Goal: Information Seeking & Learning: Find specific page/section

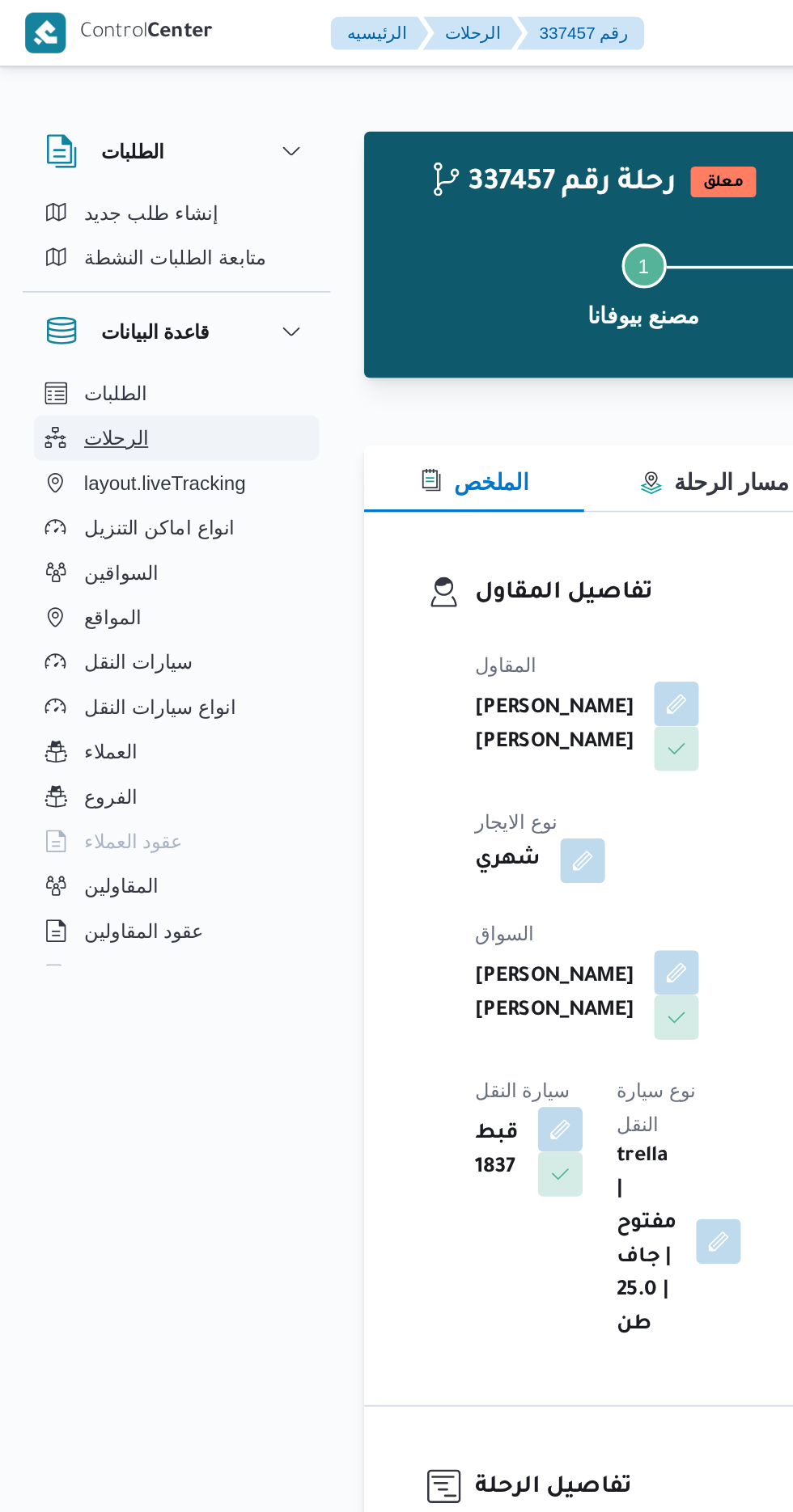
click at [69, 253] on span "الرحلات" at bounding box center [67, 254] width 38 height 20
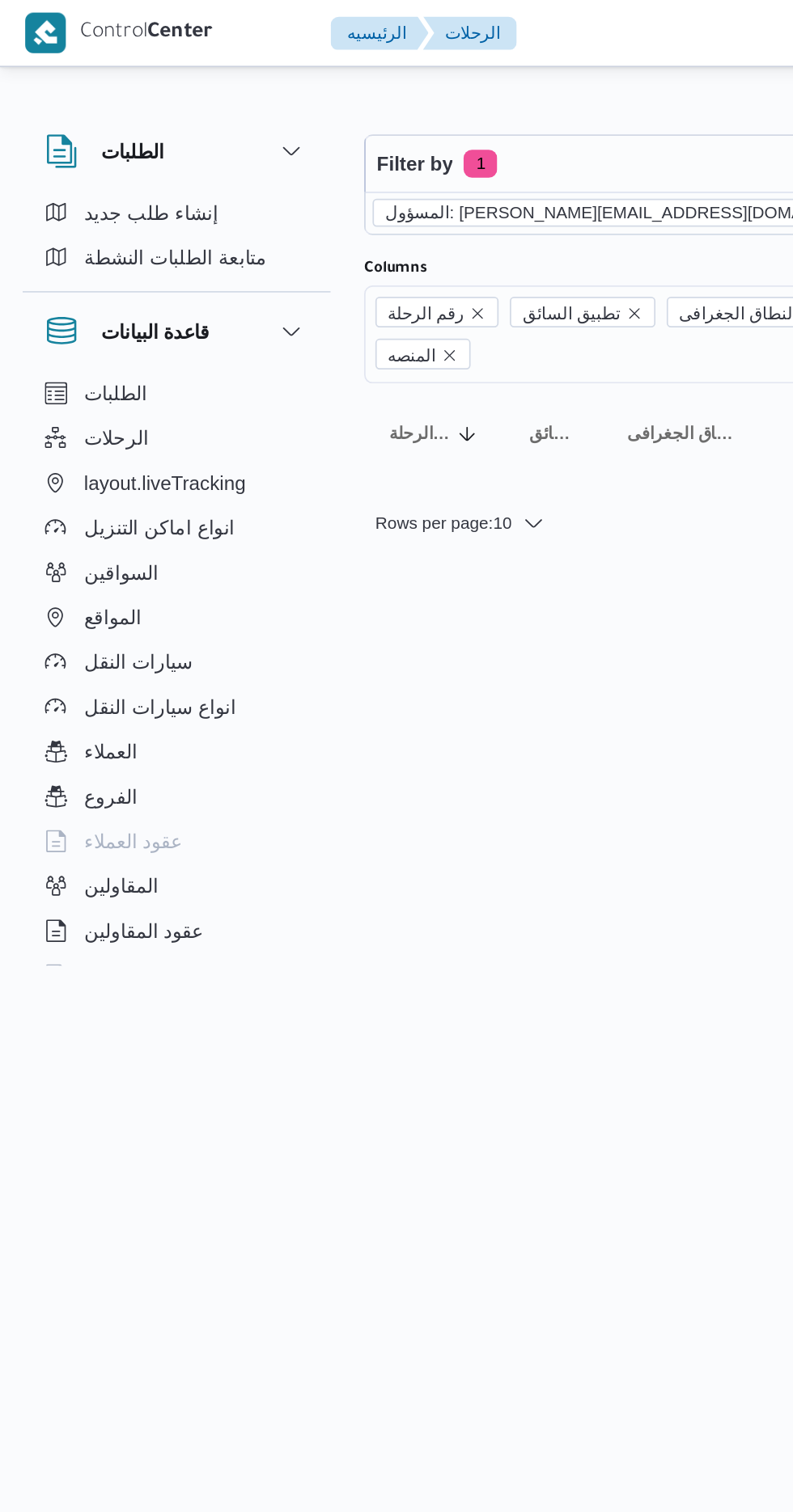
click at [513, 124] on icon "remove selected entity" at bounding box center [517, 123] width 10 height 10
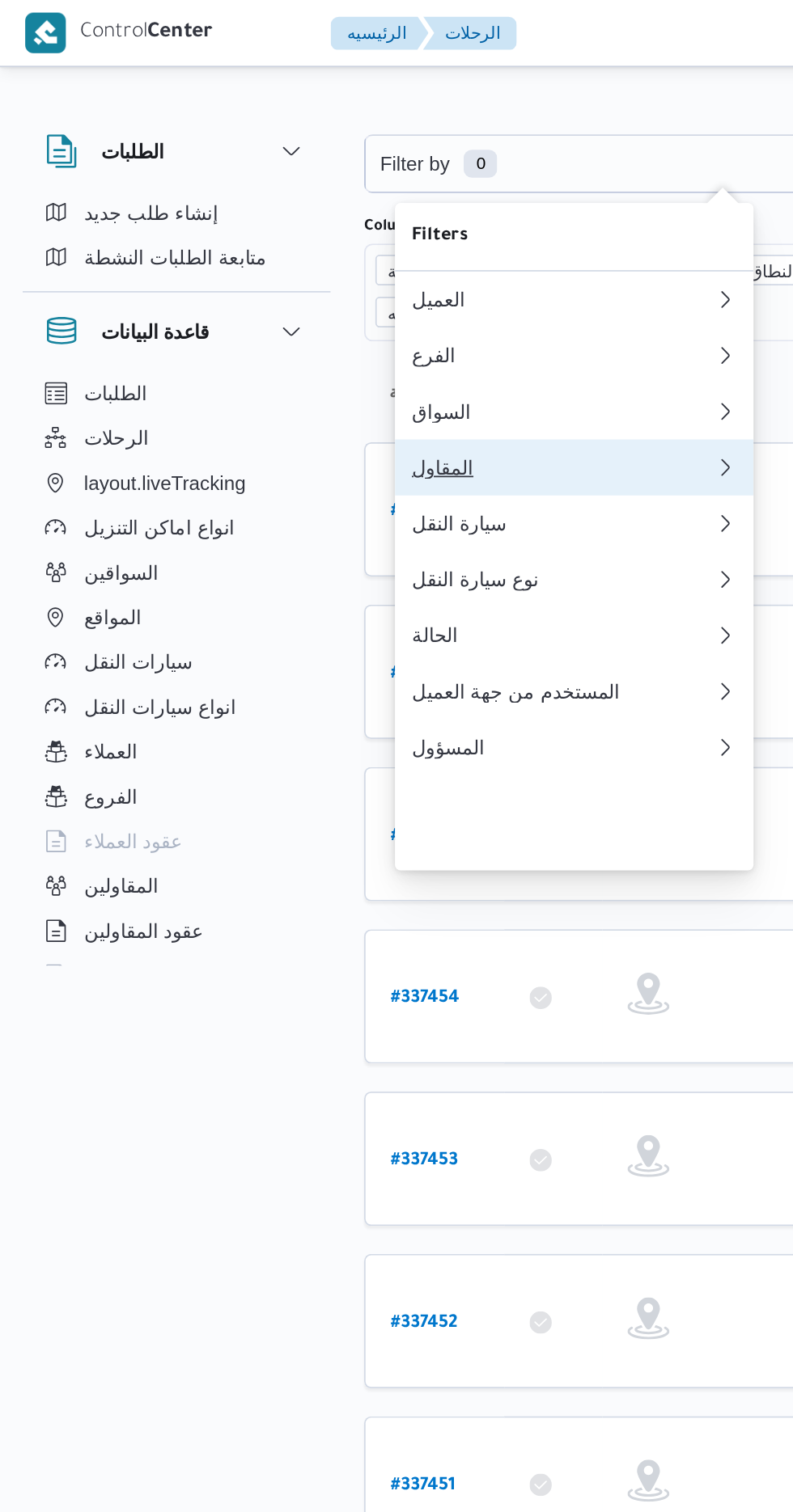
click at [305, 276] on div "المقاول" at bounding box center [325, 269] width 175 height 13
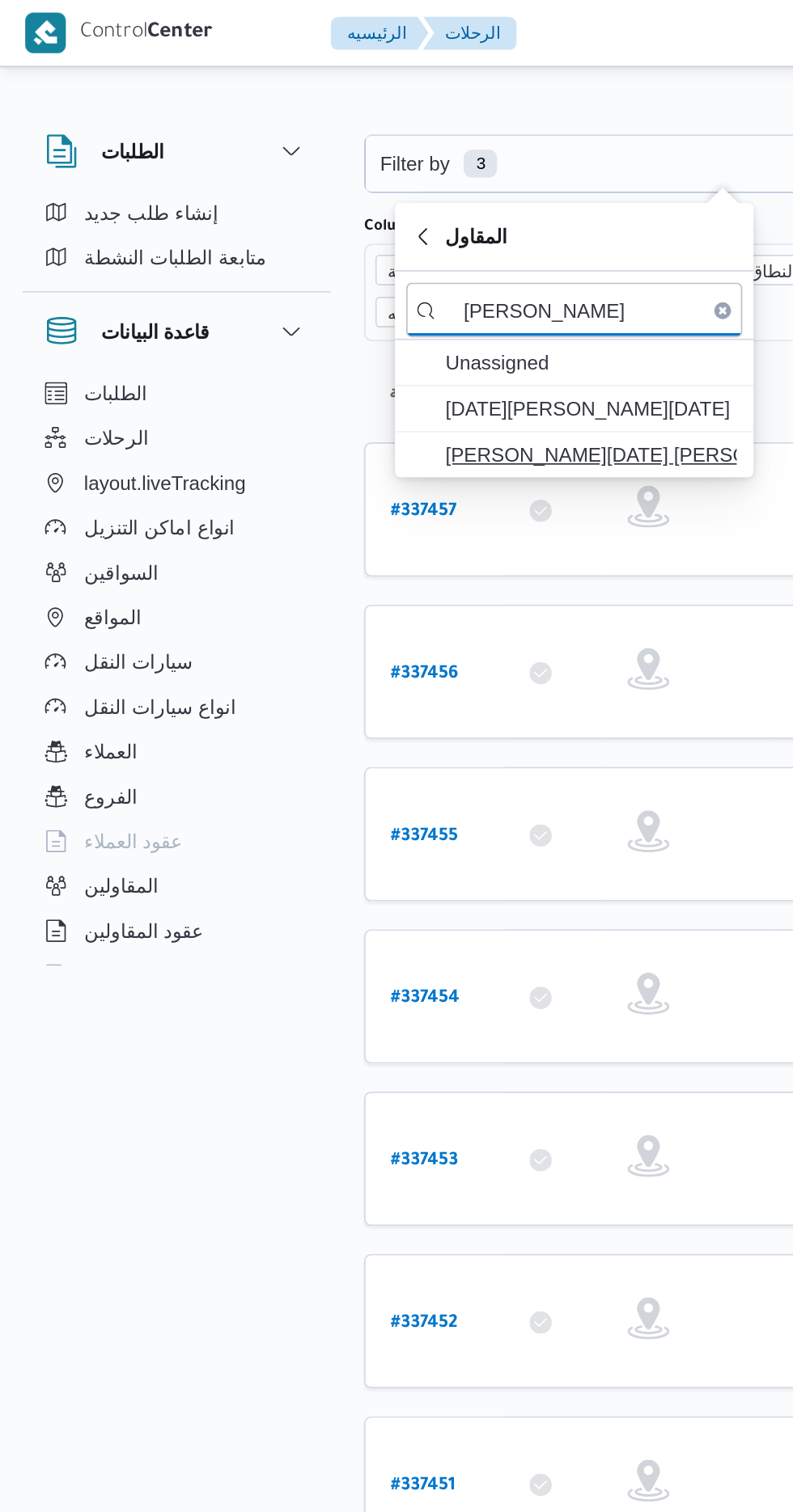
type input "[PERSON_NAME]"
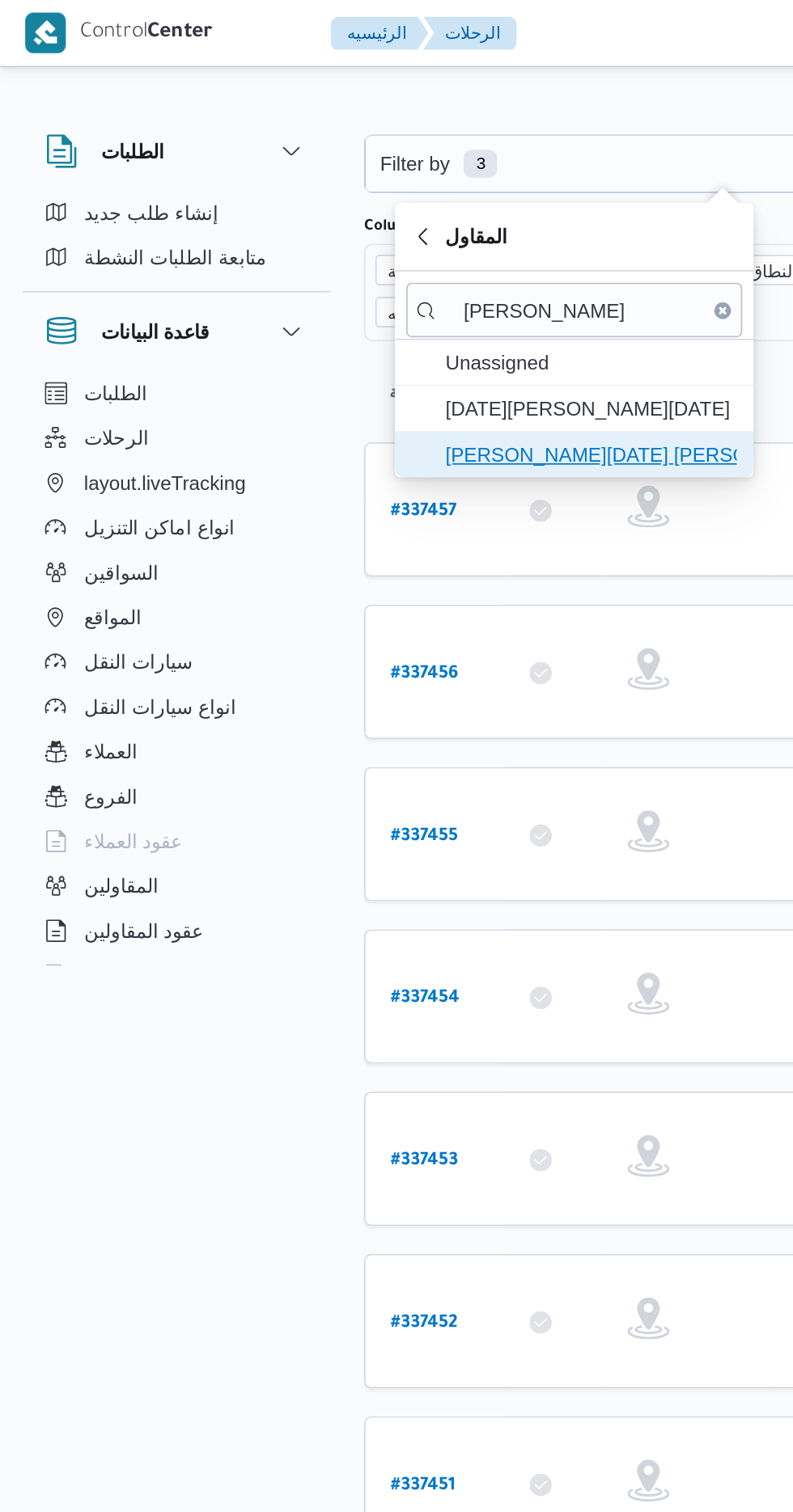
click at [348, 264] on span "[PERSON_NAME][DATE] [PERSON_NAME]" at bounding box center [341, 263] width 168 height 20
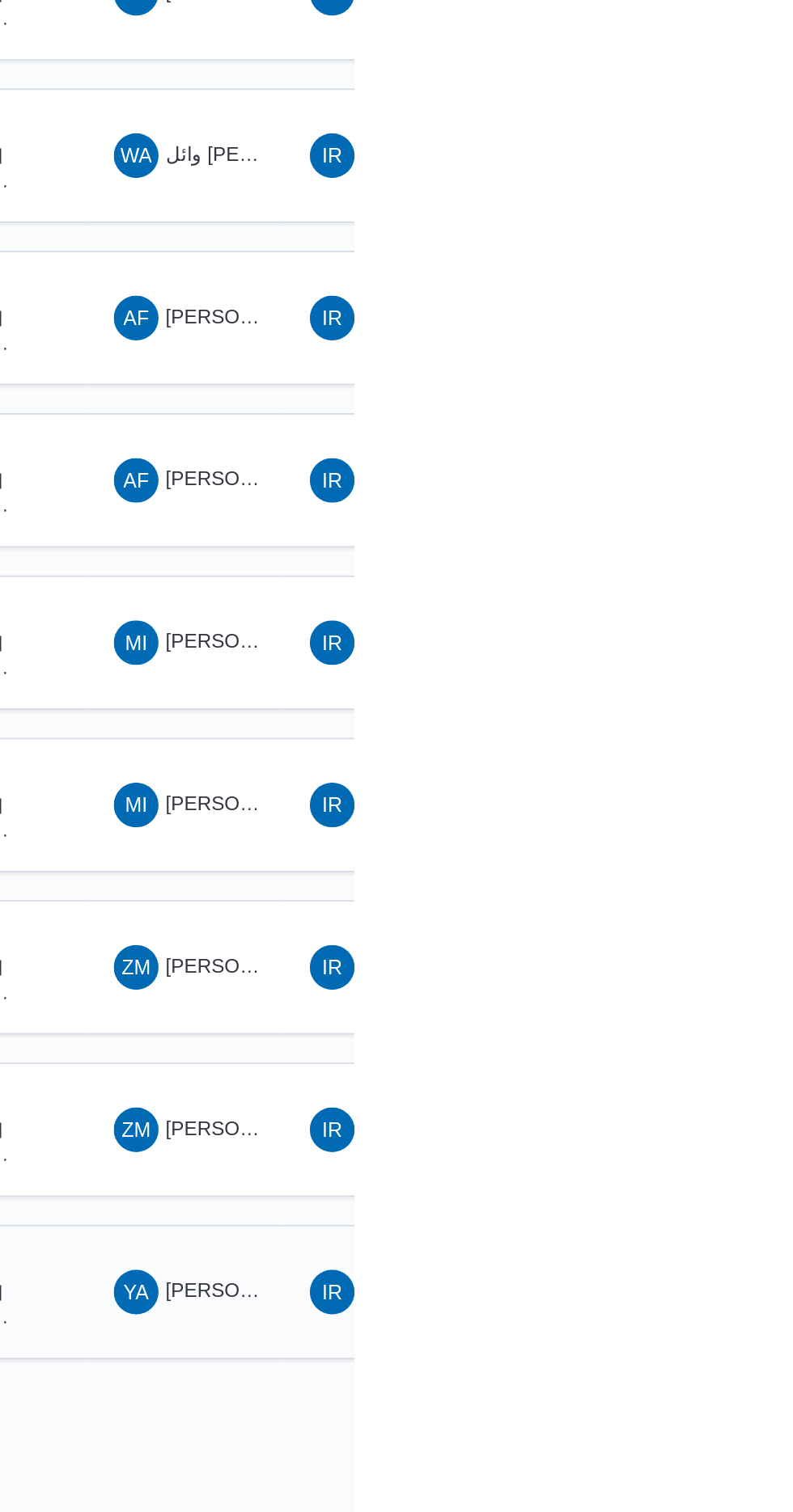
click at [708, 1155] on span "[PERSON_NAME] [PERSON_NAME]" at bounding box center [778, 1161] width 190 height 13
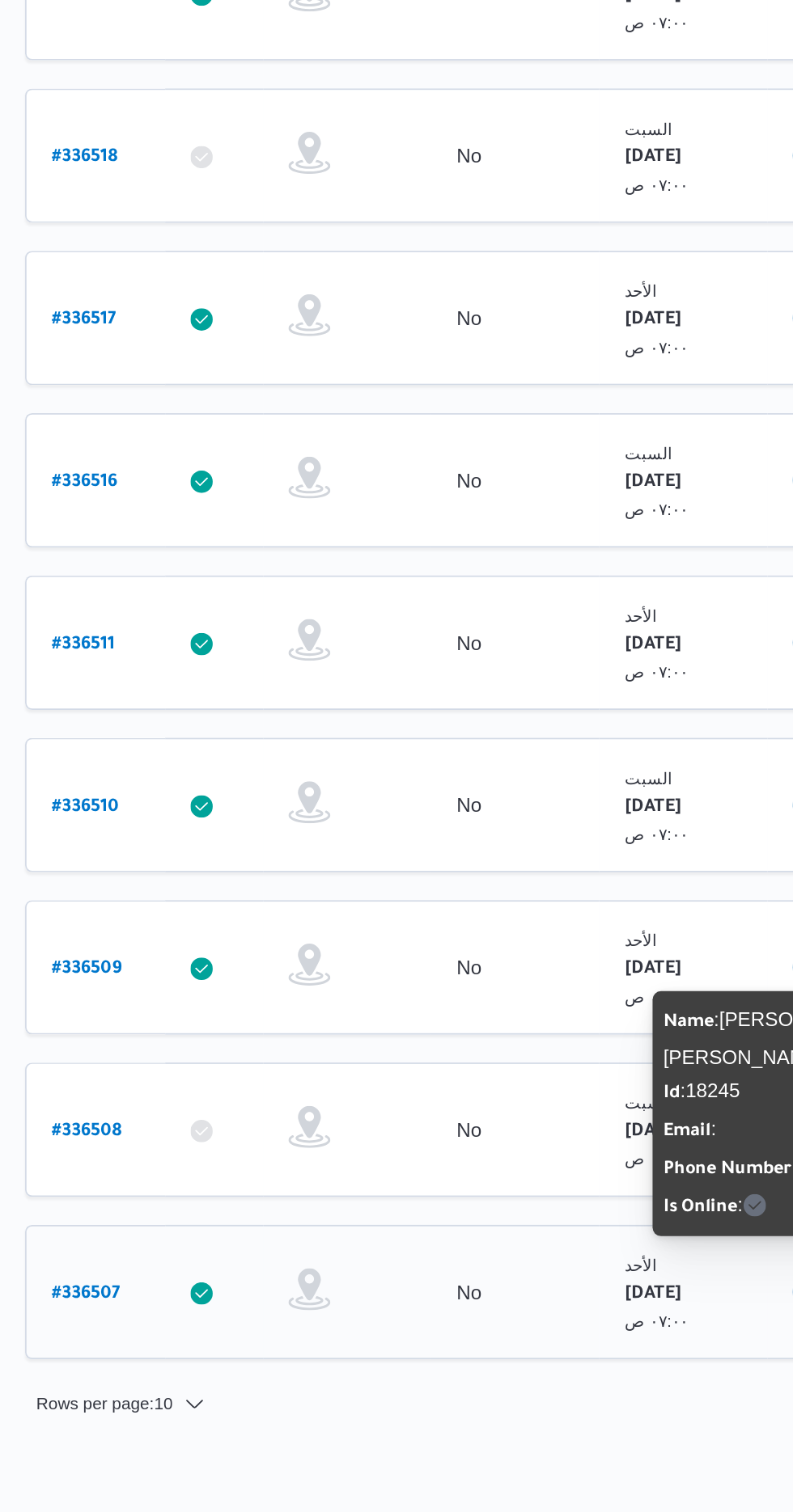
click at [244, 1159] on b "# 336507" at bounding box center [246, 1164] width 40 height 11
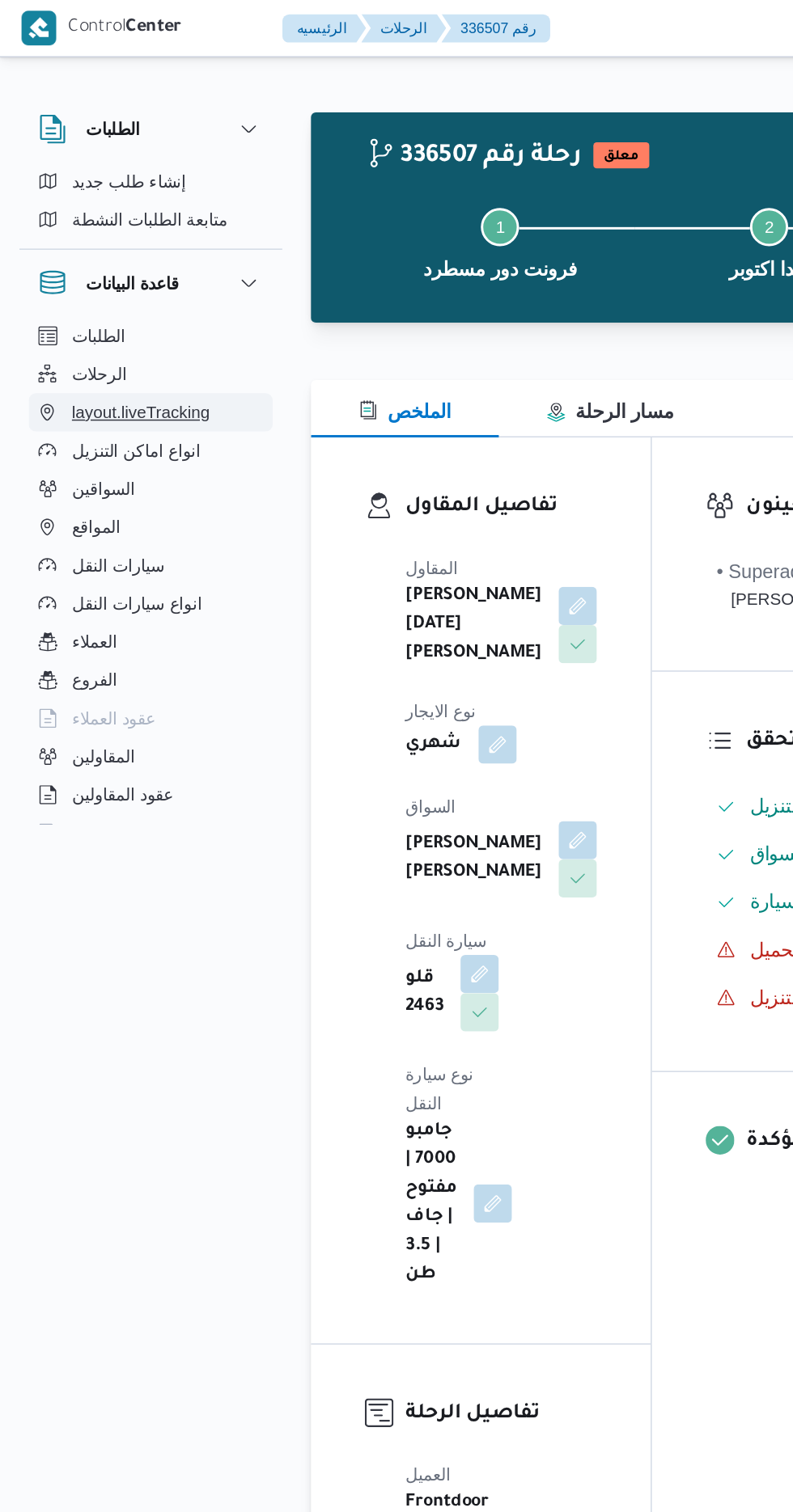
click at [58, 266] on button "layout.liveTracking" at bounding box center [102, 278] width 165 height 26
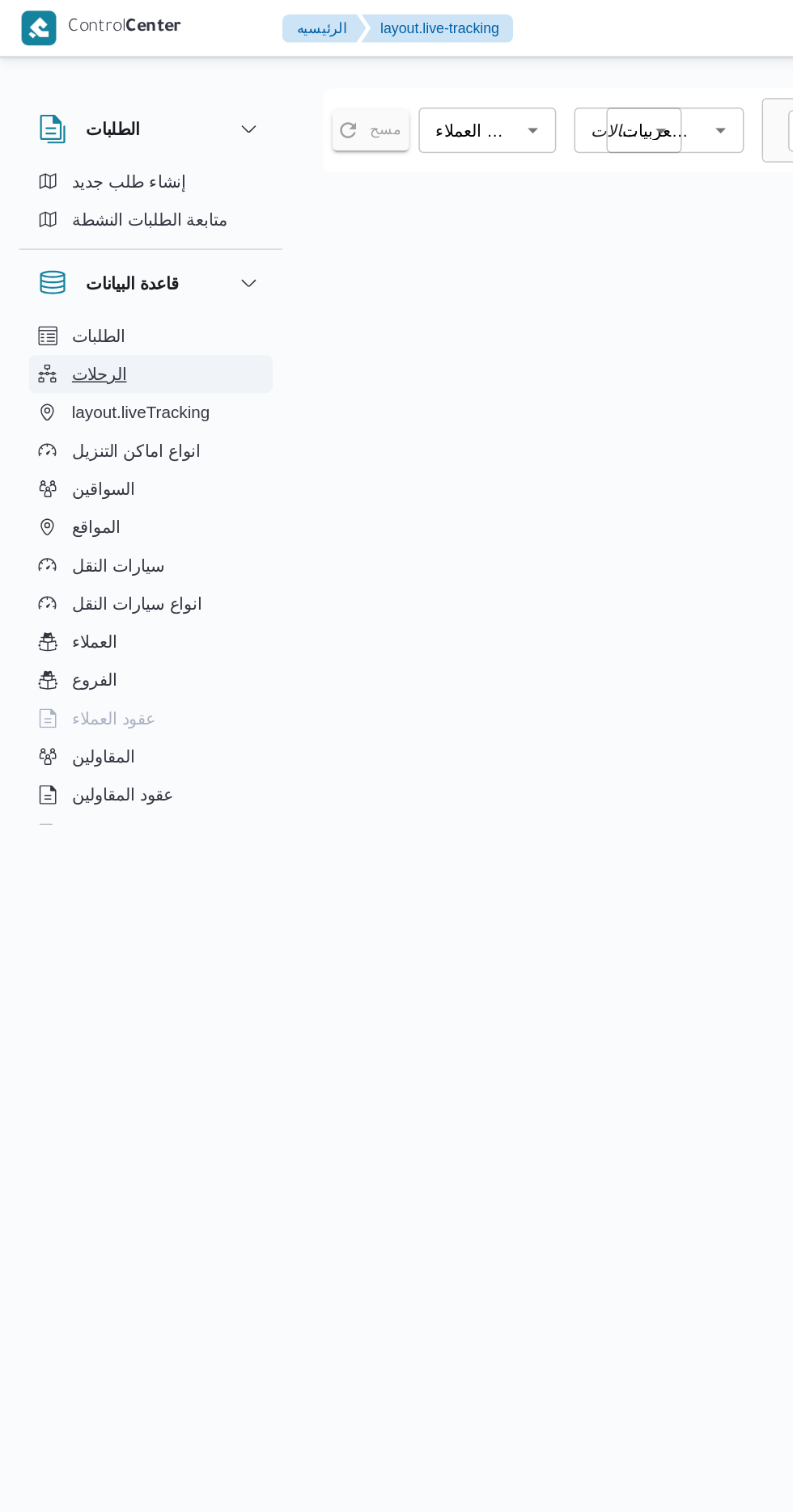
click at [60, 257] on span "الرحلات" at bounding box center [67, 254] width 38 height 20
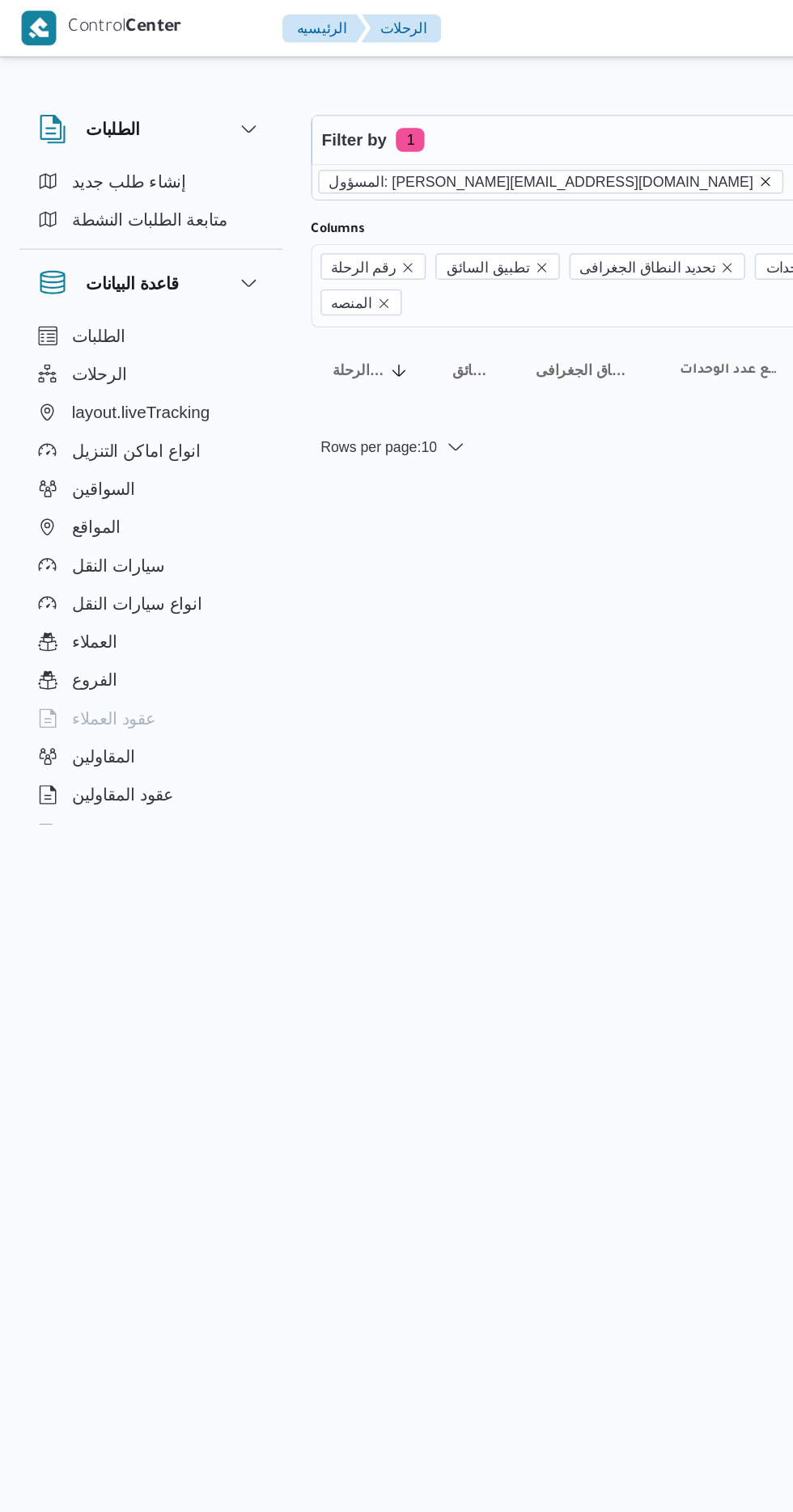
click at [515, 122] on icon "remove selected entity" at bounding box center [517, 122] width 7 height 7
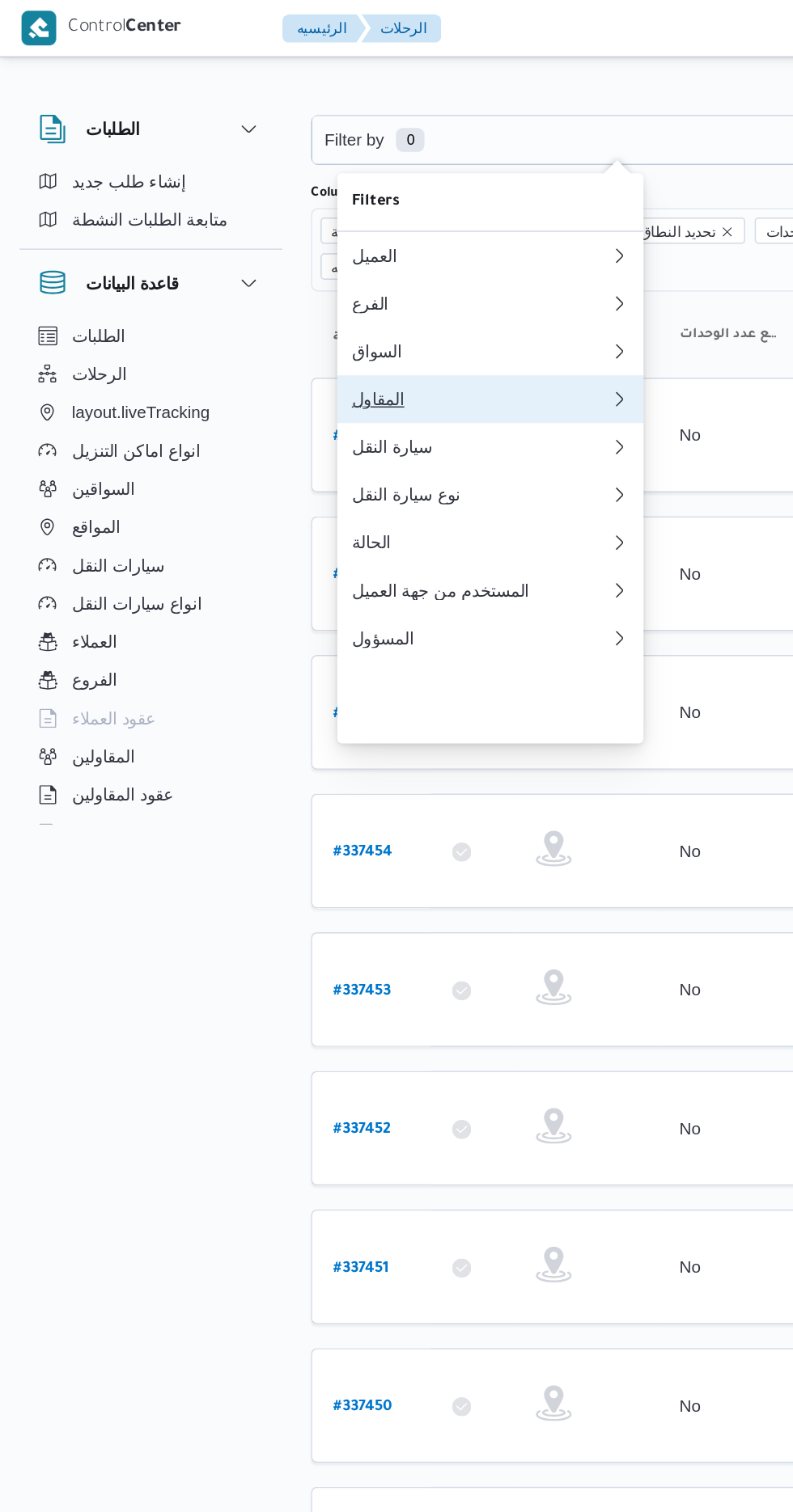
click at [319, 276] on div "المقاول" at bounding box center [325, 269] width 175 height 13
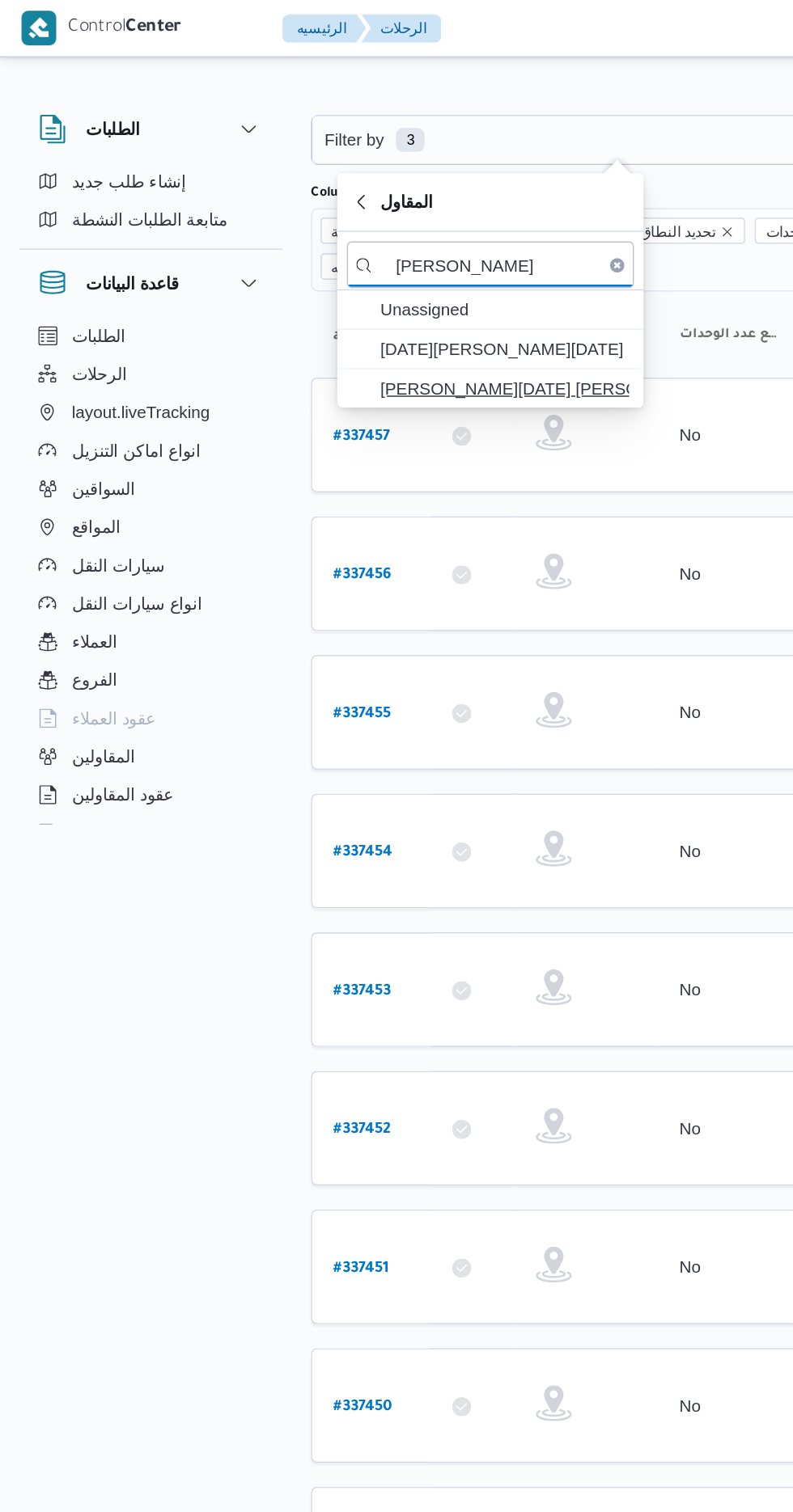
type input "[PERSON_NAME]"
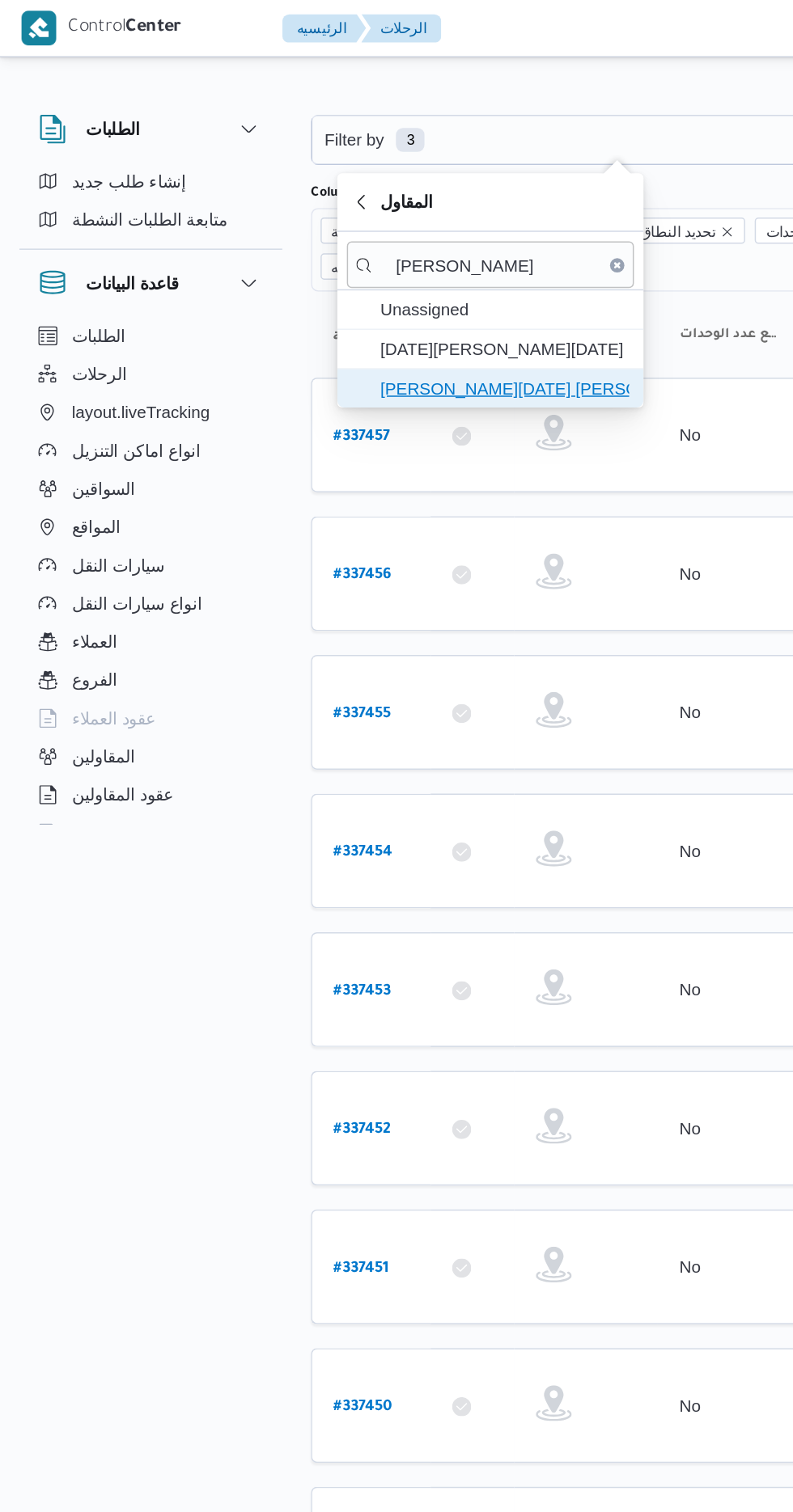
click at [364, 268] on span "[PERSON_NAME][DATE] [PERSON_NAME]" at bounding box center [341, 263] width 168 height 20
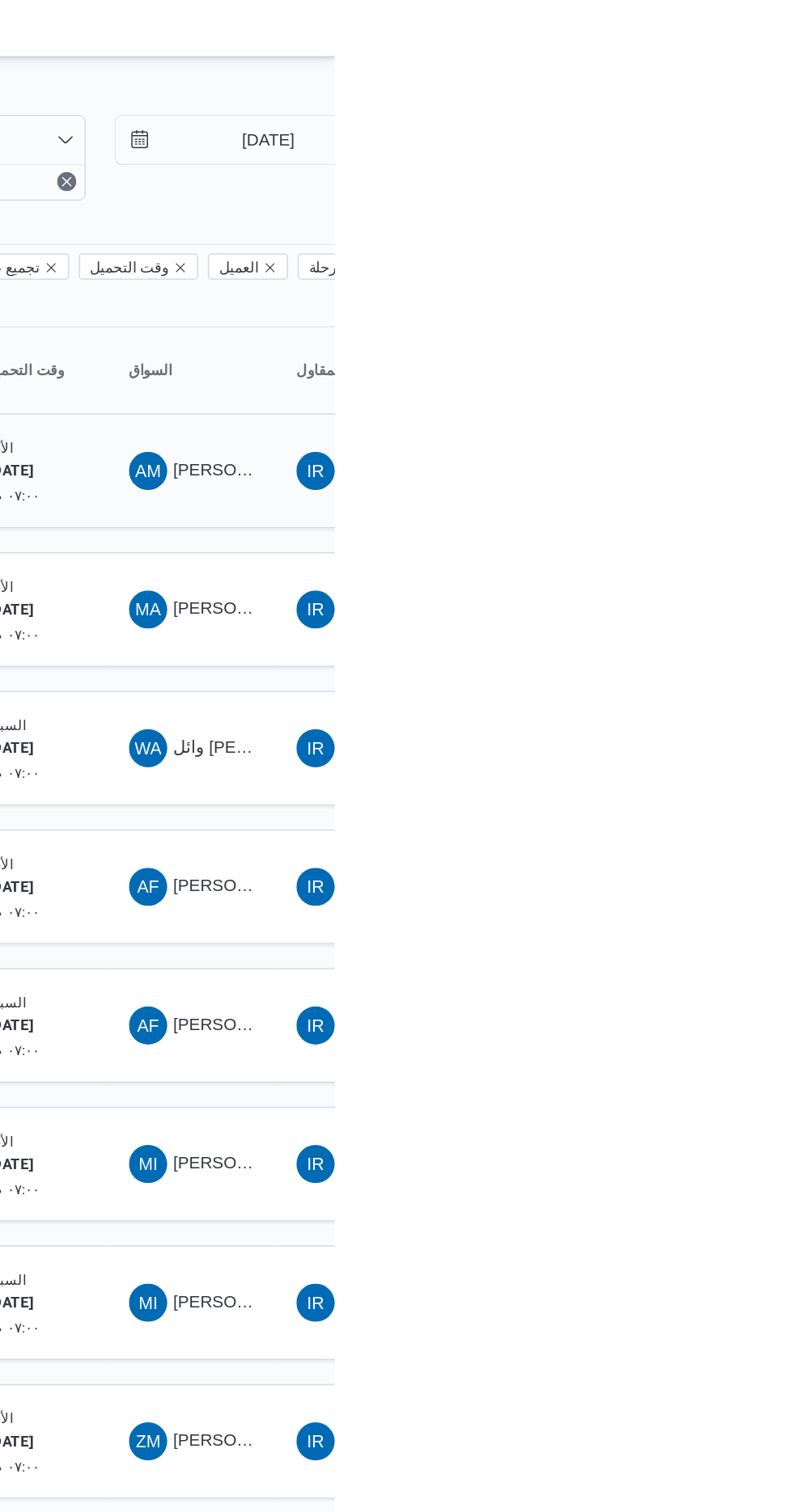
click at [719, 311] on span "[PERSON_NAME]" at bounding box center [730, 317] width 93 height 13
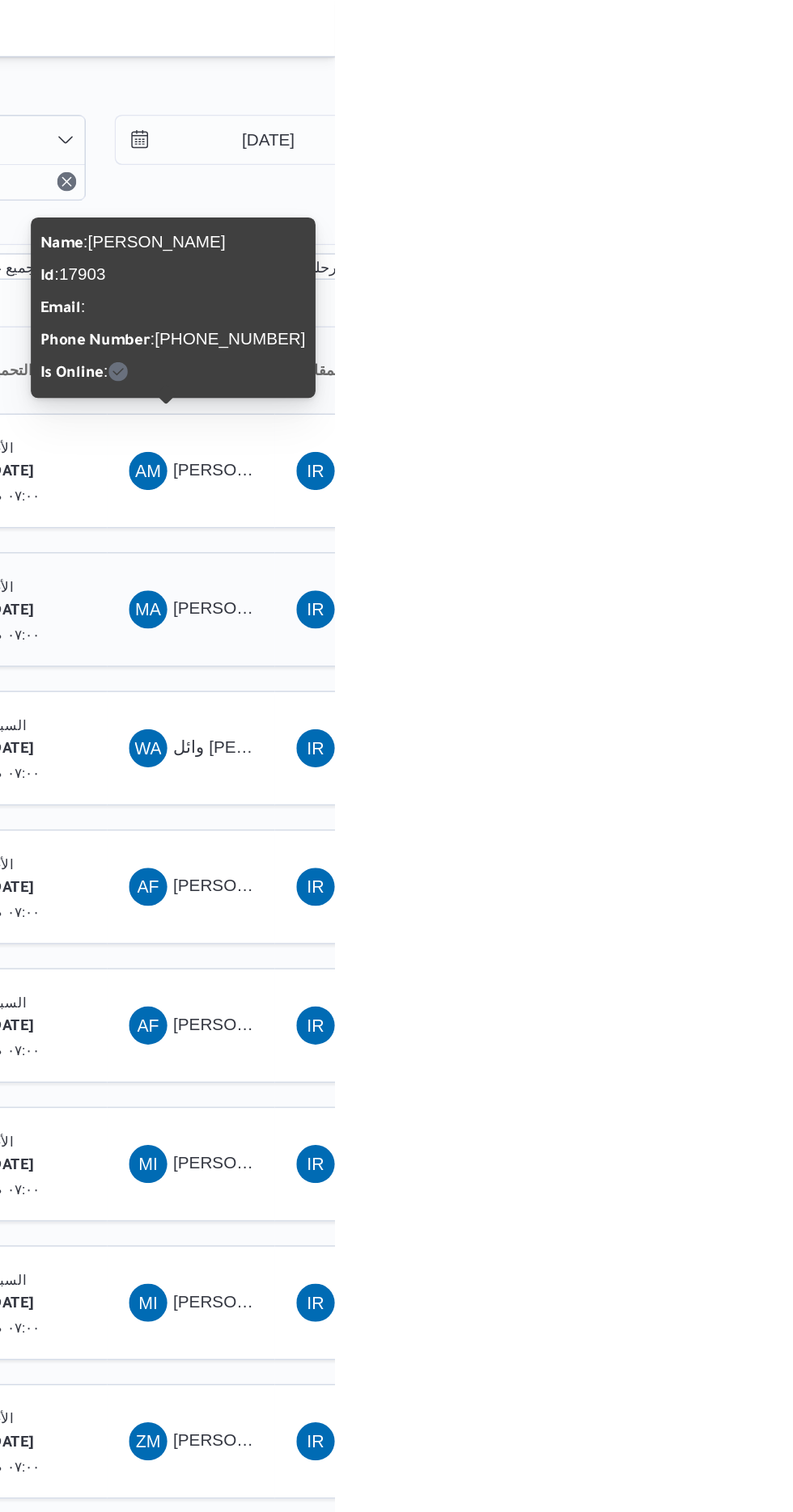
click at [698, 405] on span "[PERSON_NAME] [PERSON_NAME]" at bounding box center [778, 411] width 190 height 13
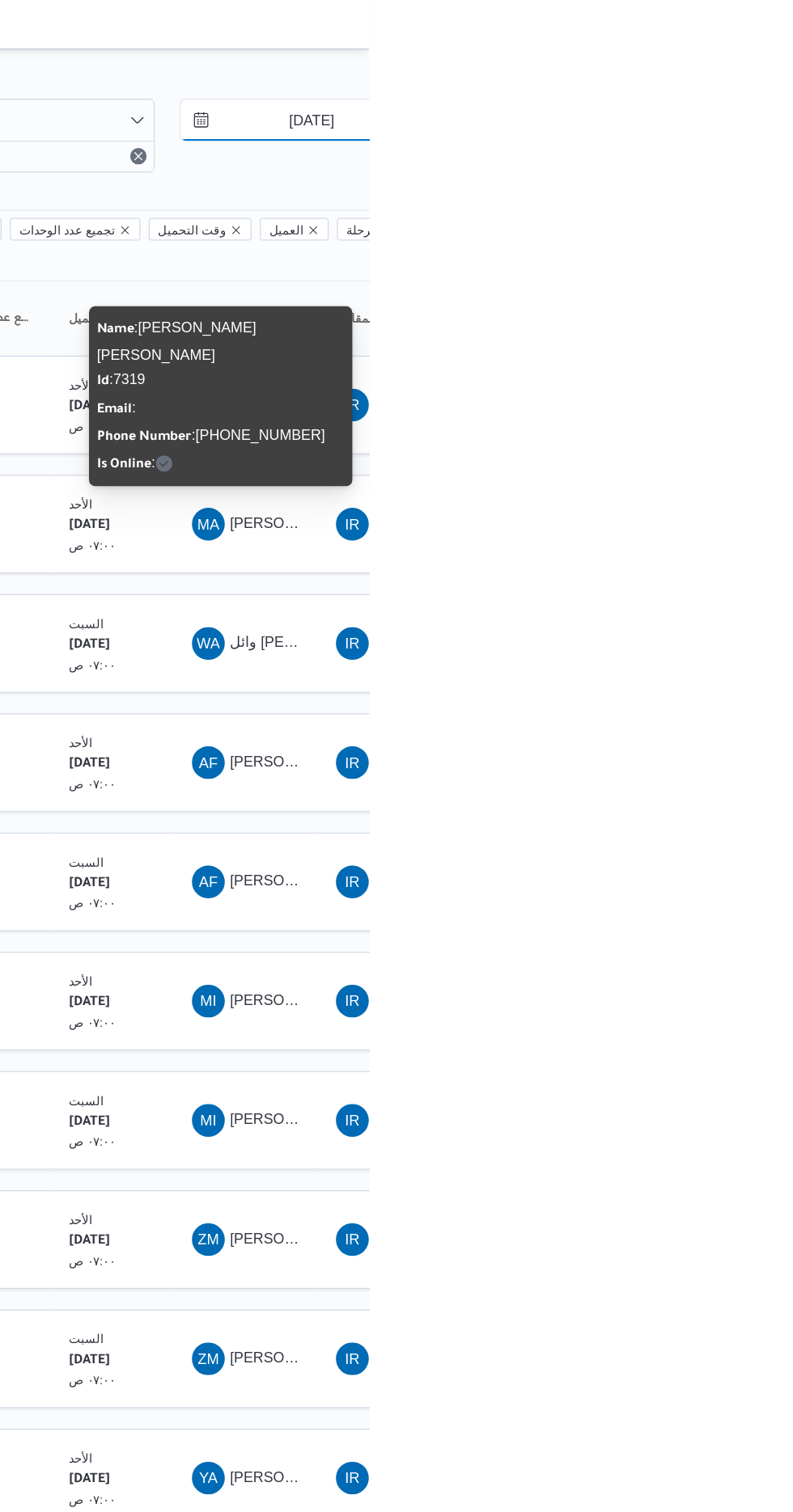
click at [757, 95] on input "[DATE]" at bounding box center [737, 94] width 184 height 33
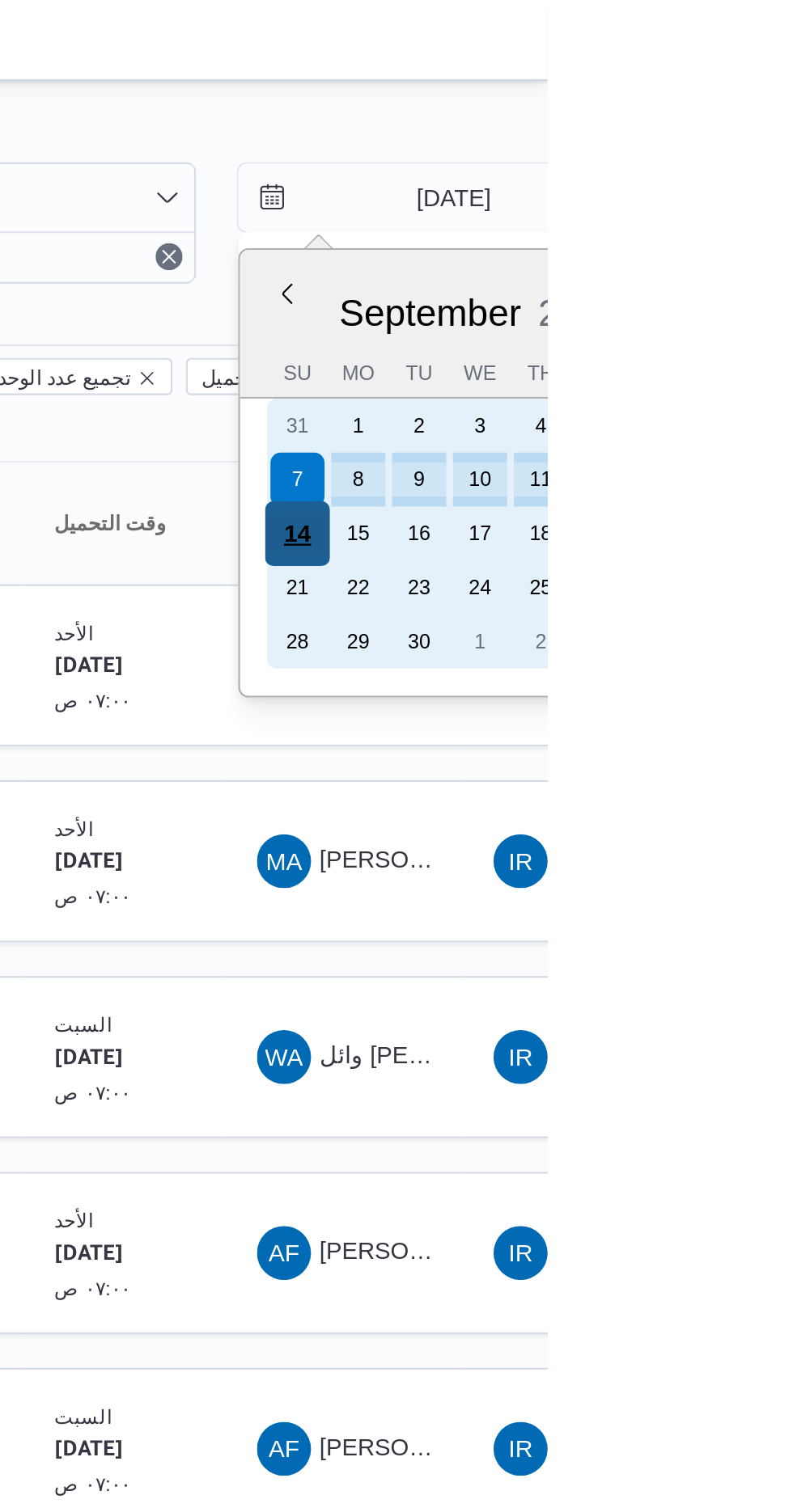
click at [677, 254] on div "14" at bounding box center [673, 255] width 31 height 31
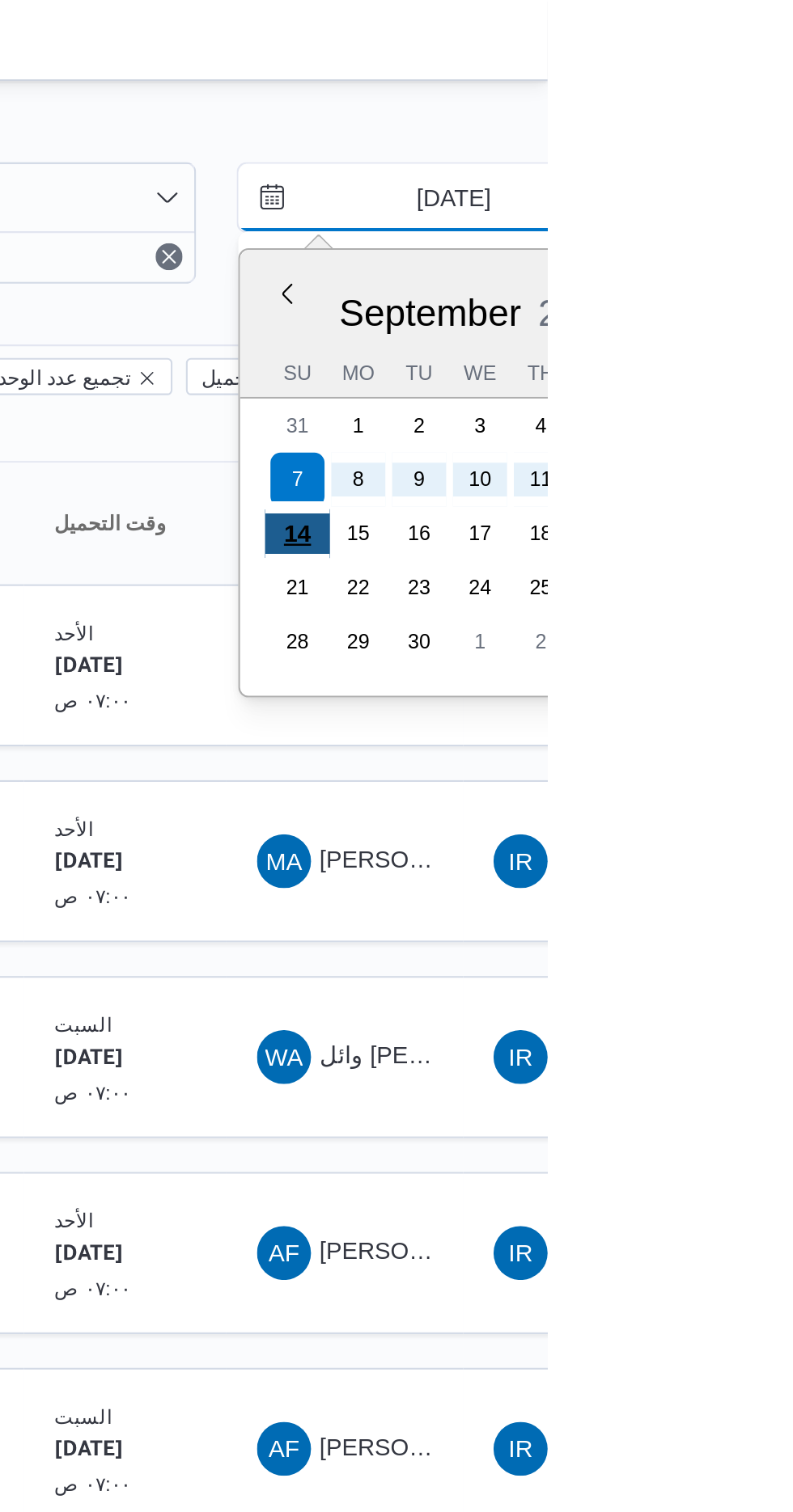
type input "[DATE]"
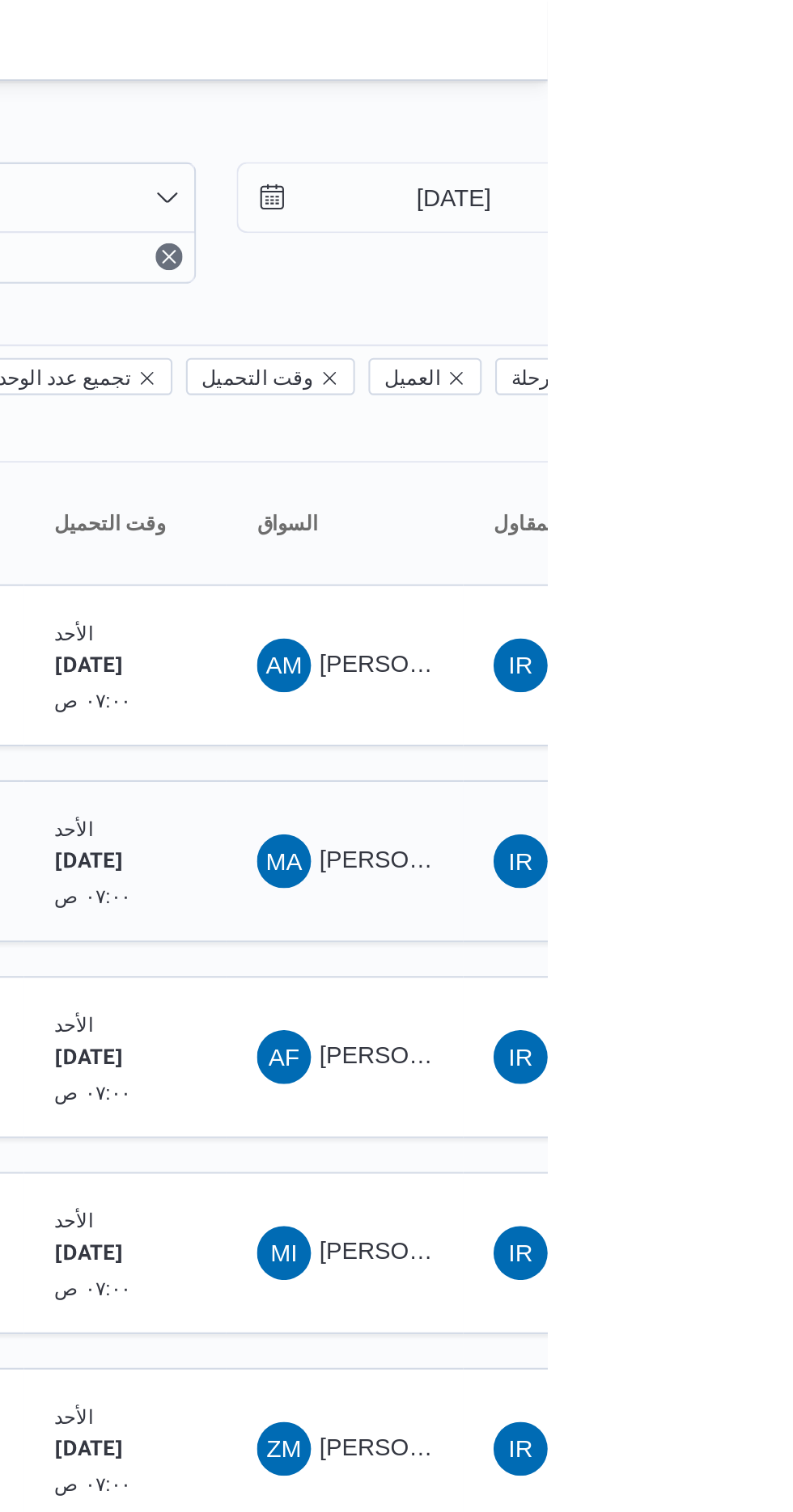
click at [713, 405] on span "[PERSON_NAME] [PERSON_NAME]" at bounding box center [778, 411] width 190 height 13
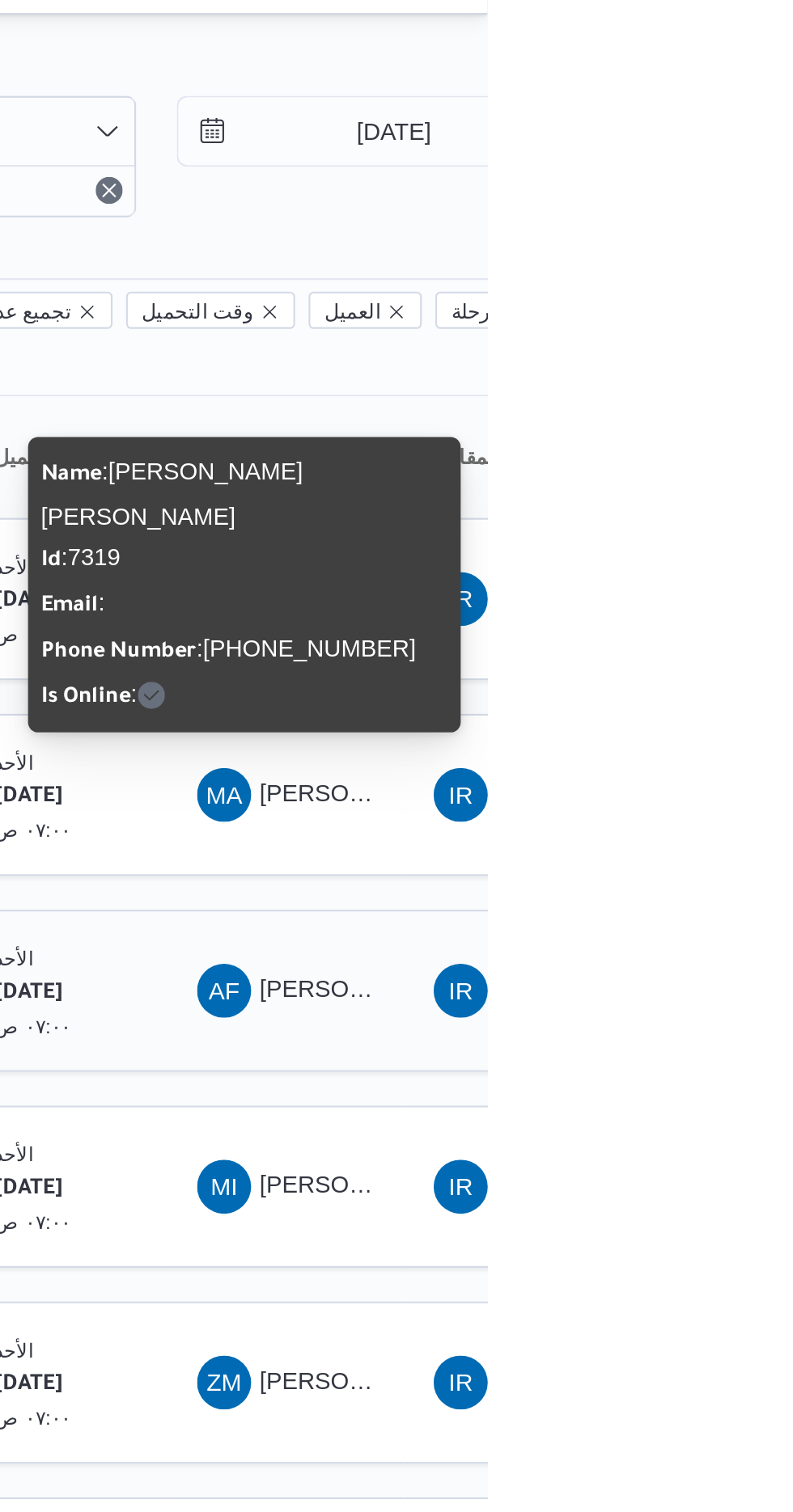
click at [699, 493] on span "AF [PERSON_NAME] [PERSON_NAME]" at bounding box center [695, 506] width 84 height 26
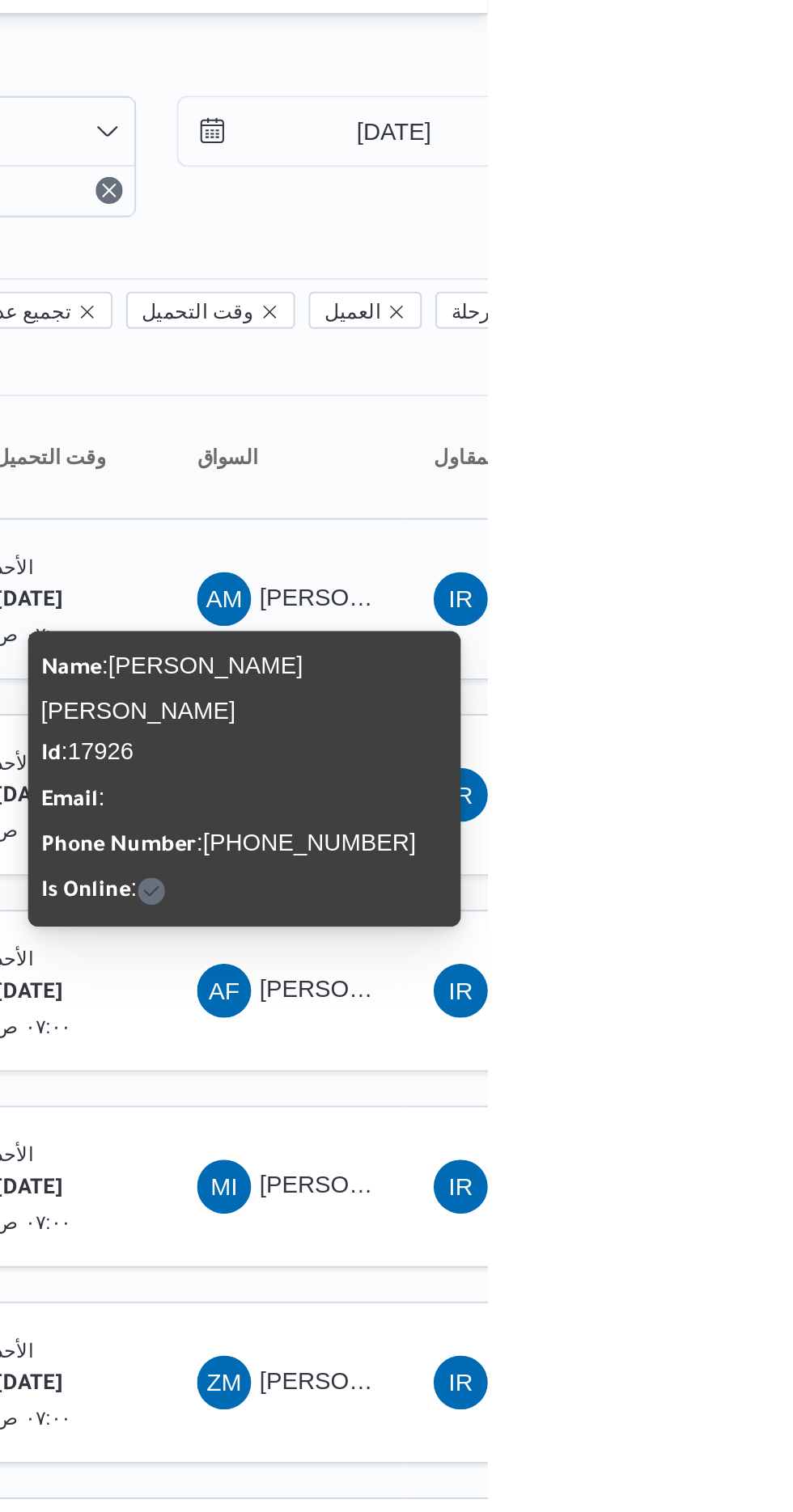
click at [714, 311] on span "[PERSON_NAME]" at bounding box center [730, 317] width 93 height 13
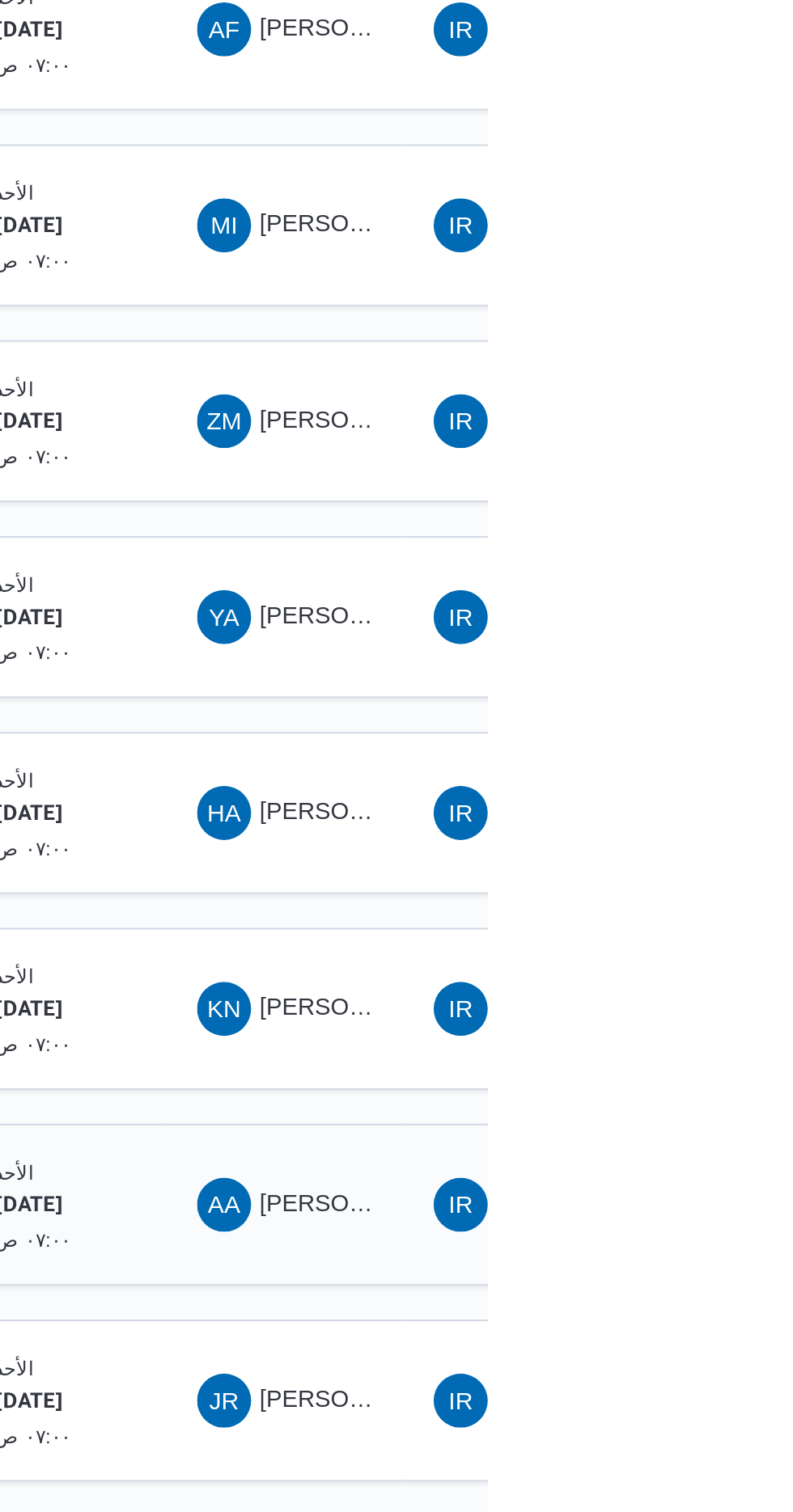
click at [690, 1061] on span "[PERSON_NAME]" at bounding box center [730, 1067] width 93 height 13
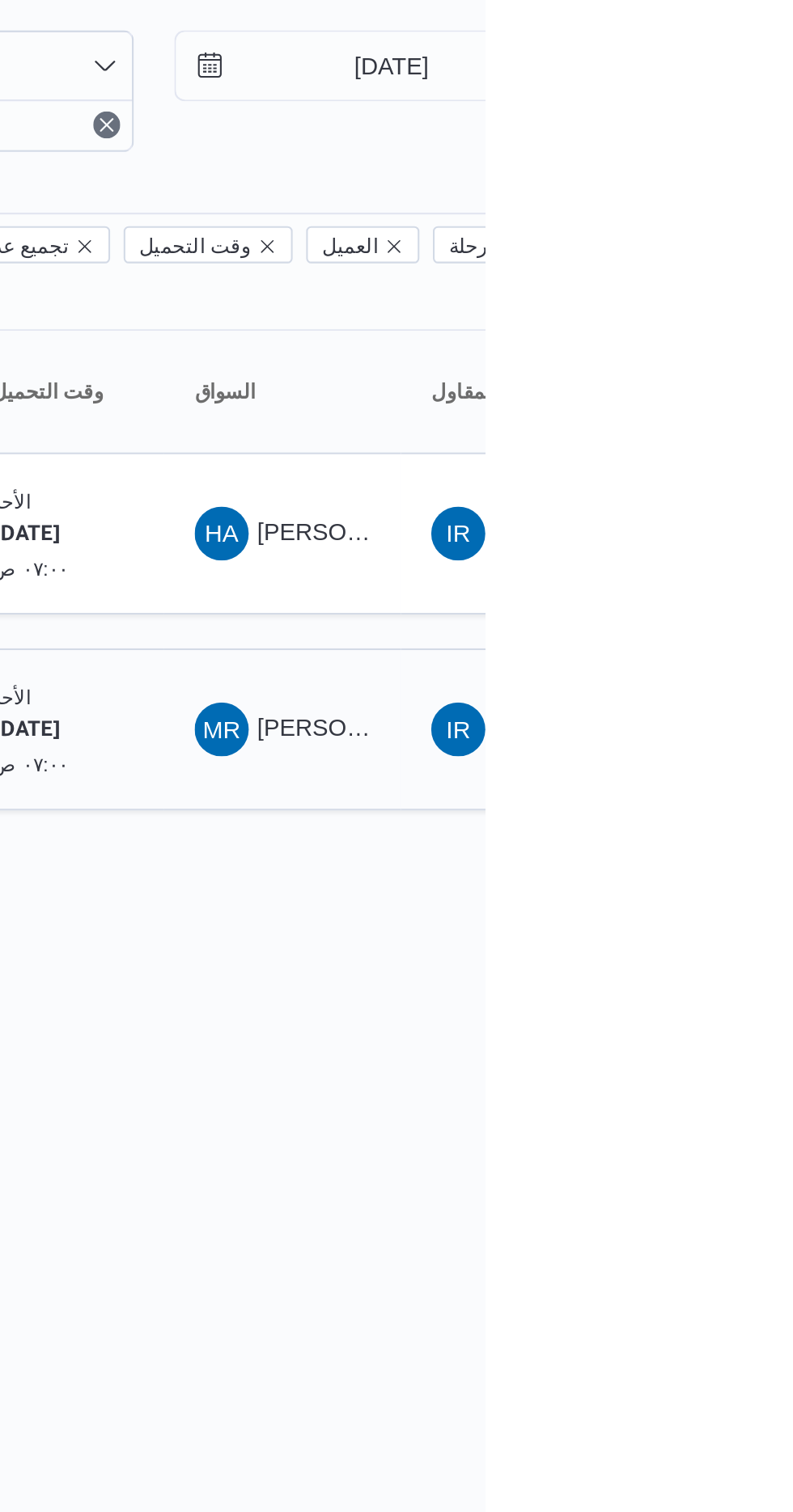
click at [695, 405] on span "[PERSON_NAME]" at bounding box center [730, 411] width 93 height 13
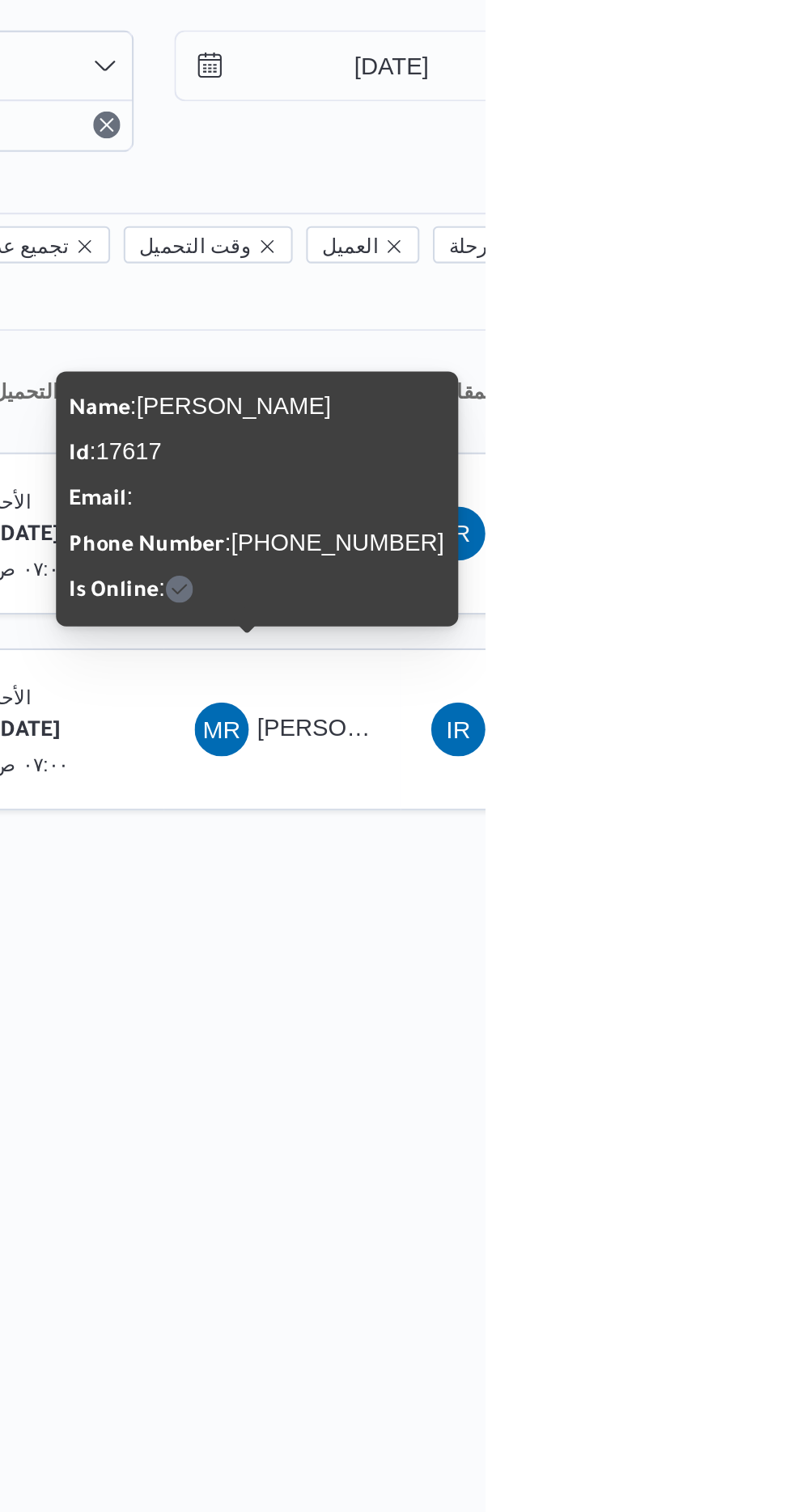
click at [722, 284] on div "Name : [PERSON_NAME] : 17617 Email : Phone Number : [PHONE_NUMBER] Is Online :" at bounding box center [683, 302] width 180 height 110
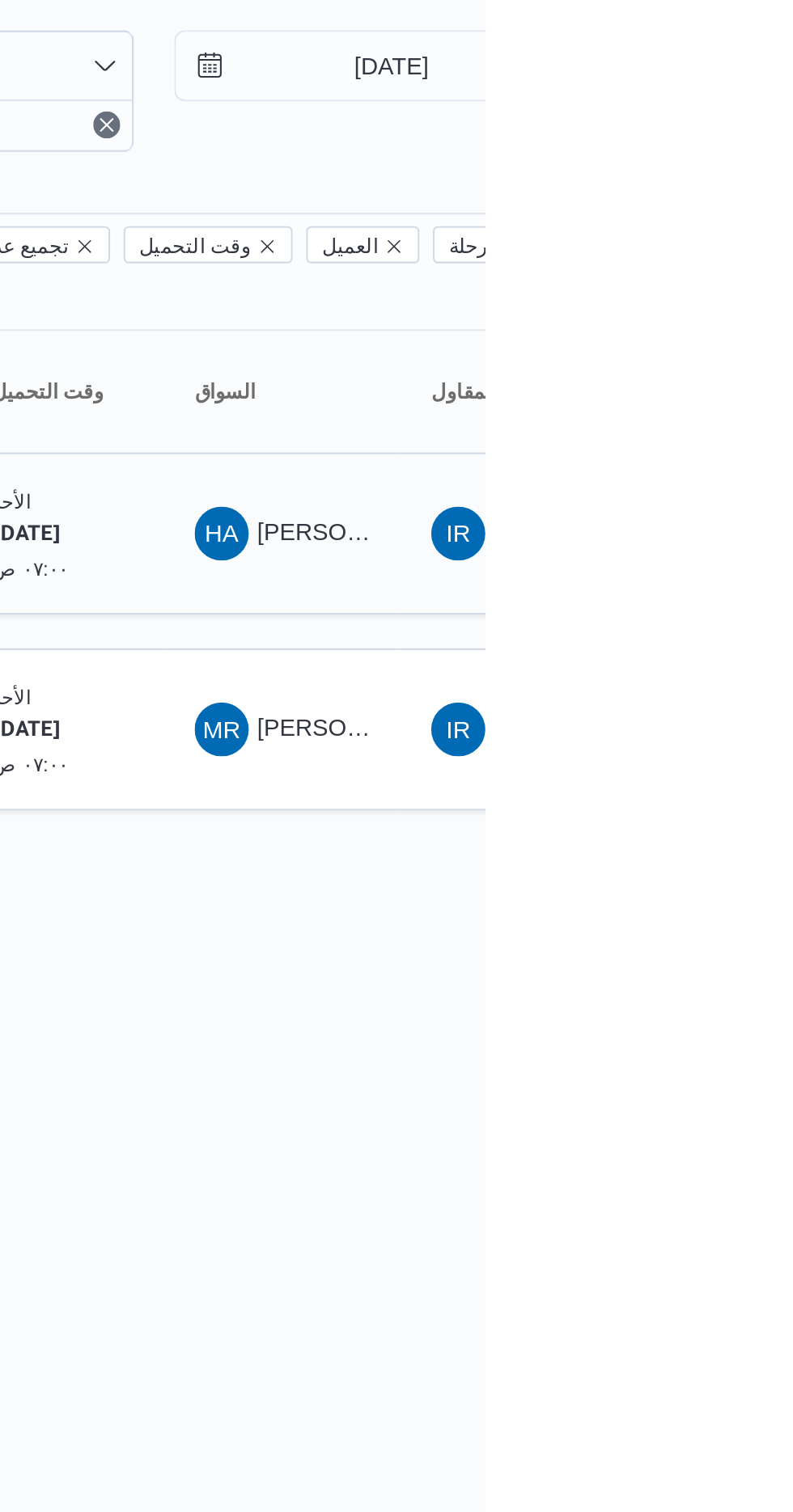
click at [724, 306] on span "HA [PERSON_NAME] [PERSON_NAME]" at bounding box center [695, 319] width 84 height 26
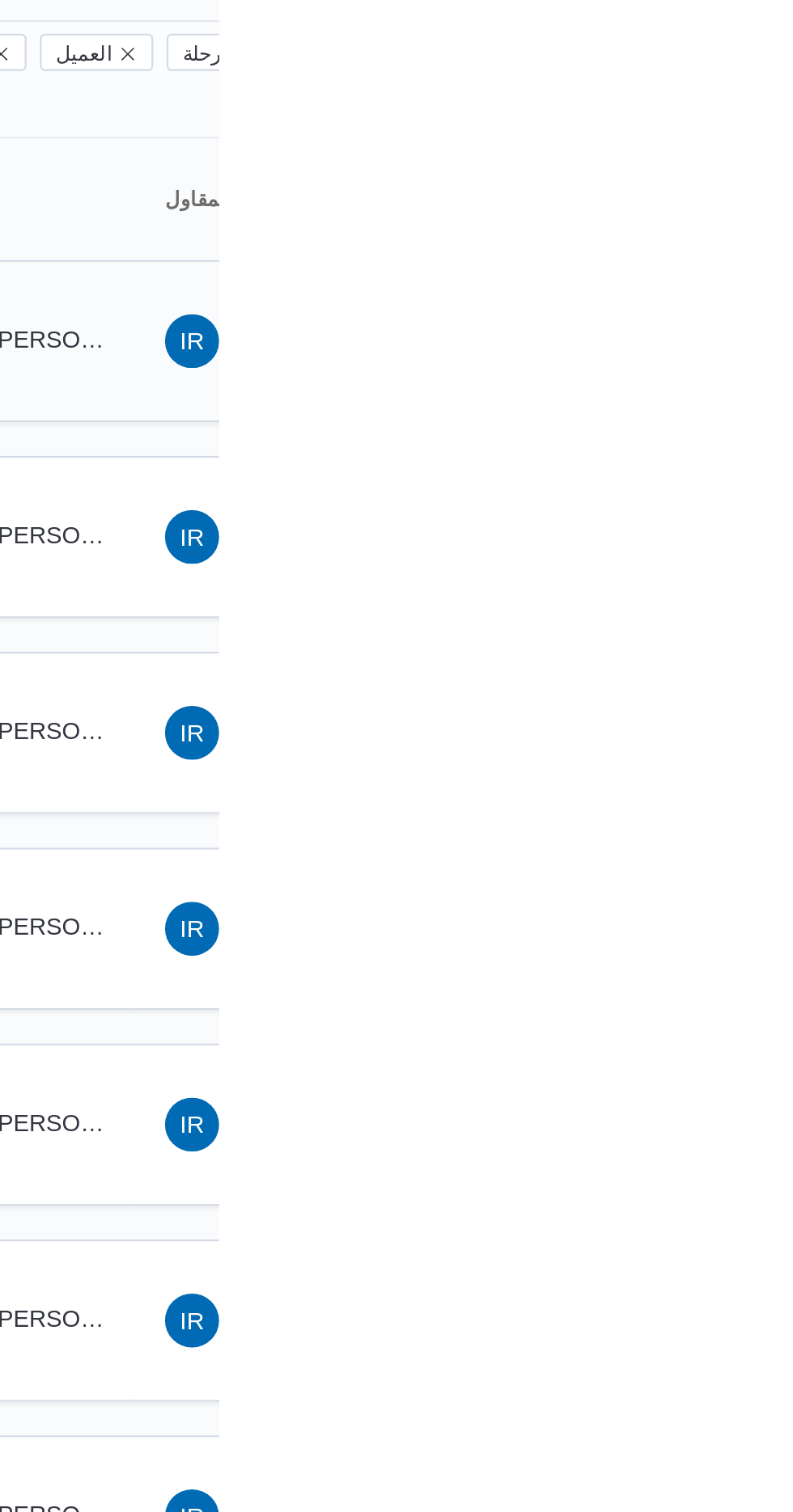
click at [709, 311] on span "[PERSON_NAME]" at bounding box center [730, 317] width 93 height 13
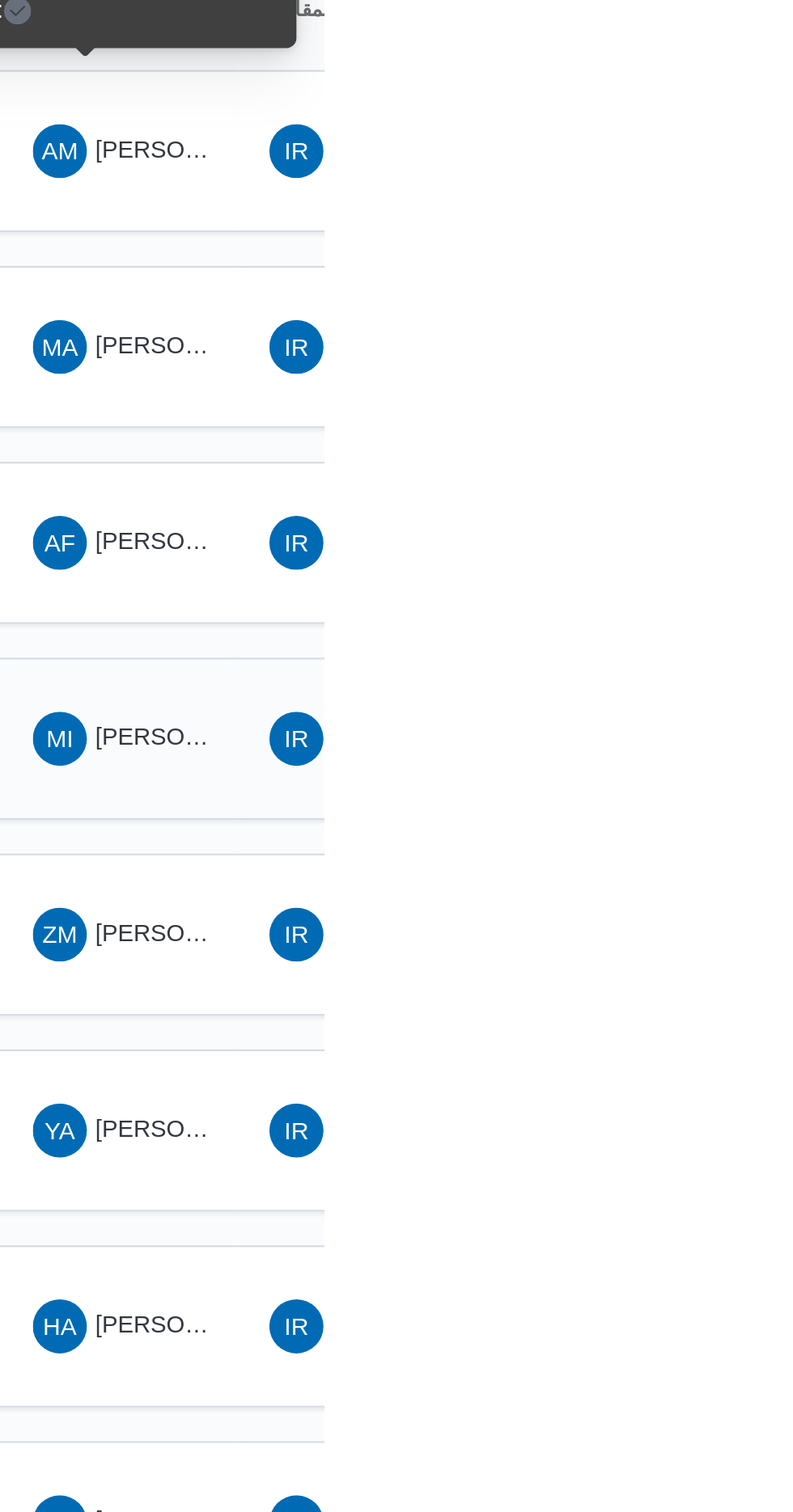
click at [707, 587] on span "MI [PERSON_NAME] [PERSON_NAME]" at bounding box center [695, 600] width 84 height 26
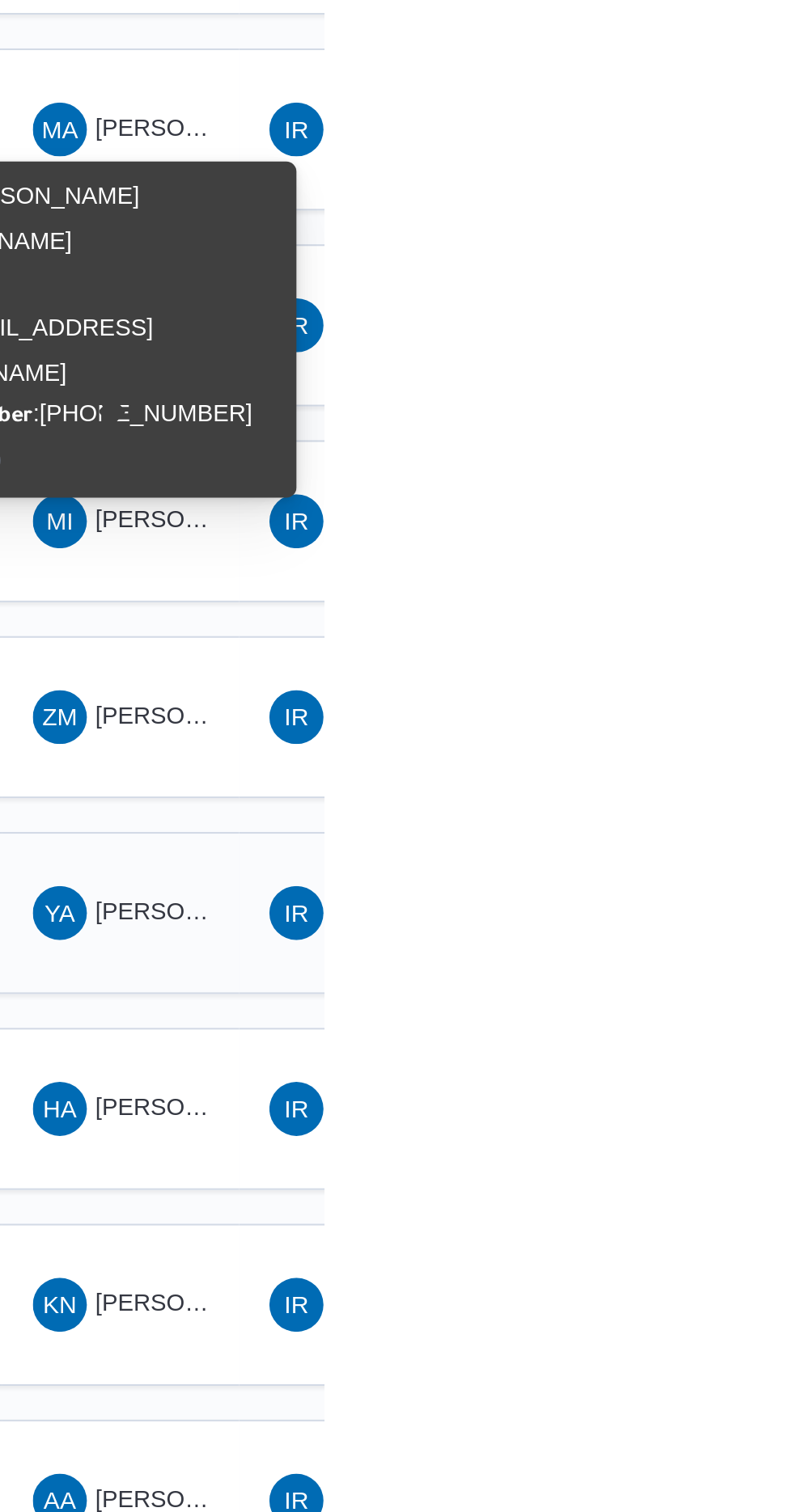
click at [718, 775] on span "YA [PERSON_NAME] [PERSON_NAME]" at bounding box center [695, 788] width 84 height 26
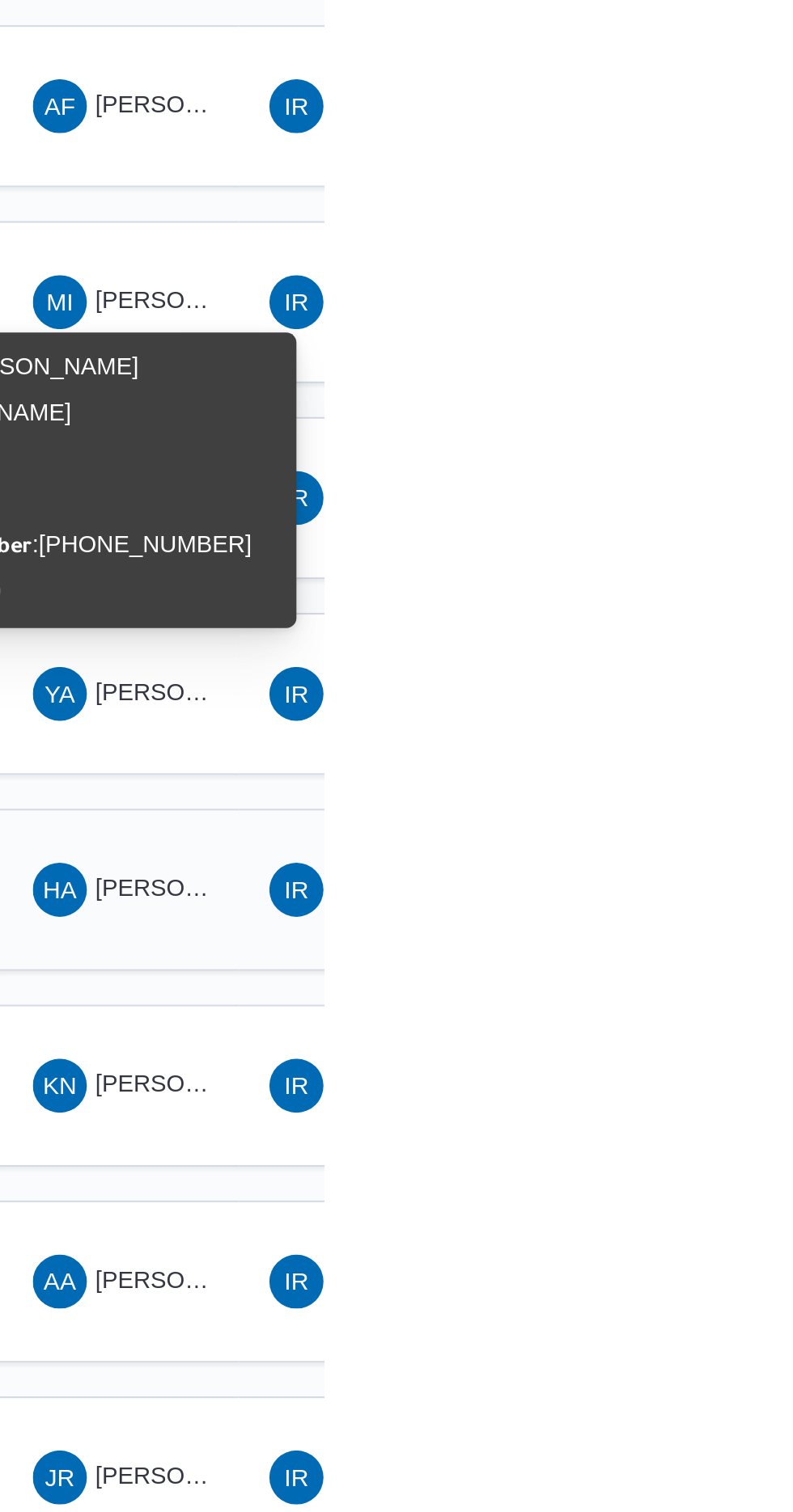
click at [710, 873] on span "[PERSON_NAME] ال[PERSON_NAME]" at bounding box center [783, 879] width 200 height 13
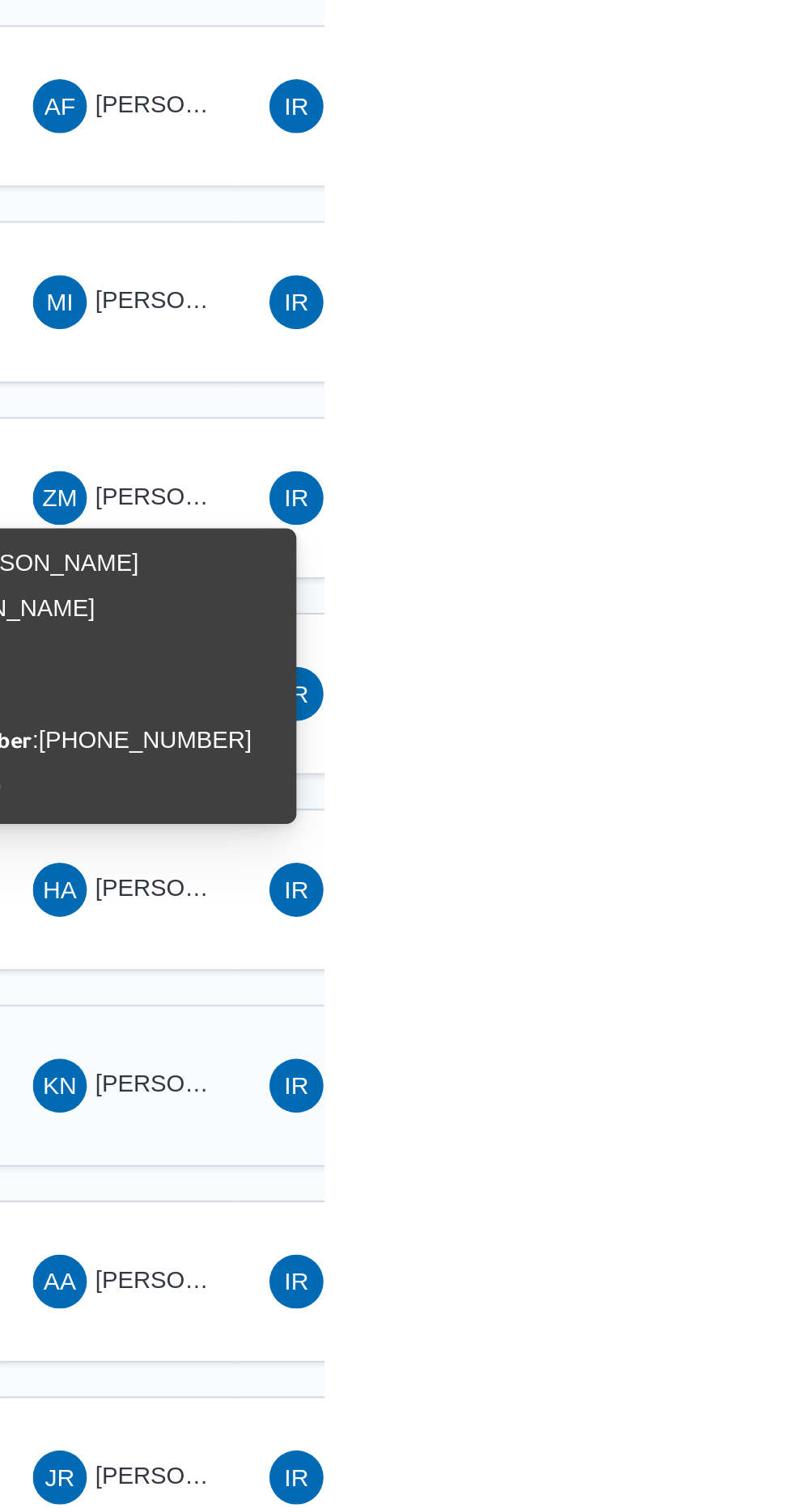
click at [726, 967] on span "[PERSON_NAME] [PERSON_NAME]" at bounding box center [778, 973] width 190 height 13
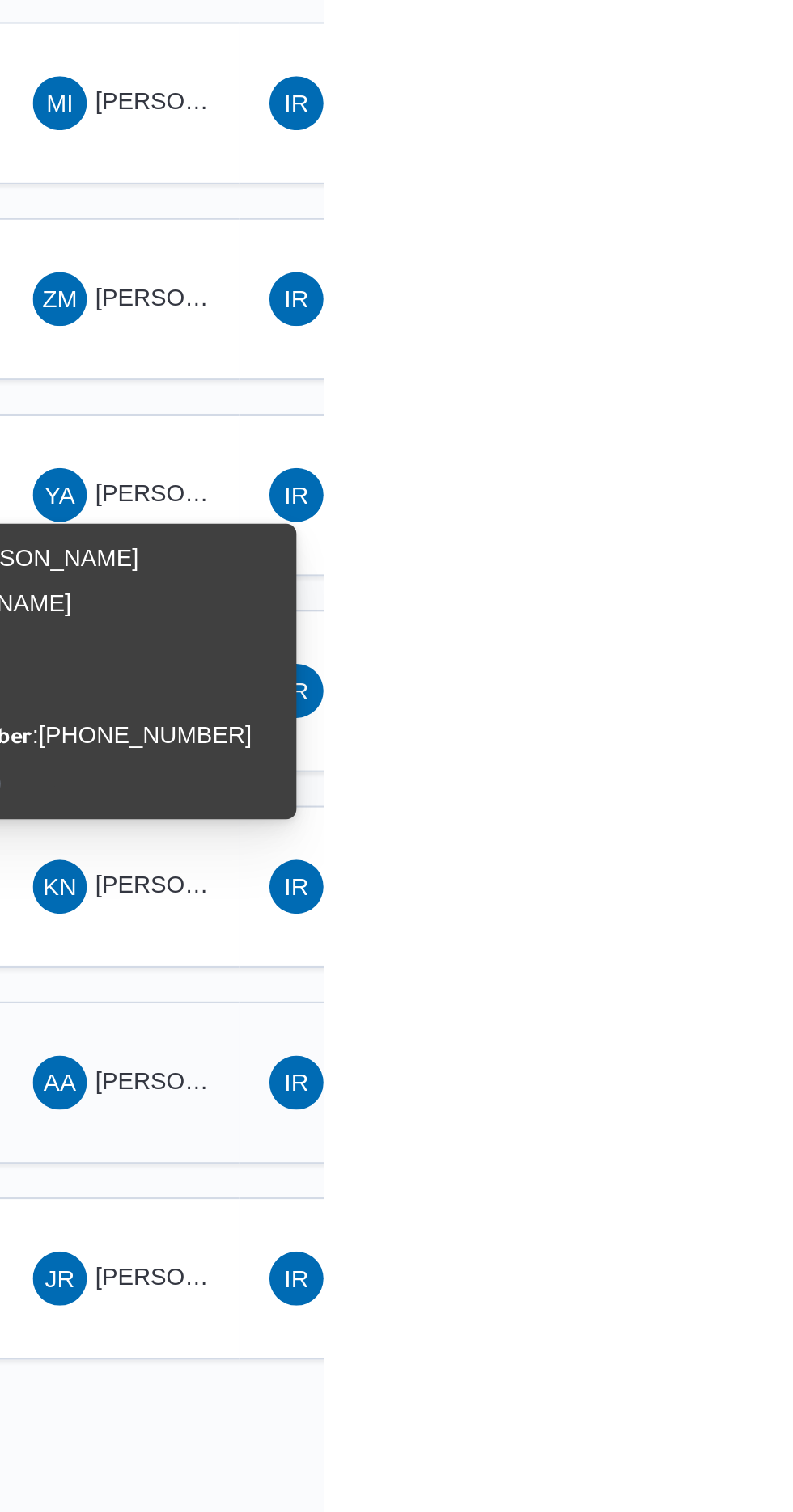
click at [719, 1056] on span "AA [PERSON_NAME]" at bounding box center [695, 1069] width 84 height 26
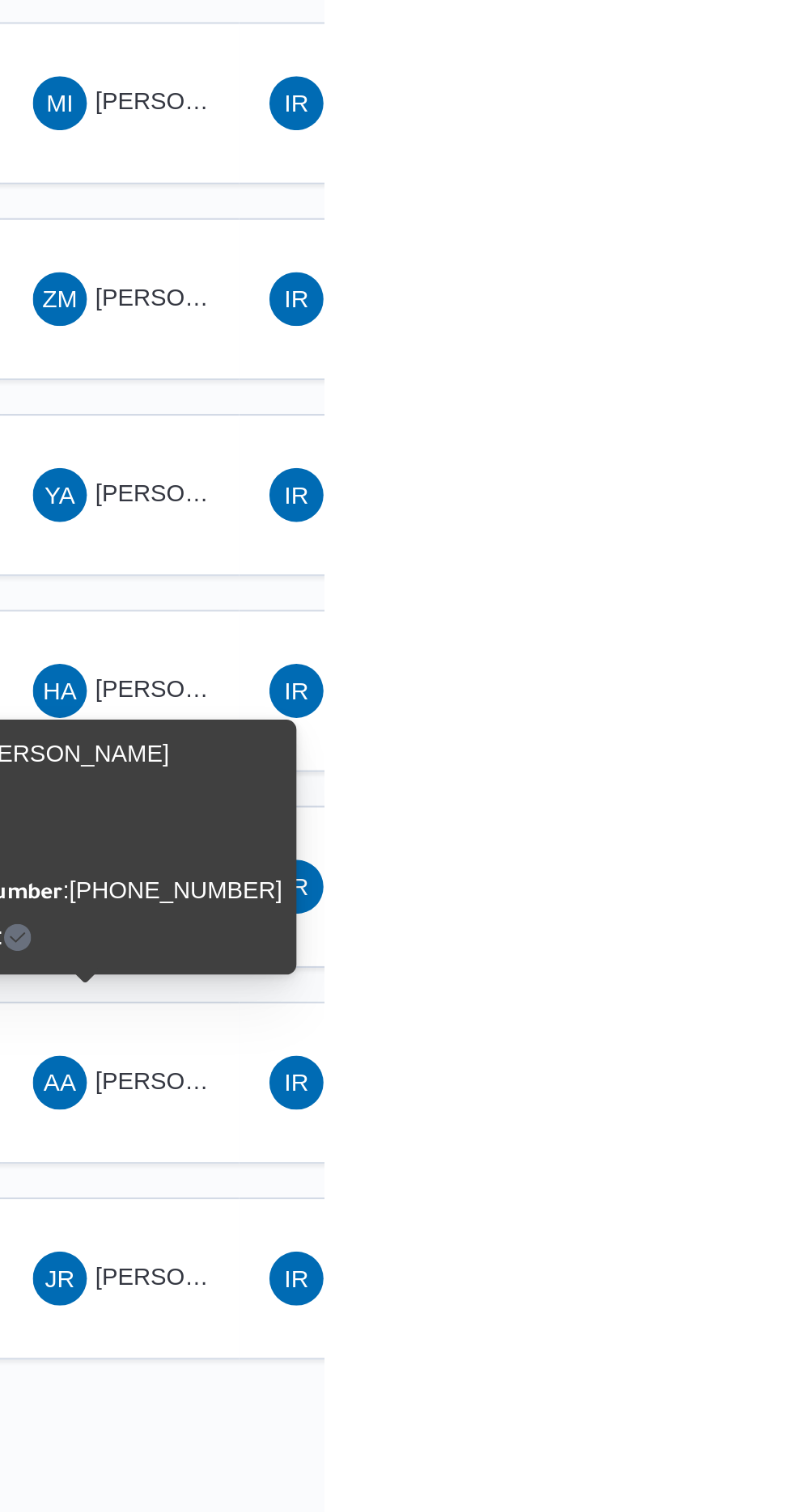
click at [771, 1235] on html "Control Center الرئيسيه الرحلات English عربي Dark mode Logout الطلبات إنشاء طلب…" at bounding box center [396, 756] width 793 height 1512
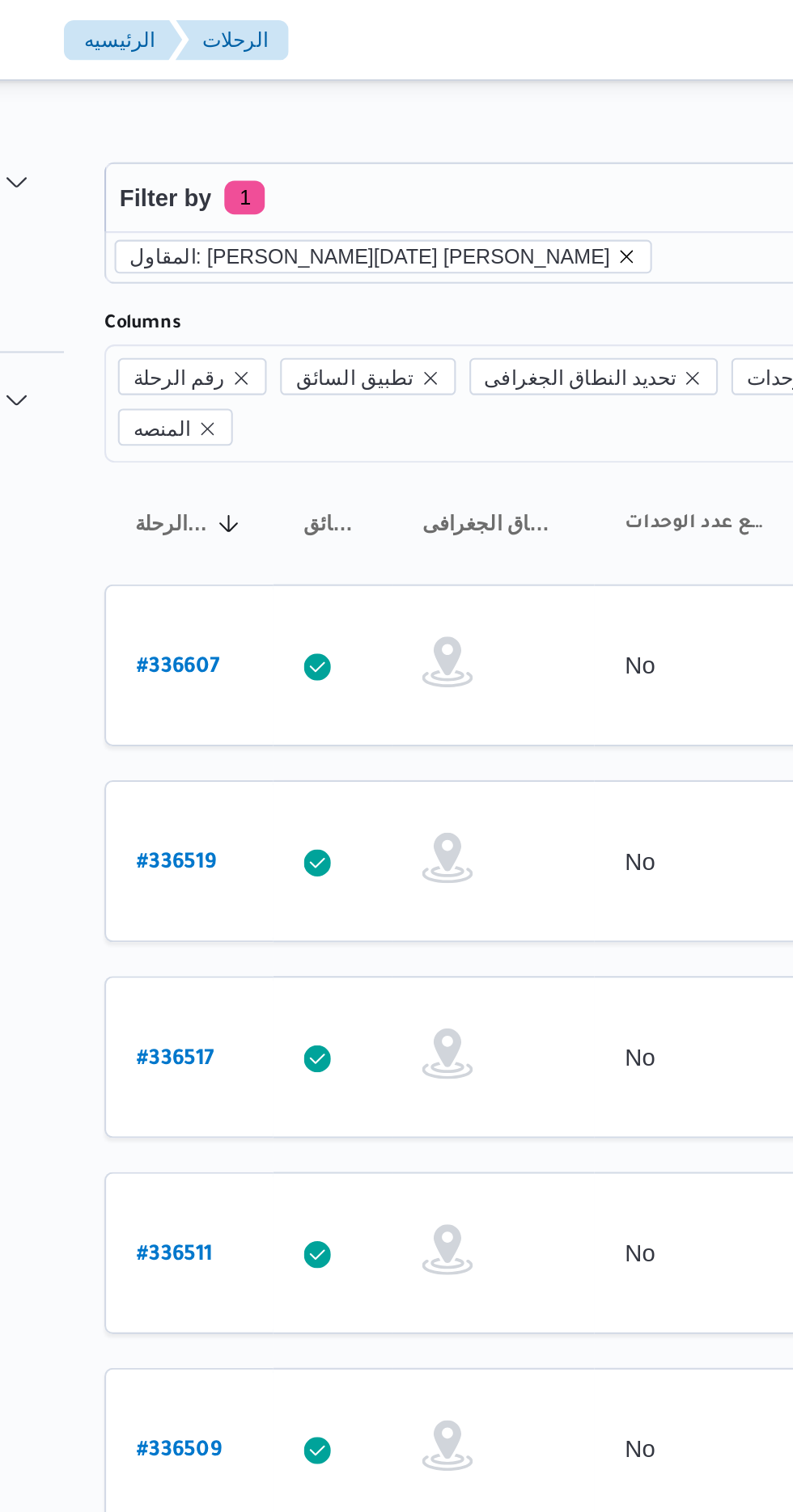
click at [457, 122] on icon "remove selected entity" at bounding box center [460, 122] width 7 height 7
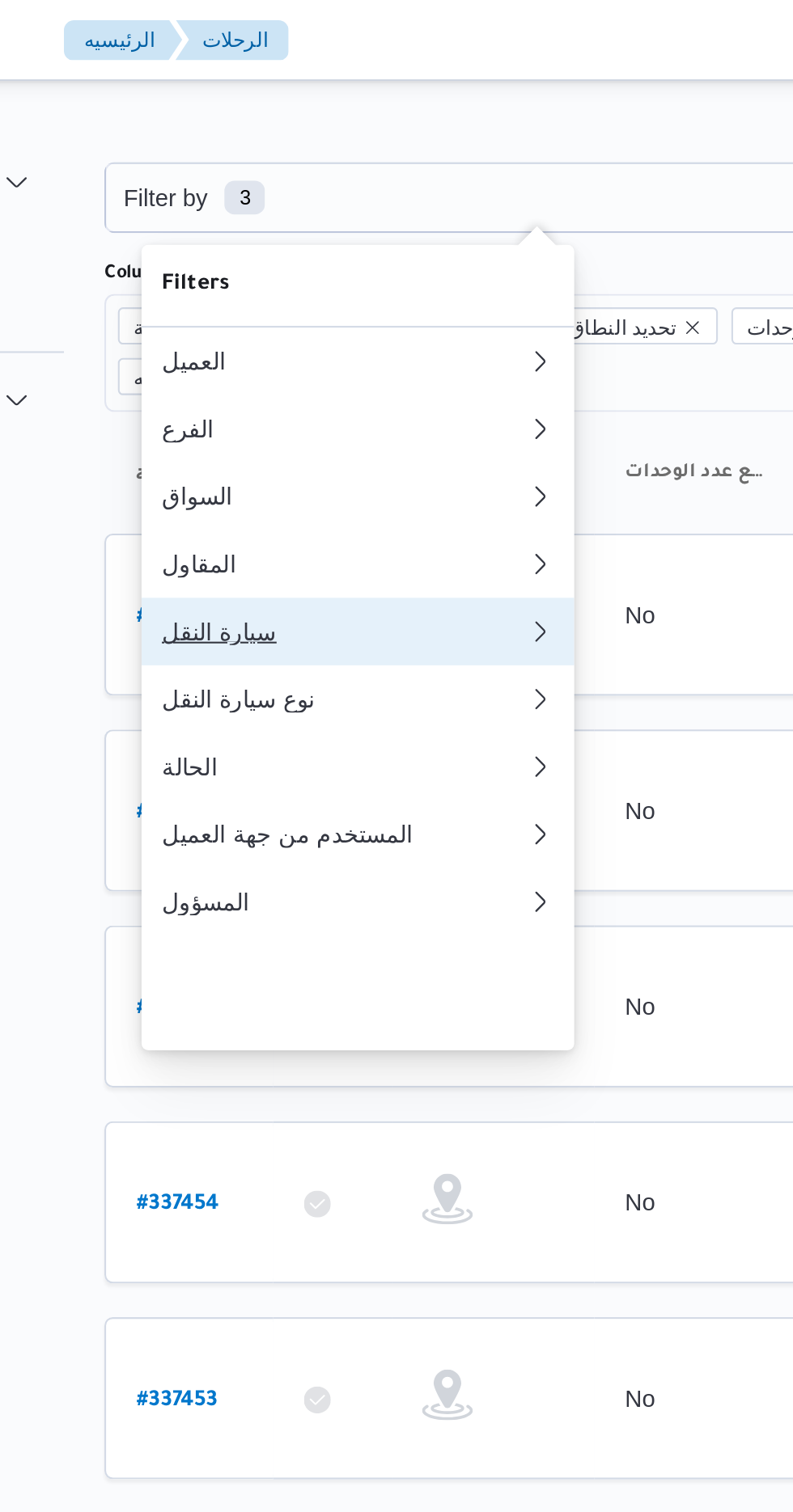
click at [303, 309] on div "سيارة النقل" at bounding box center [325, 302] width 175 height 13
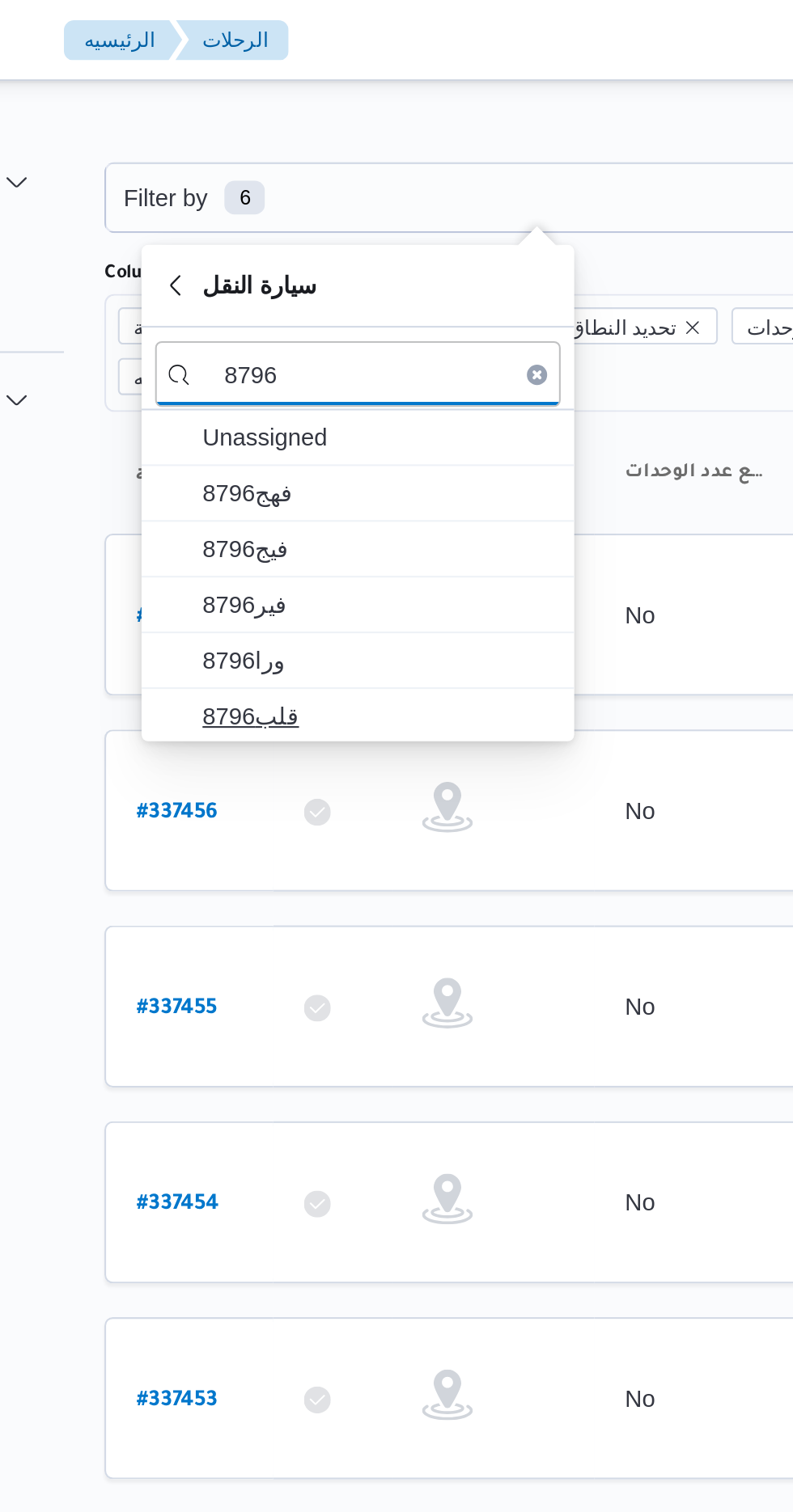
type input "8796"
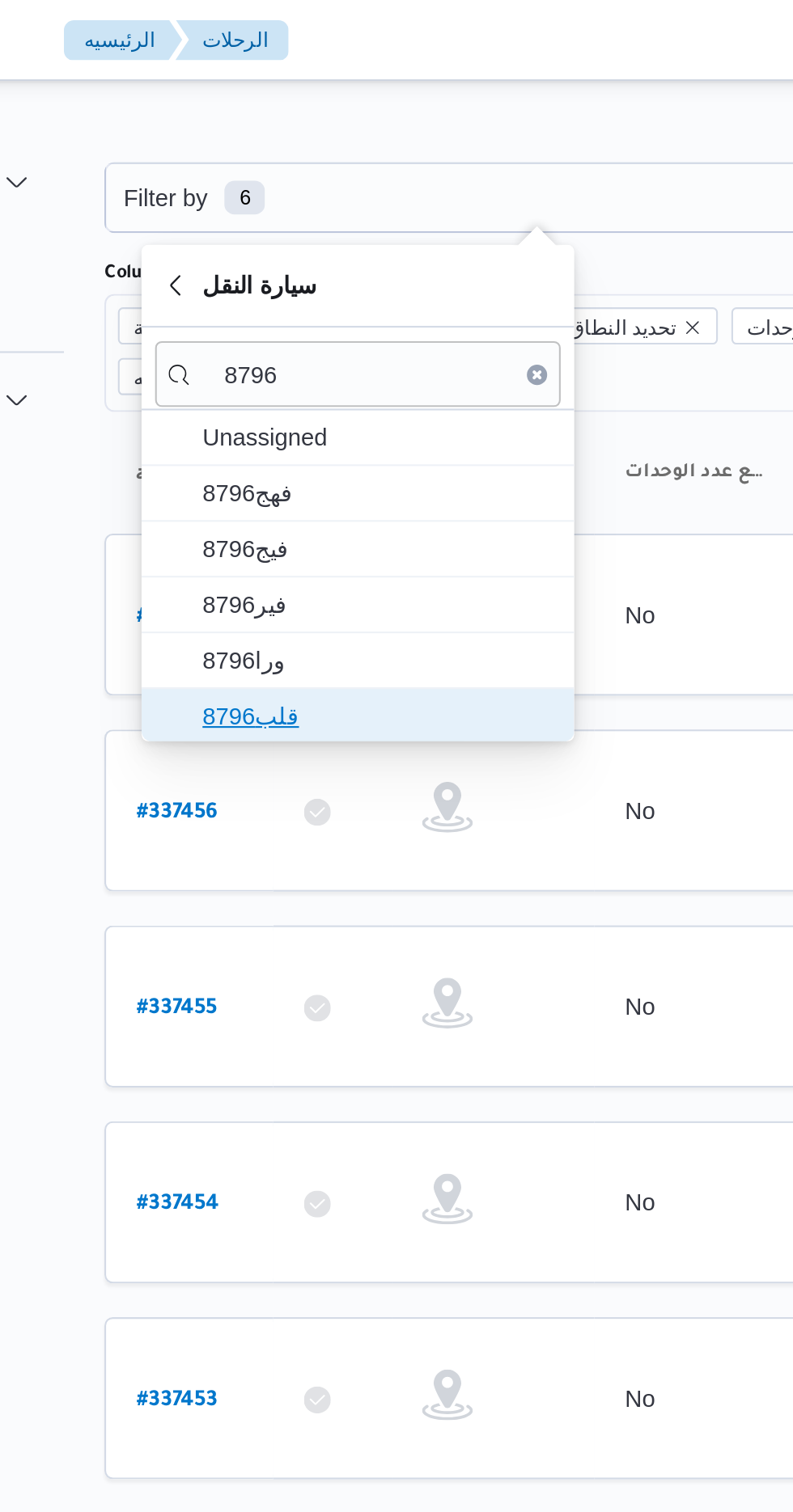
click at [335, 330] on span "قلب8796" at bounding box center [332, 342] width 195 height 26
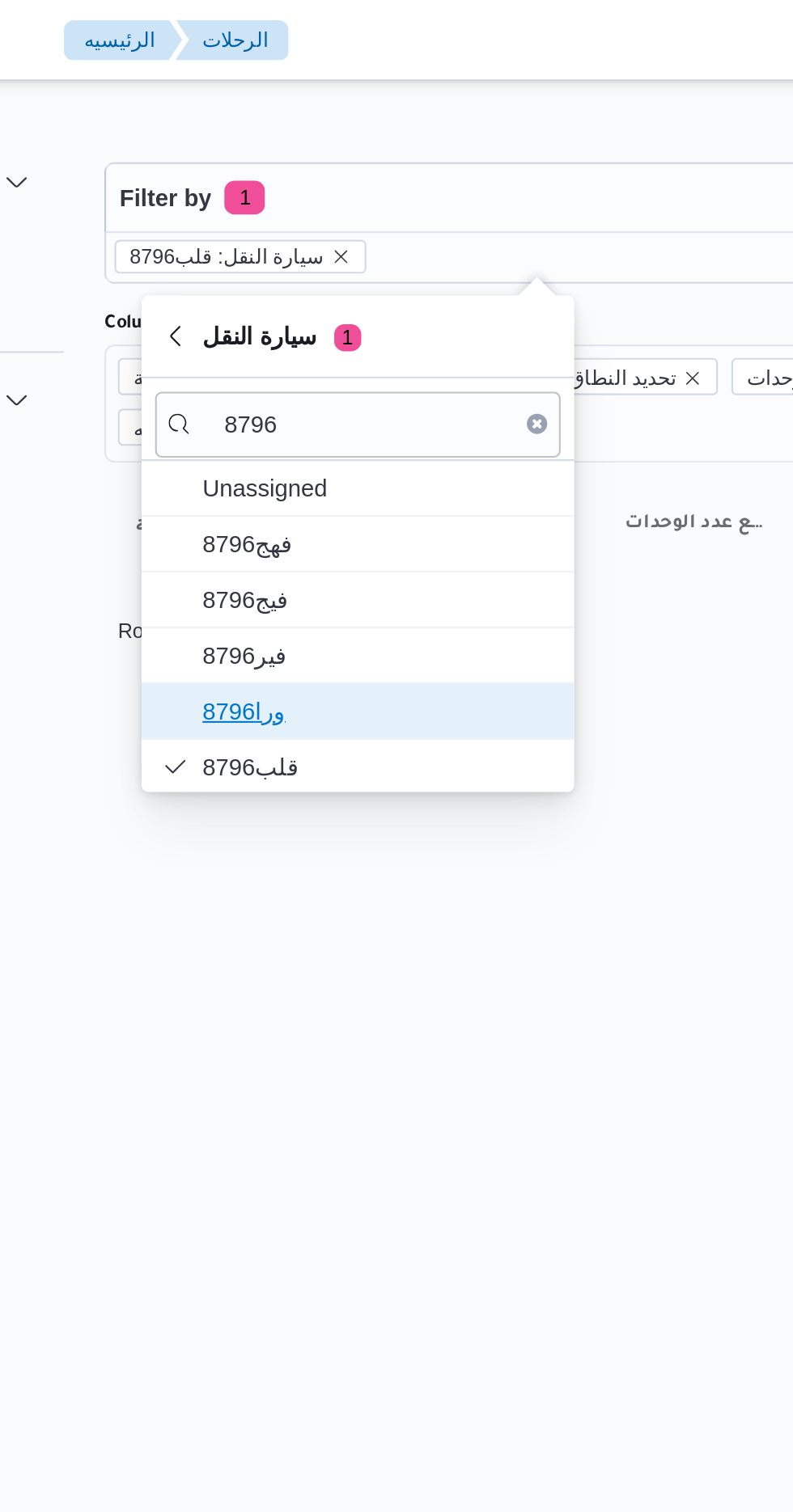
click at [323, 333] on span "ورا8796" at bounding box center [341, 340] width 168 height 20
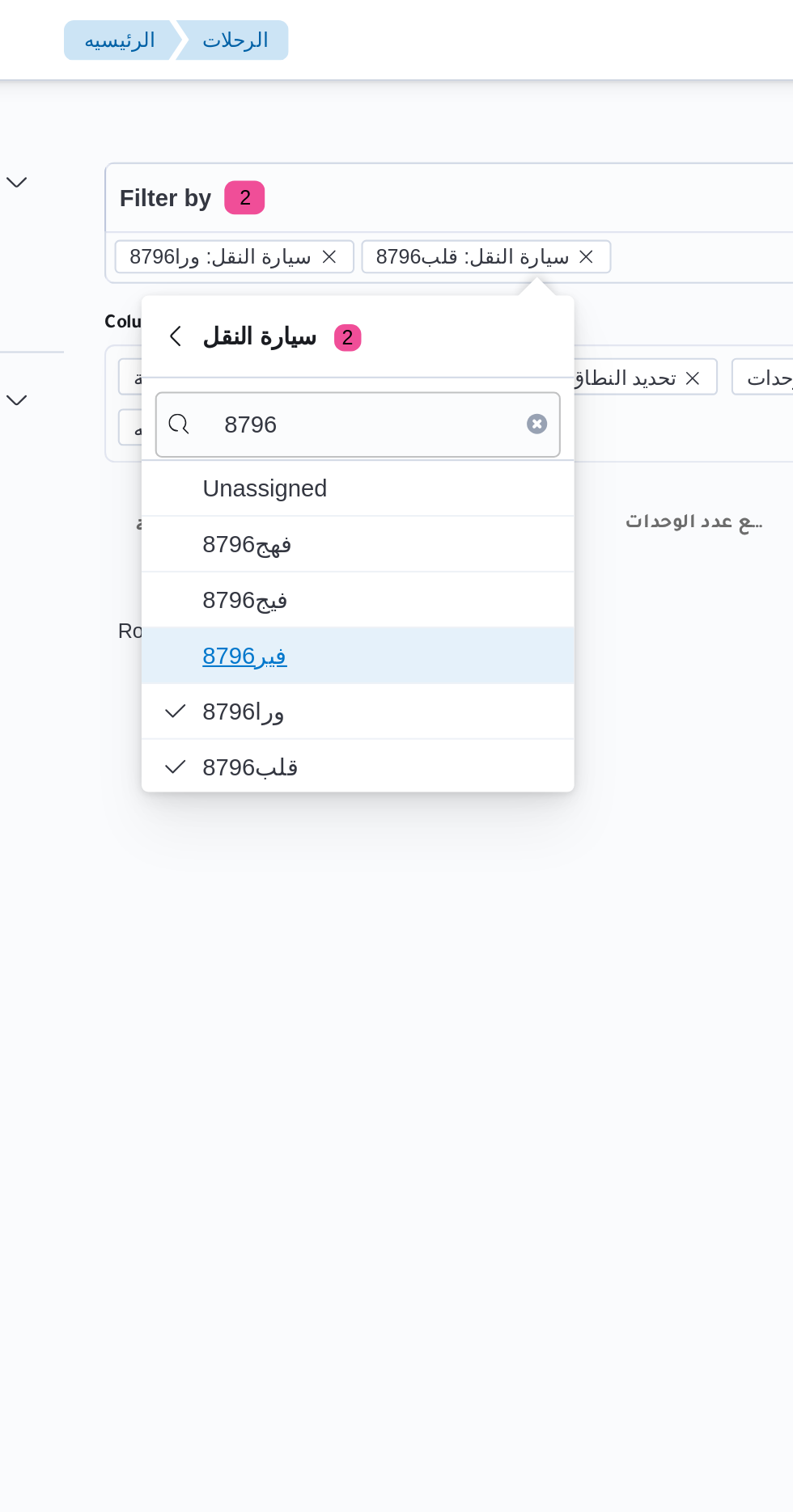
click at [343, 319] on span "فير8796" at bounding box center [341, 314] width 168 height 20
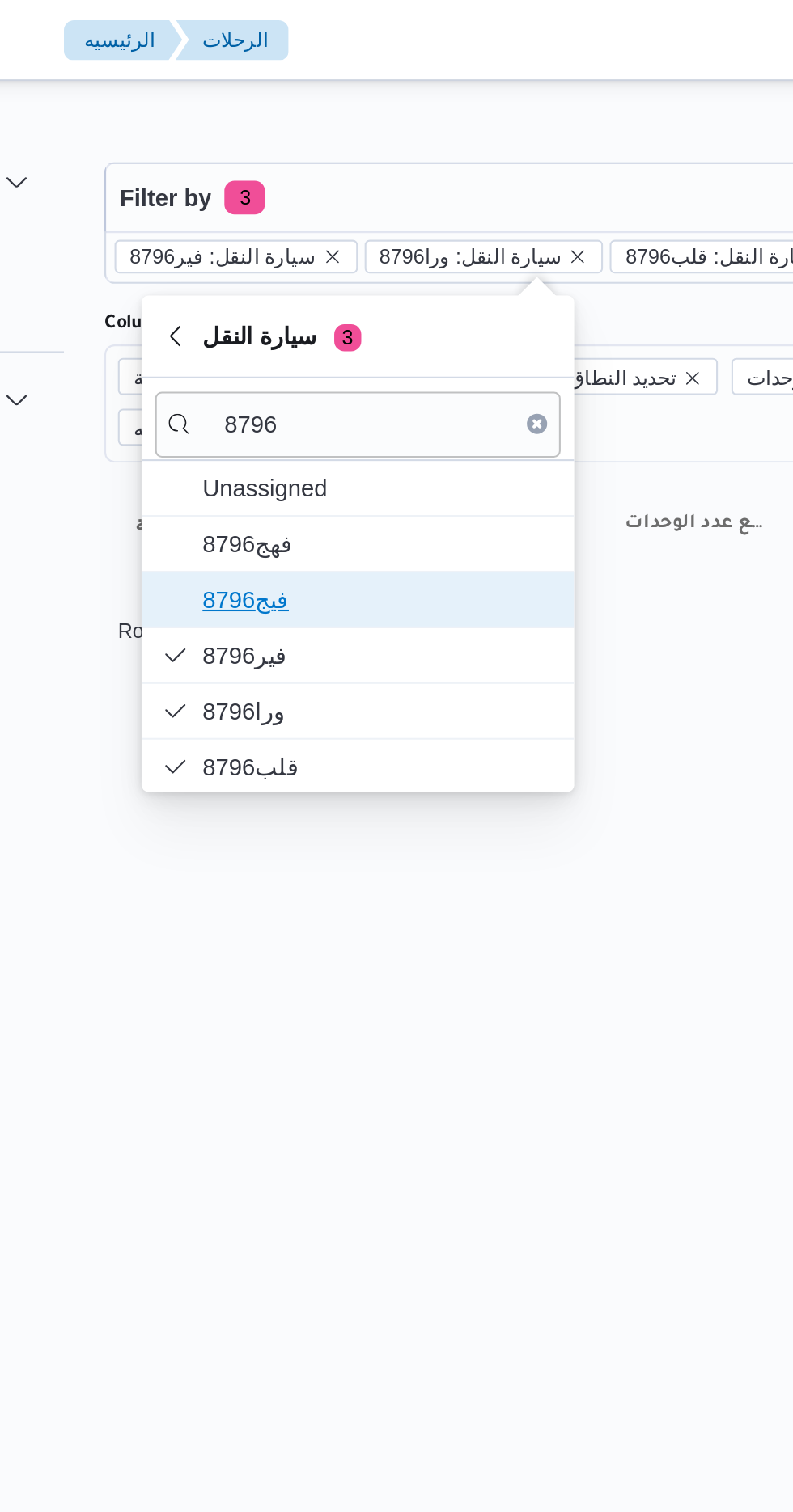
click at [359, 282] on span "فيج8796" at bounding box center [341, 287] width 168 height 20
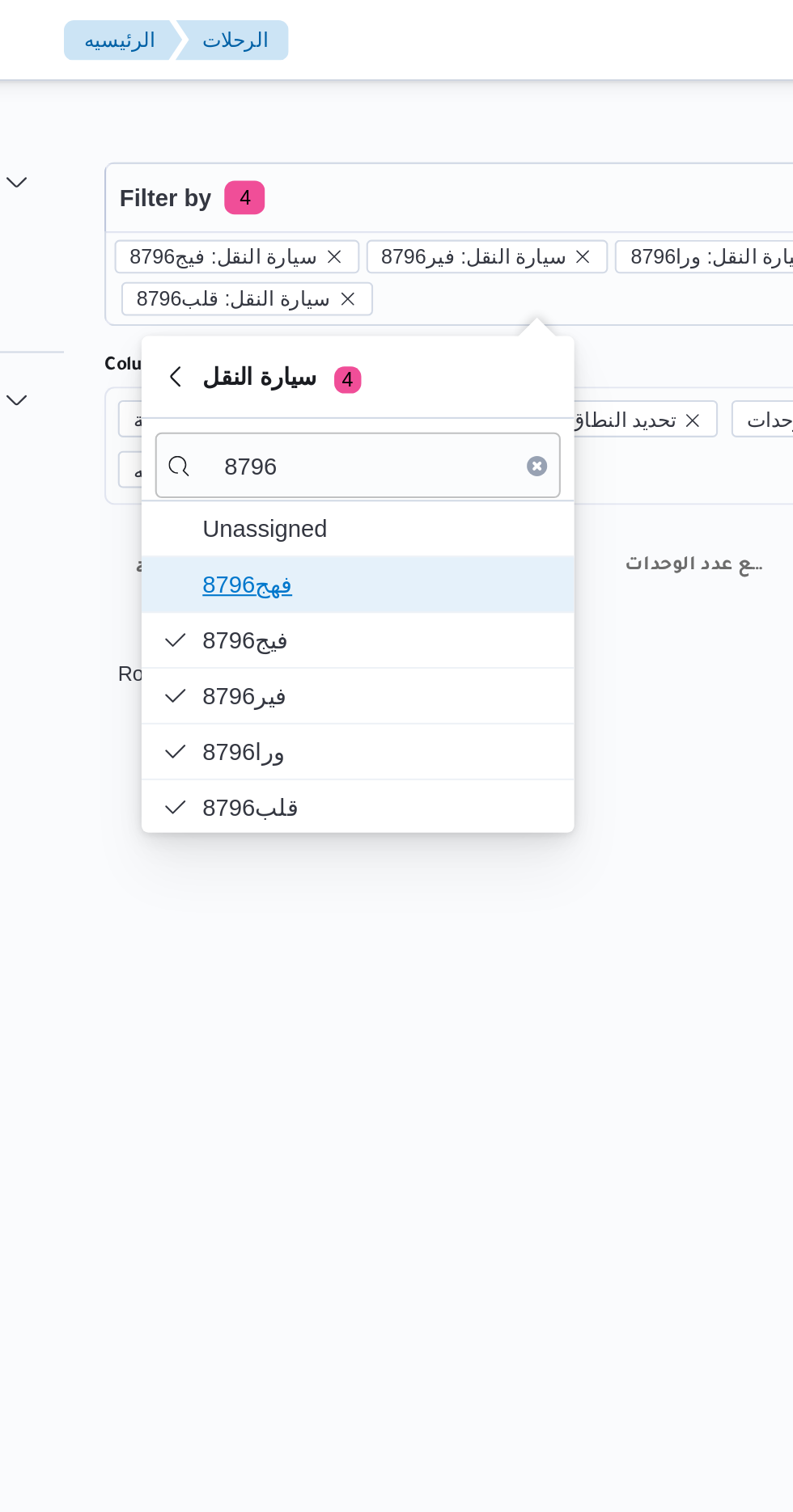
click at [357, 276] on span "فهج8796" at bounding box center [341, 280] width 168 height 20
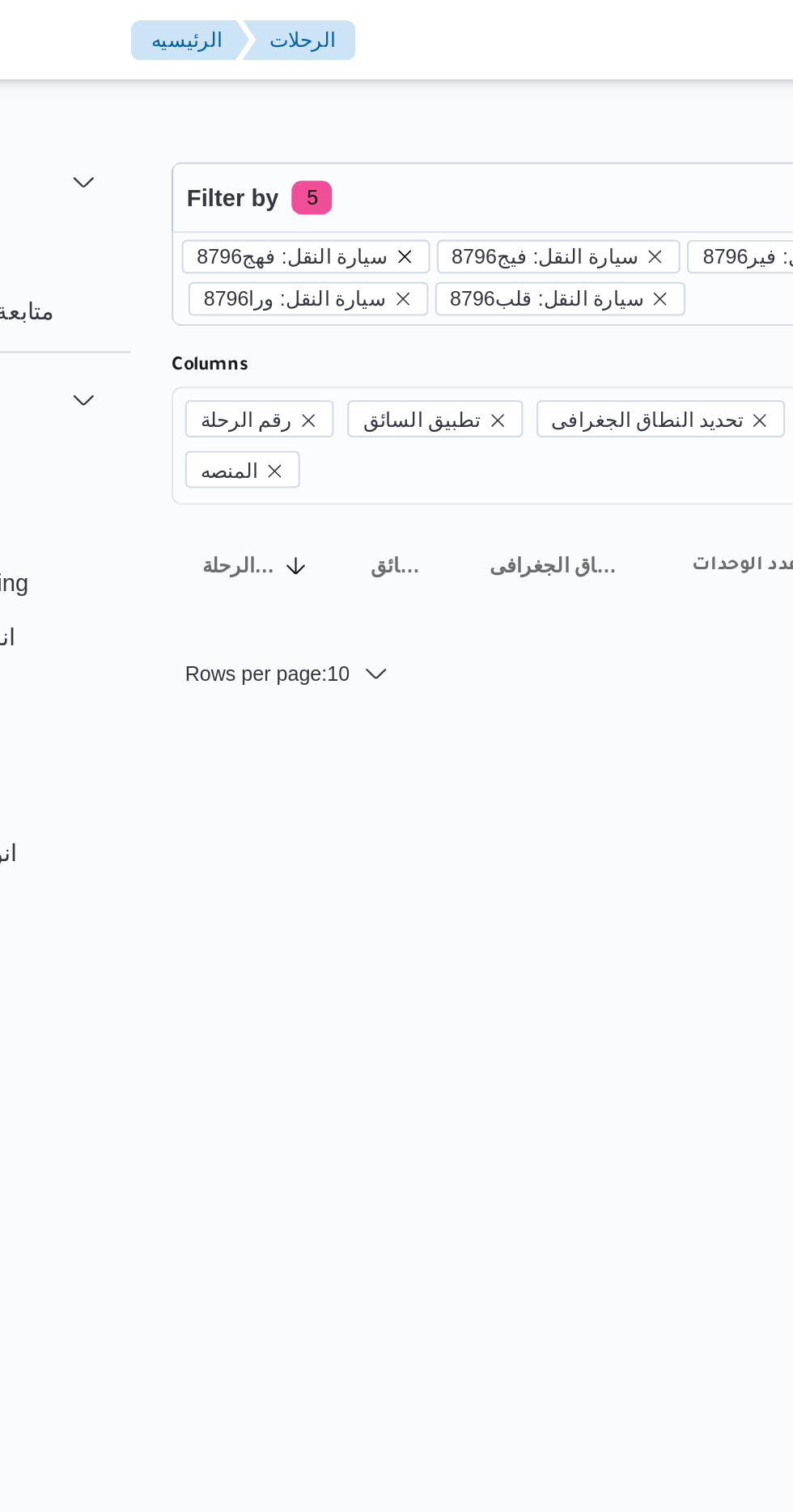
click at [317, 118] on icon "remove selected entity" at bounding box center [322, 123] width 10 height 10
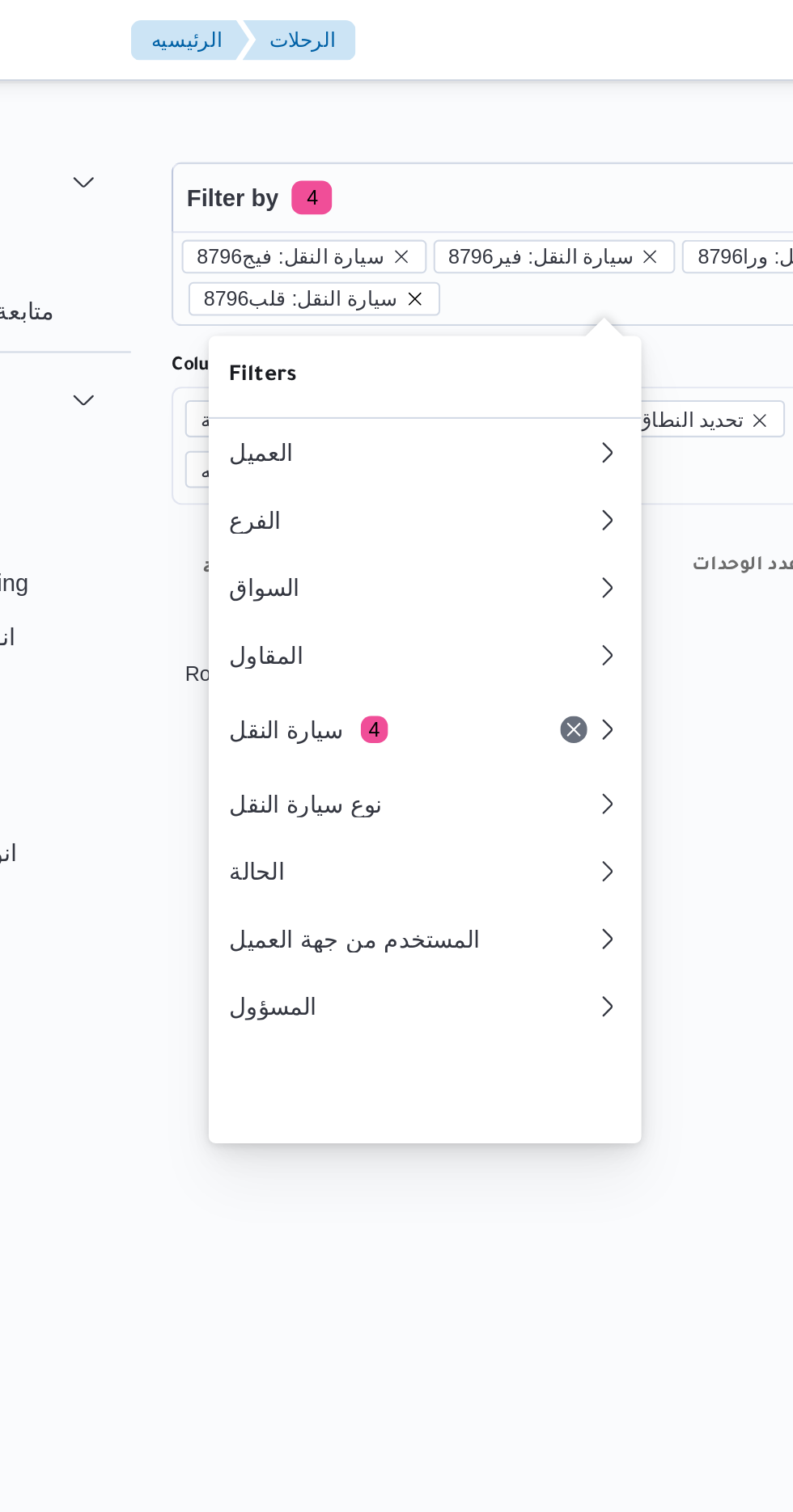
click at [324, 142] on icon "remove selected entity" at bounding box center [327, 143] width 7 height 7
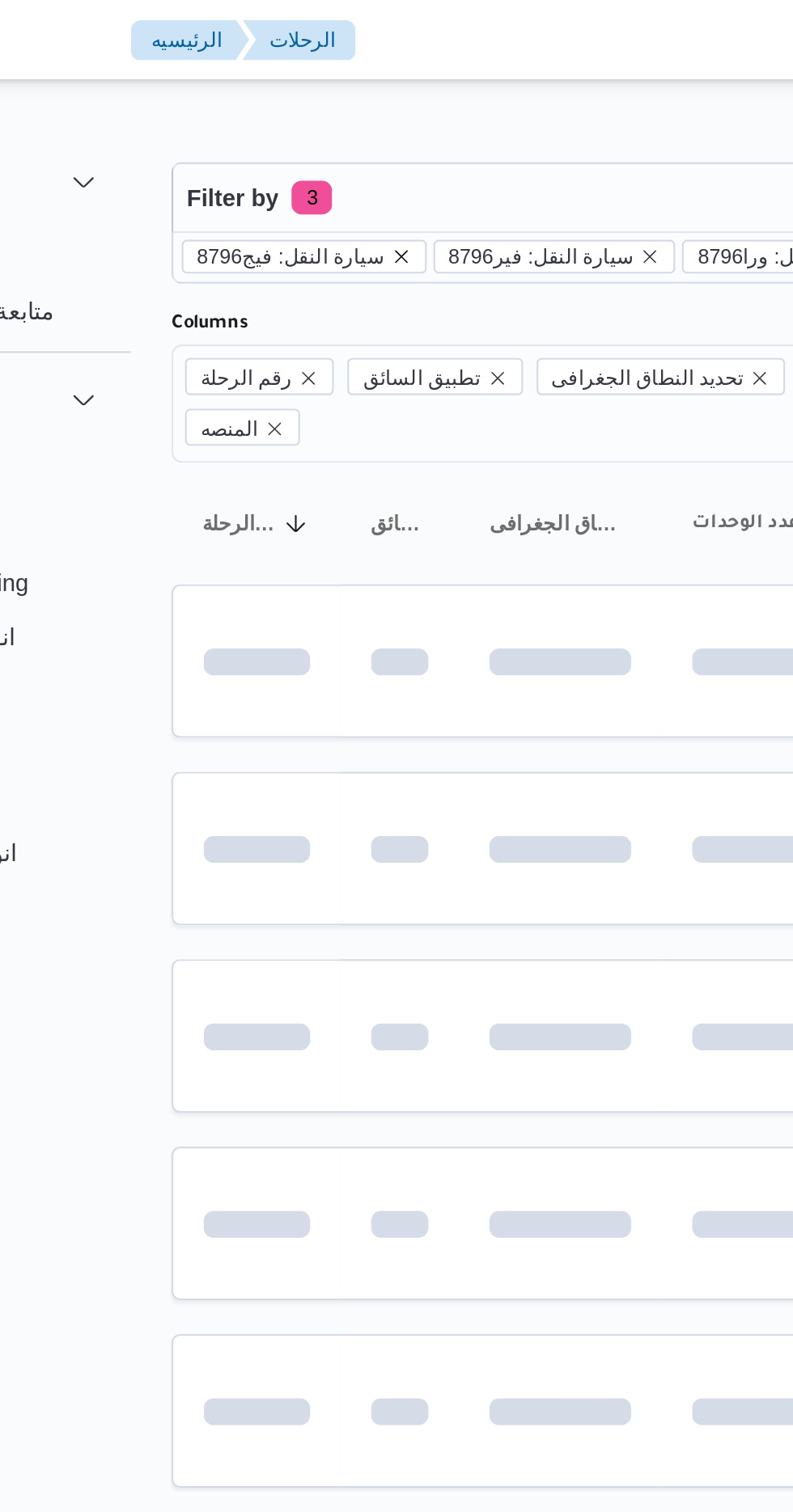
click at [317, 120] on icon "remove selected entity" at bounding box center [320, 122] width 7 height 7
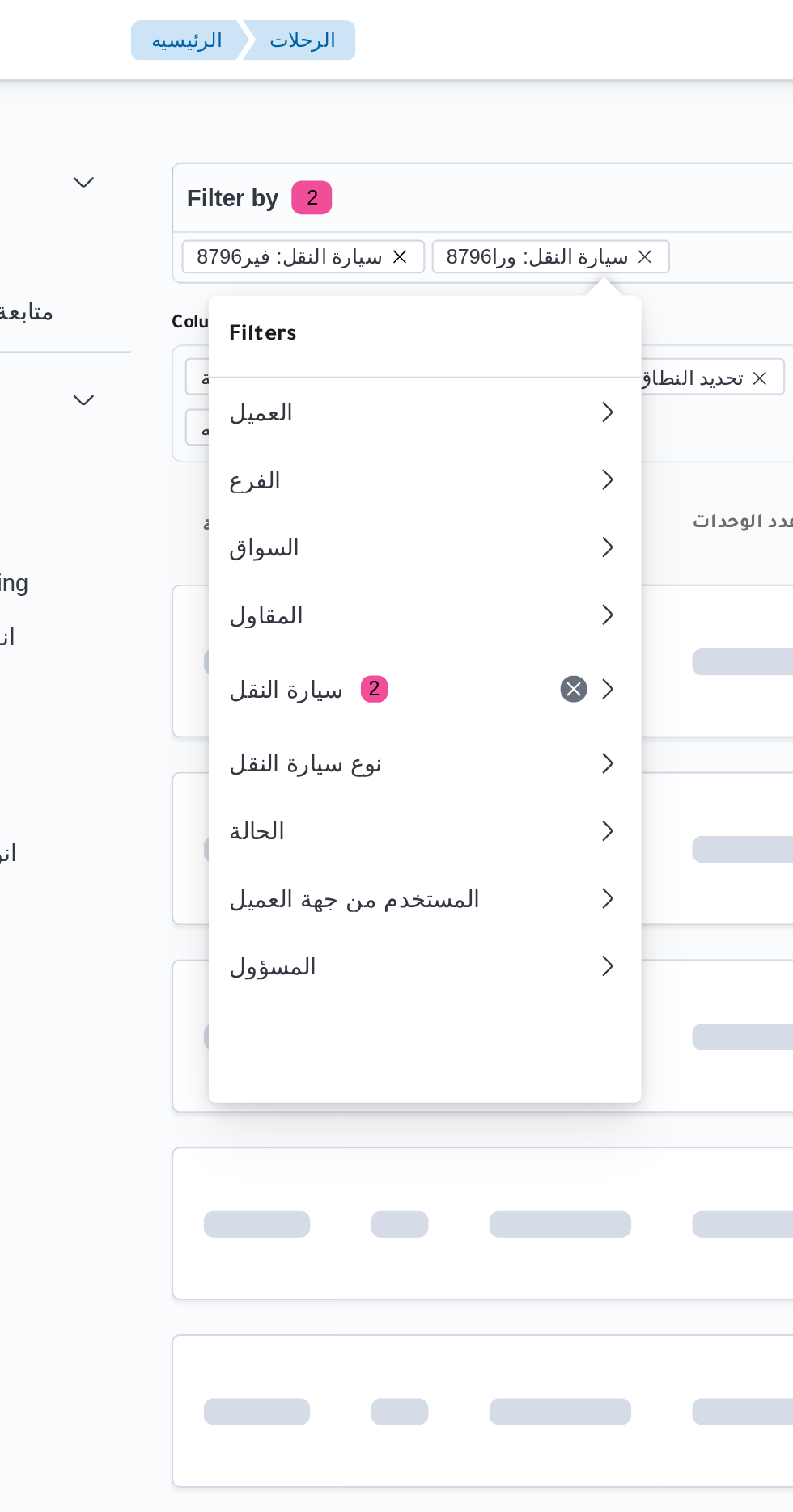
click at [315, 122] on icon "remove selected entity" at bounding box center [320, 123] width 10 height 10
click at [313, 126] on icon "remove selected entity" at bounding box center [318, 123] width 10 height 10
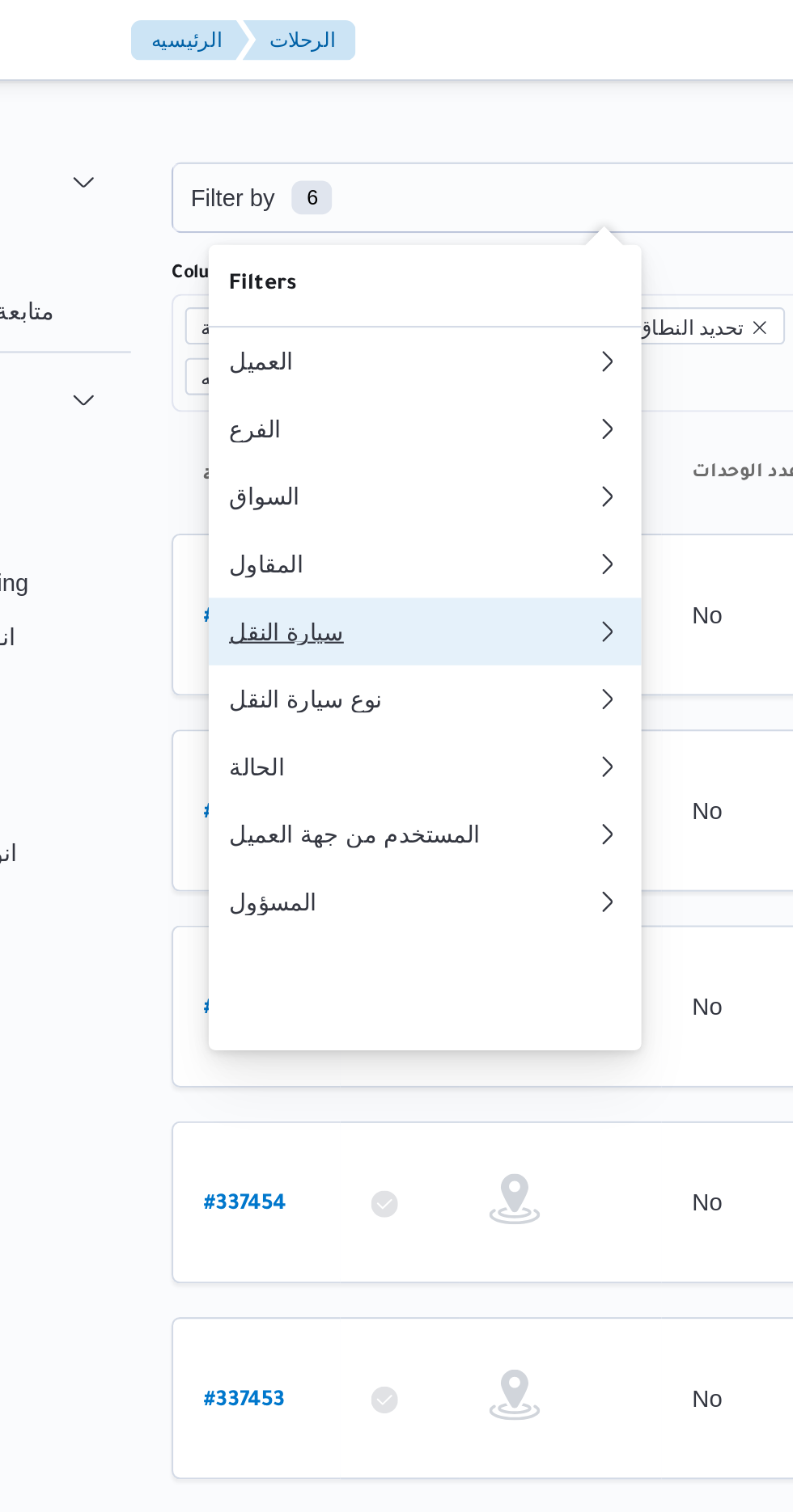
click at [324, 309] on div "سيارة النقل" at bounding box center [322, 302] width 168 height 13
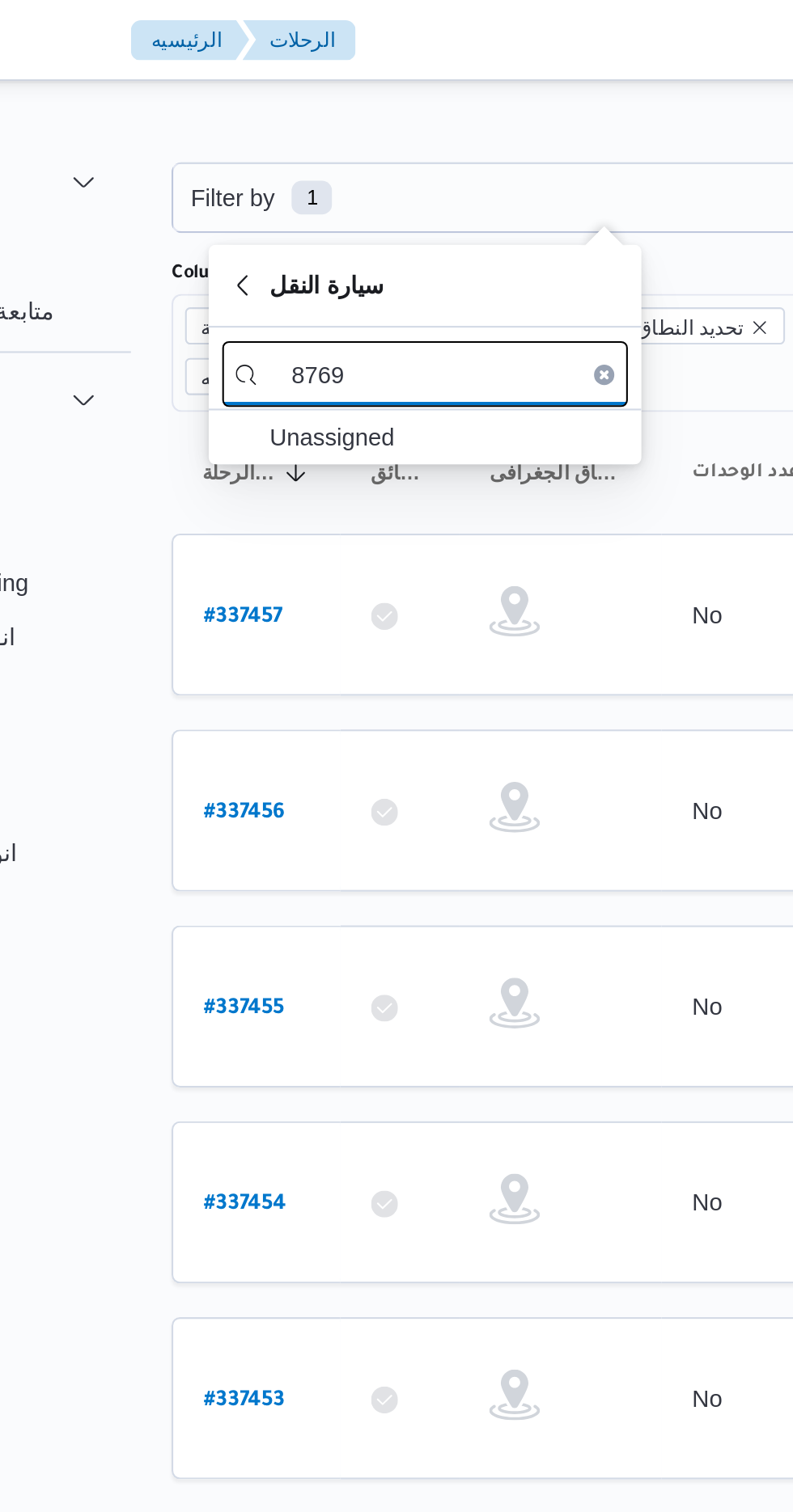
click at [338, 180] on input "8769" at bounding box center [332, 179] width 195 height 32
type input "8"
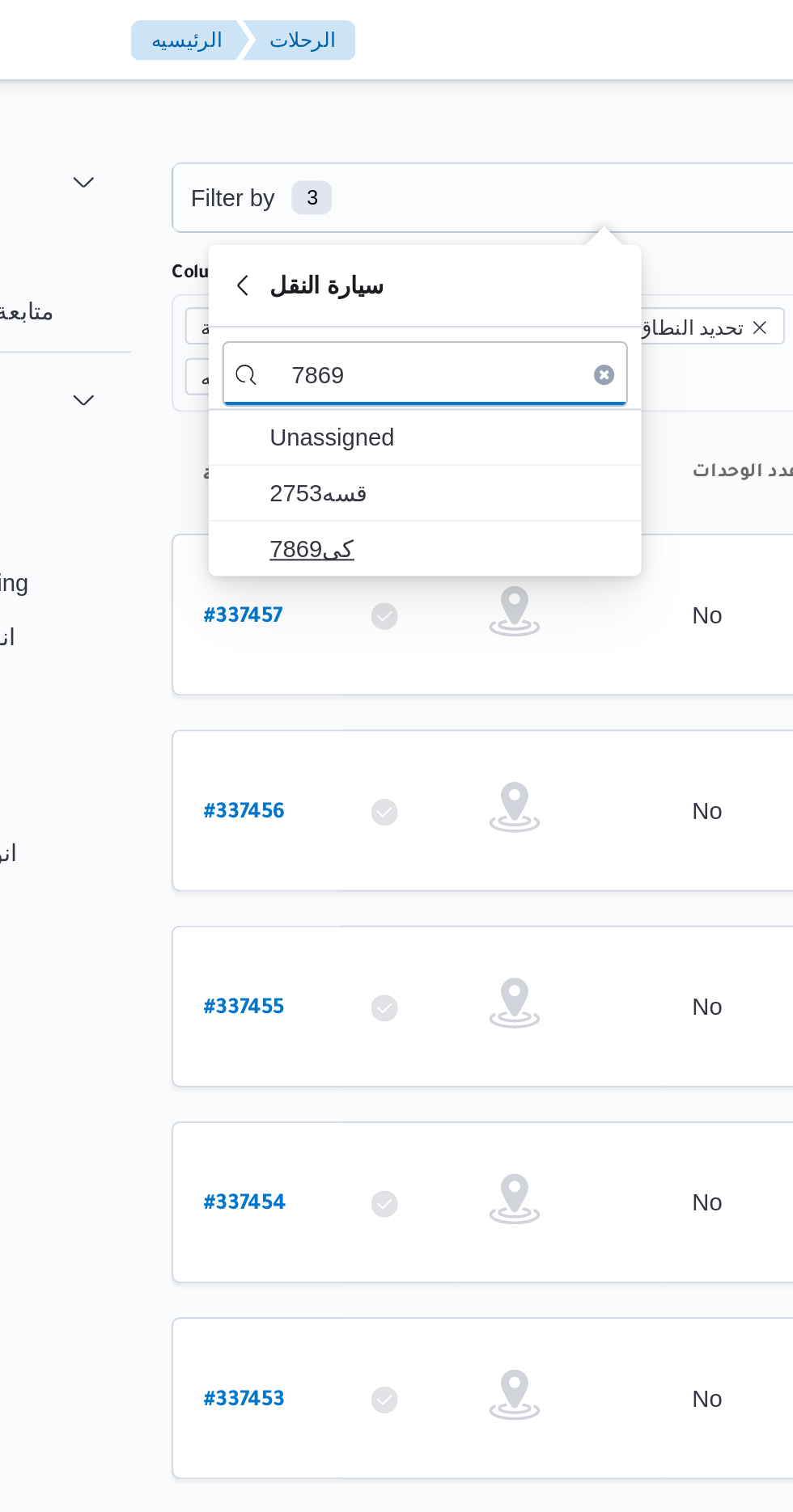
type input "7869"
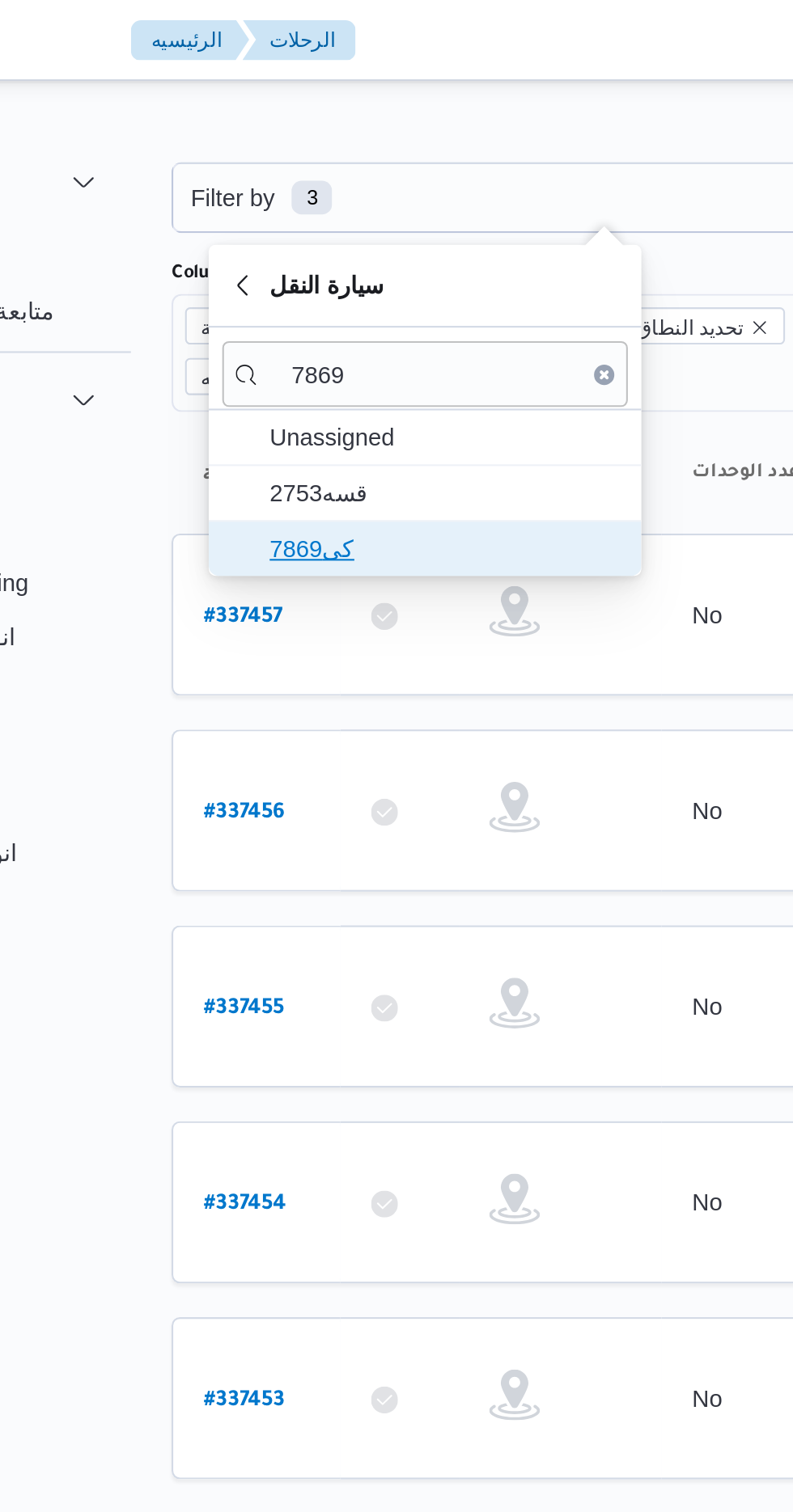
click at [333, 264] on span "كى7869" at bounding box center [341, 263] width 168 height 20
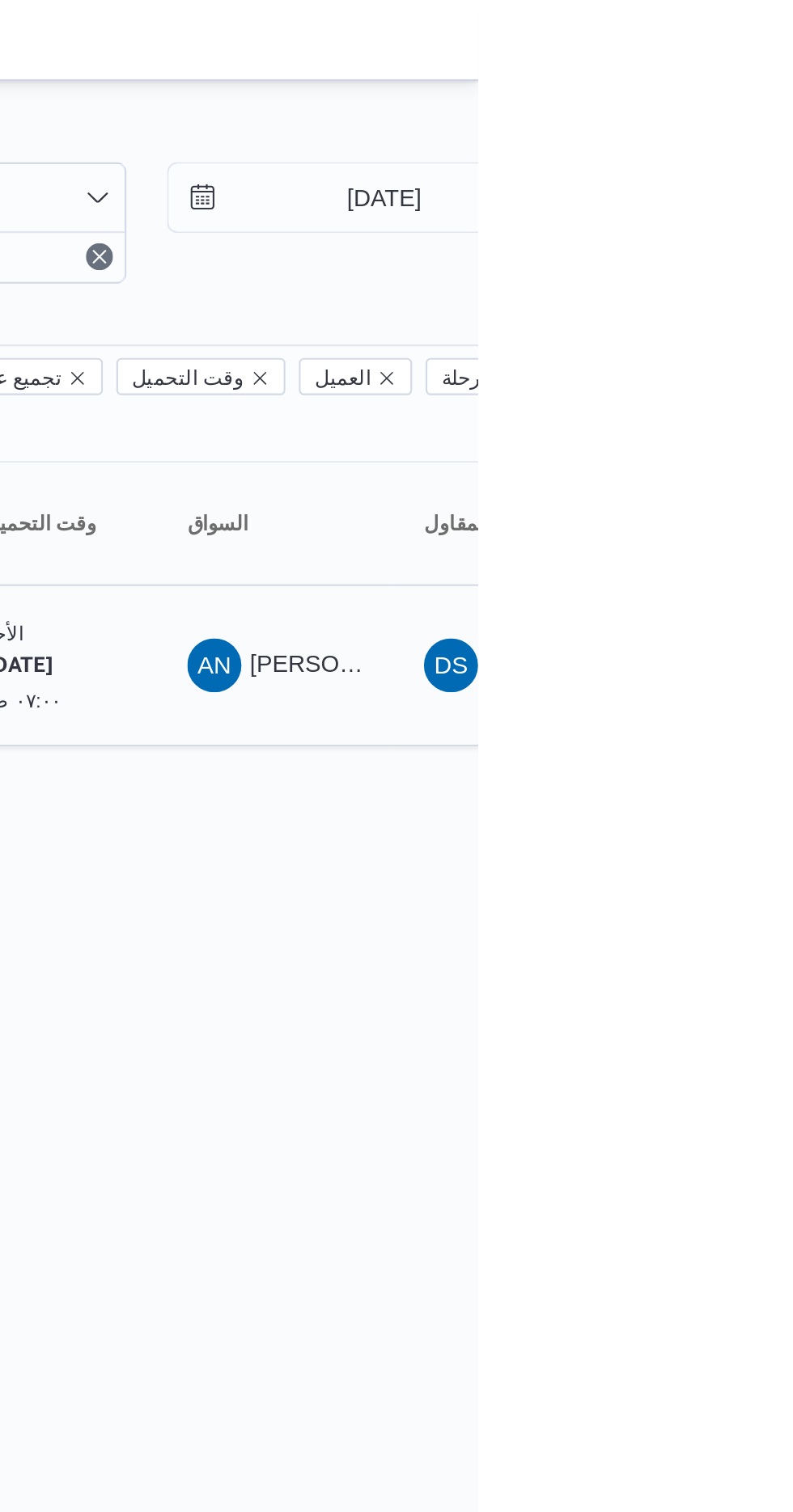
click at [722, 311] on span "[PERSON_NAME] [PERSON_NAME]" at bounding box center [778, 317] width 190 height 13
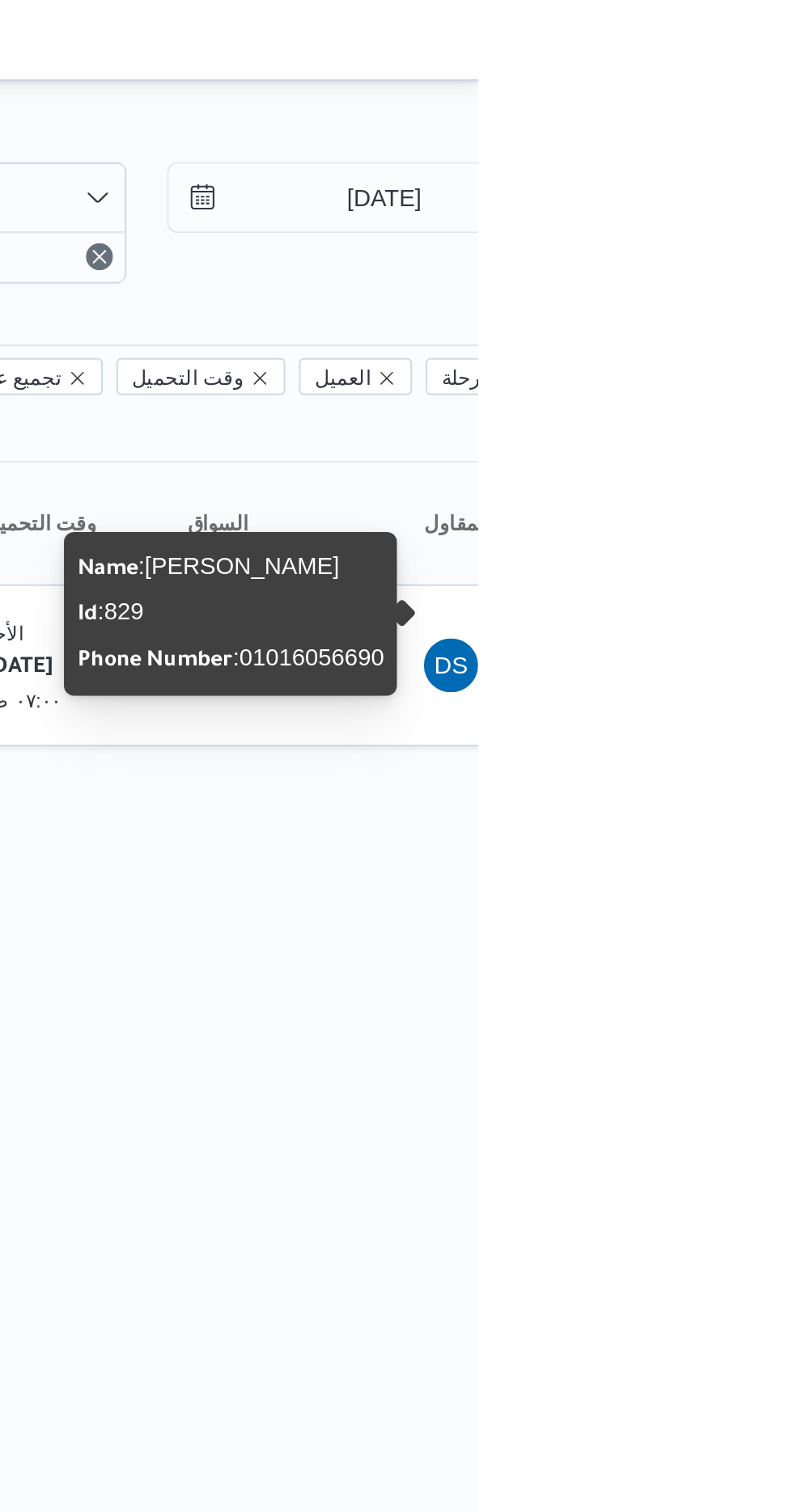
click at [635, 487] on html "Control Center الرئيسيه الرحلات English عربي Dark mode Logout الطلبات إنشاء طلب…" at bounding box center [396, 756] width 793 height 1512
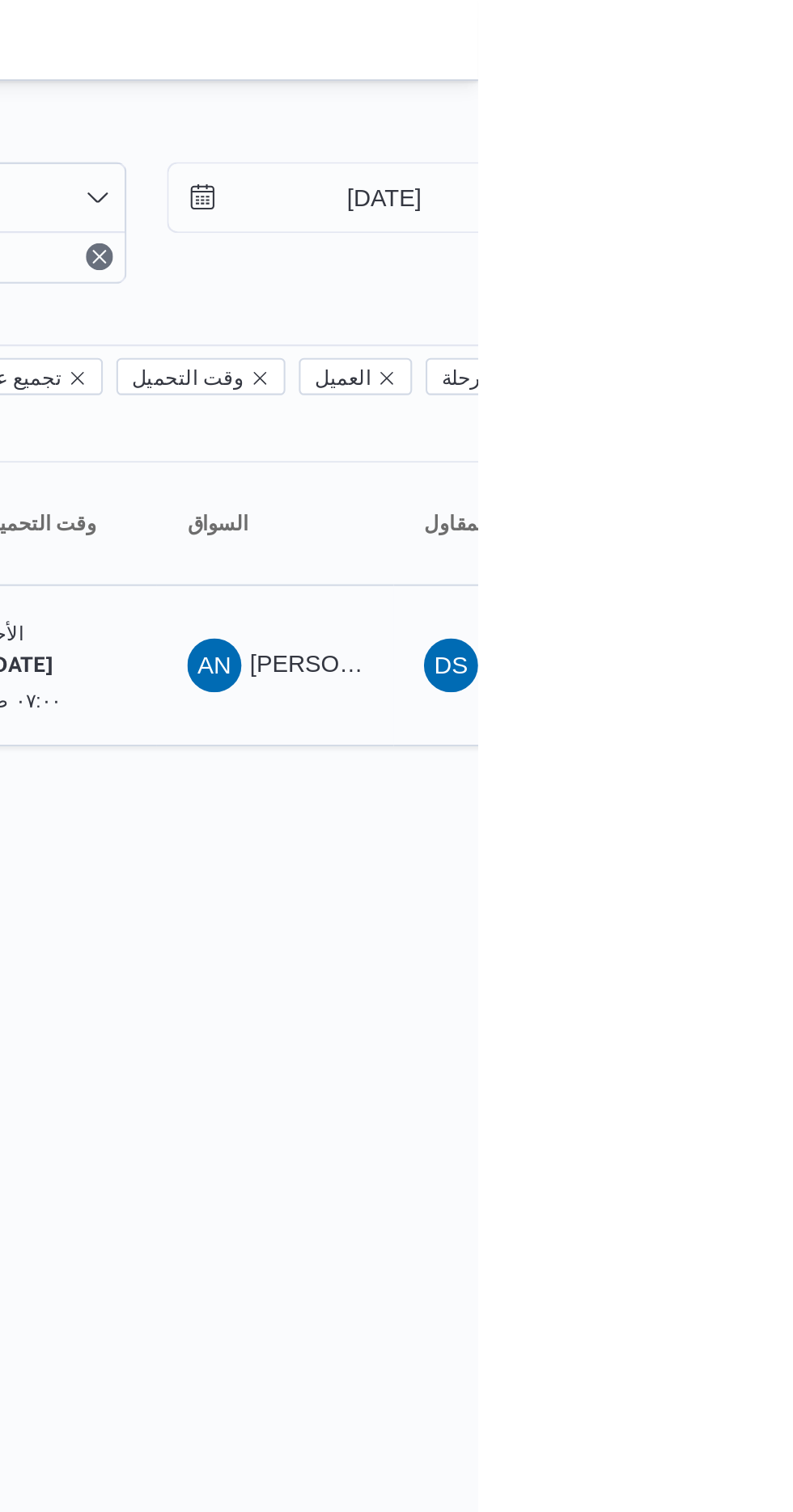
click at [698, 311] on span "[PERSON_NAME] [PERSON_NAME]" at bounding box center [778, 317] width 190 height 13
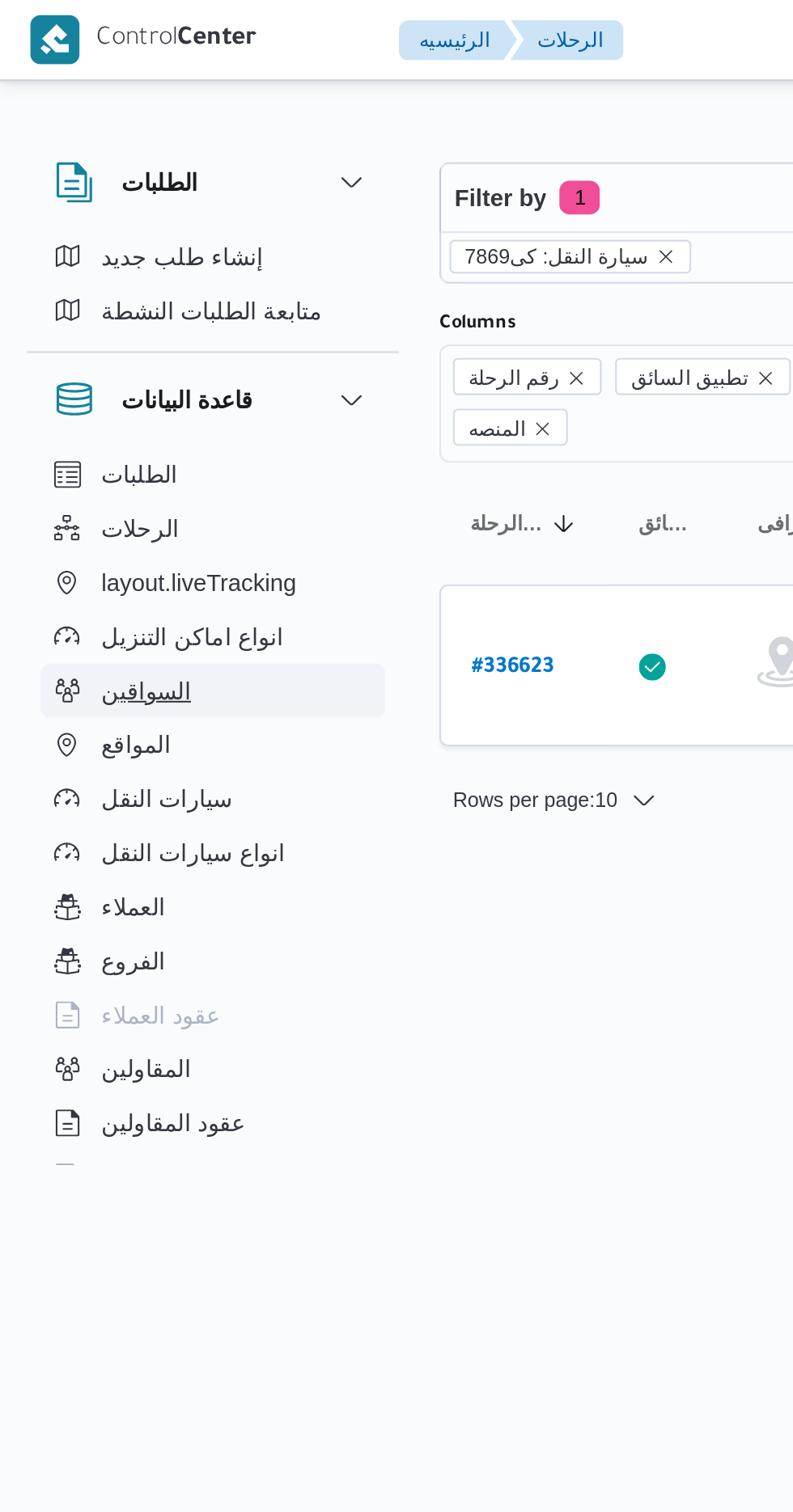
click at [69, 329] on span "السواقين" at bounding box center [69, 331] width 42 height 20
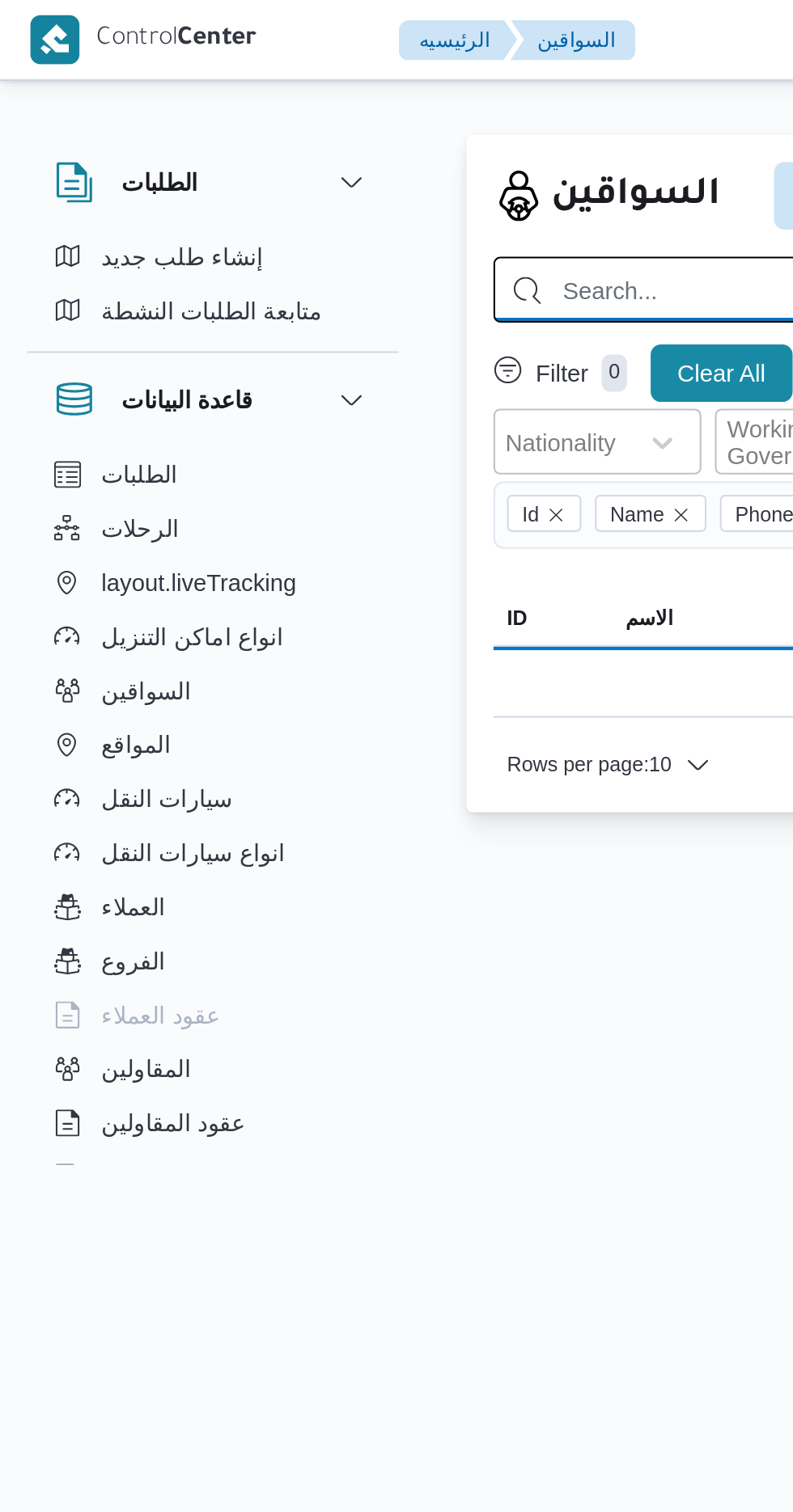
click at [303, 138] on input "search" at bounding box center [577, 138] width 681 height 32
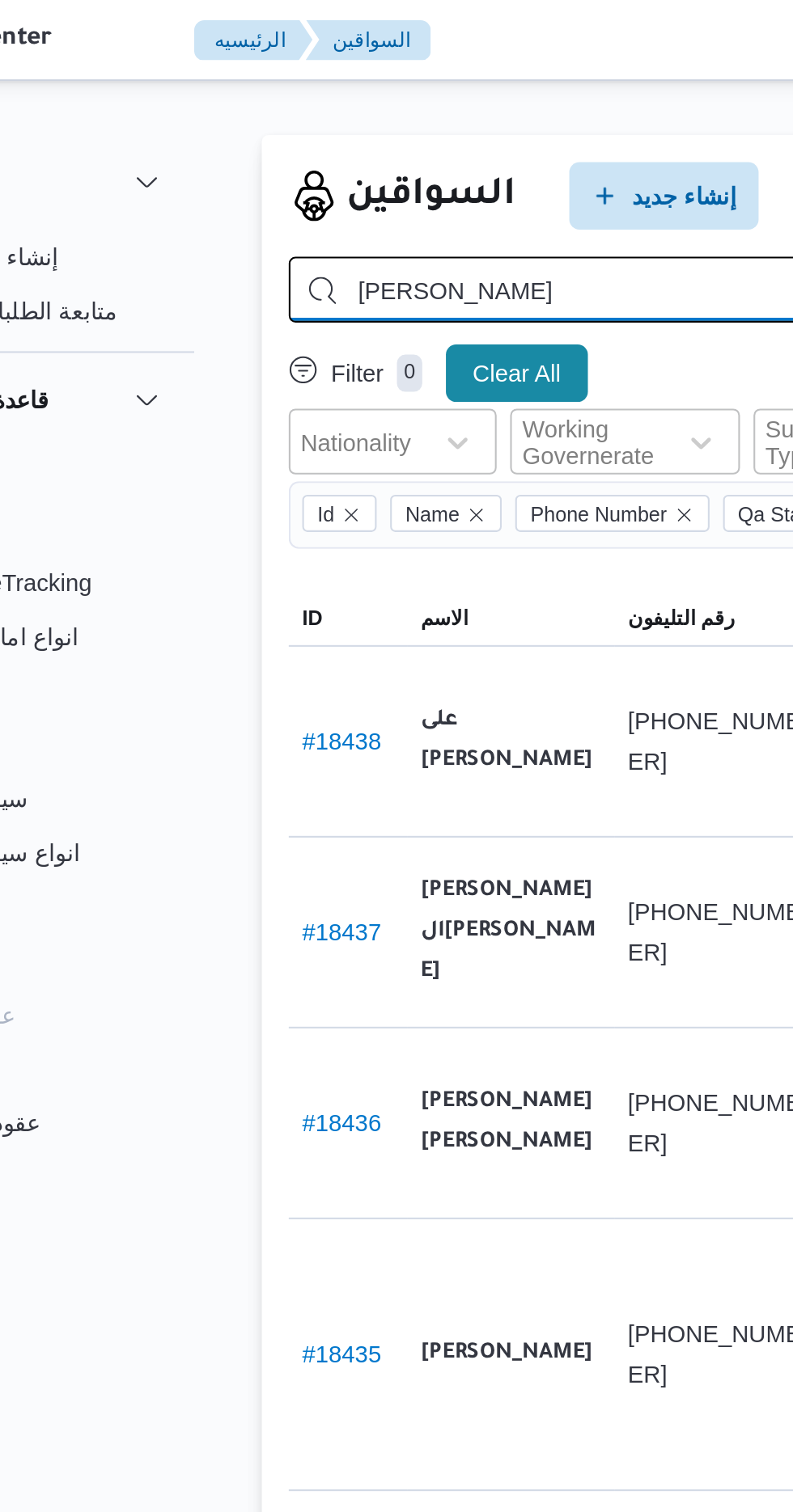
type input "[PERSON_NAME]"
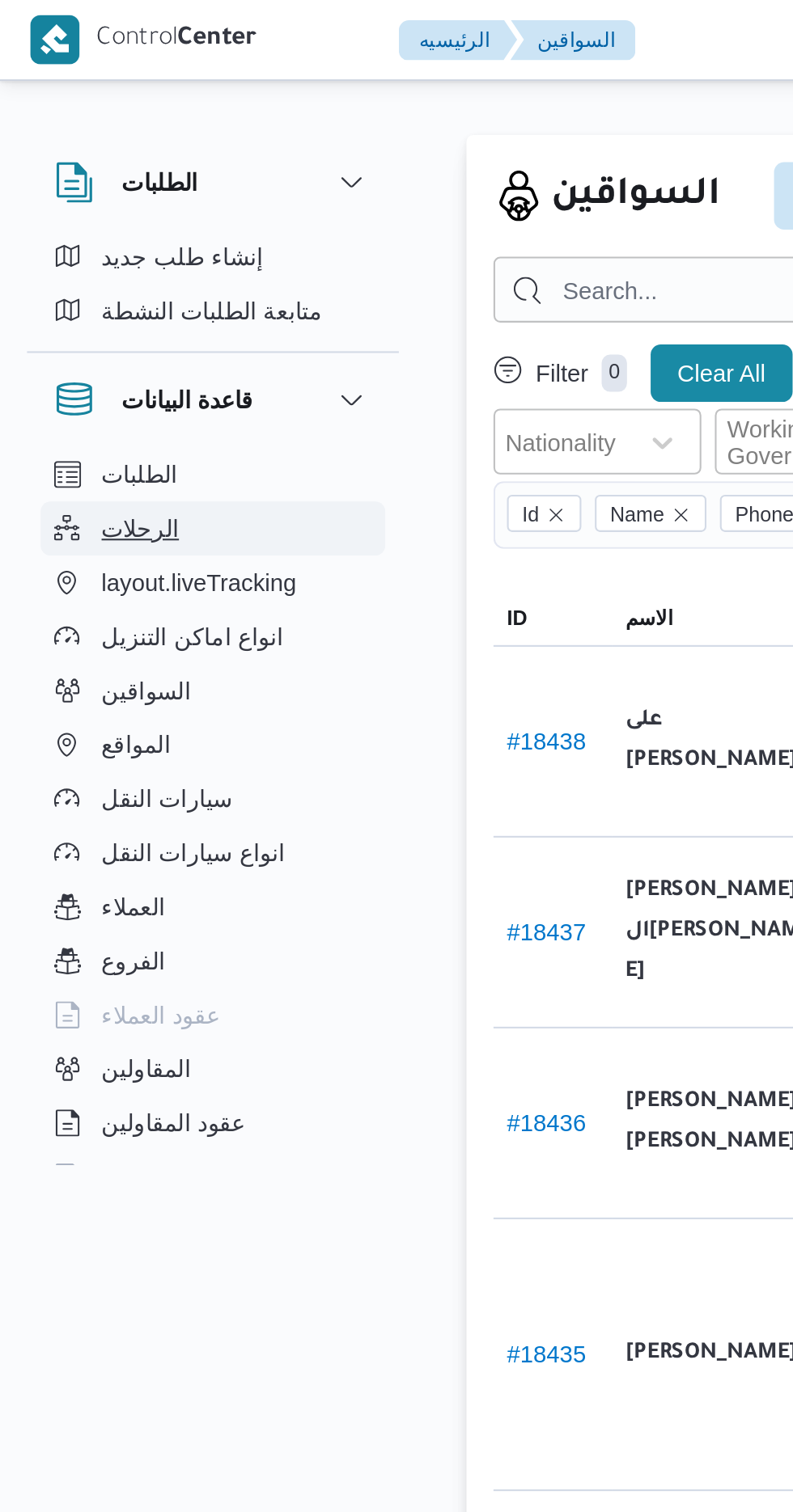
click at [78, 253] on span "الرحلات" at bounding box center [67, 254] width 38 height 20
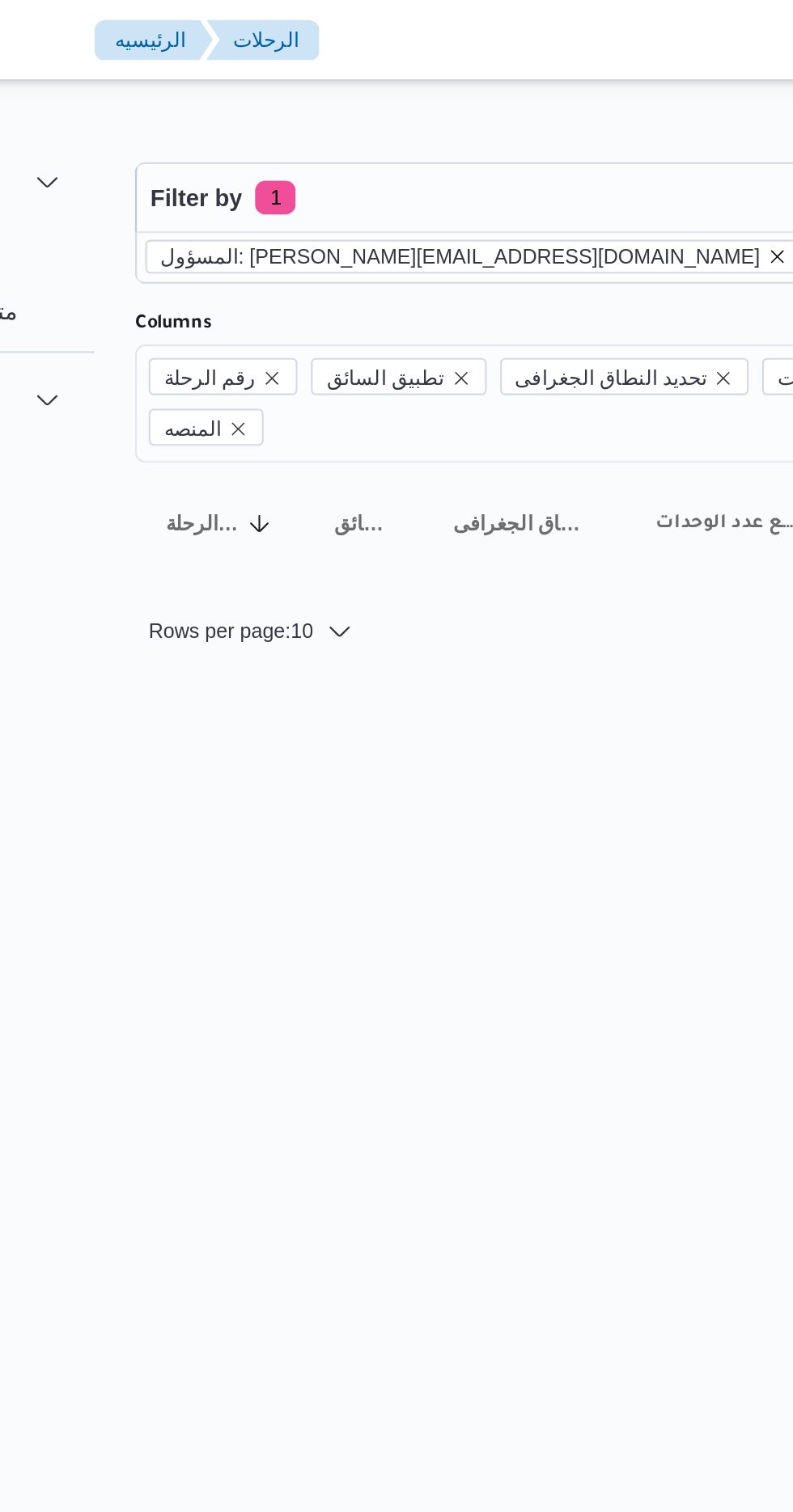
click at [515, 122] on icon "remove selected entity" at bounding box center [517, 122] width 7 height 7
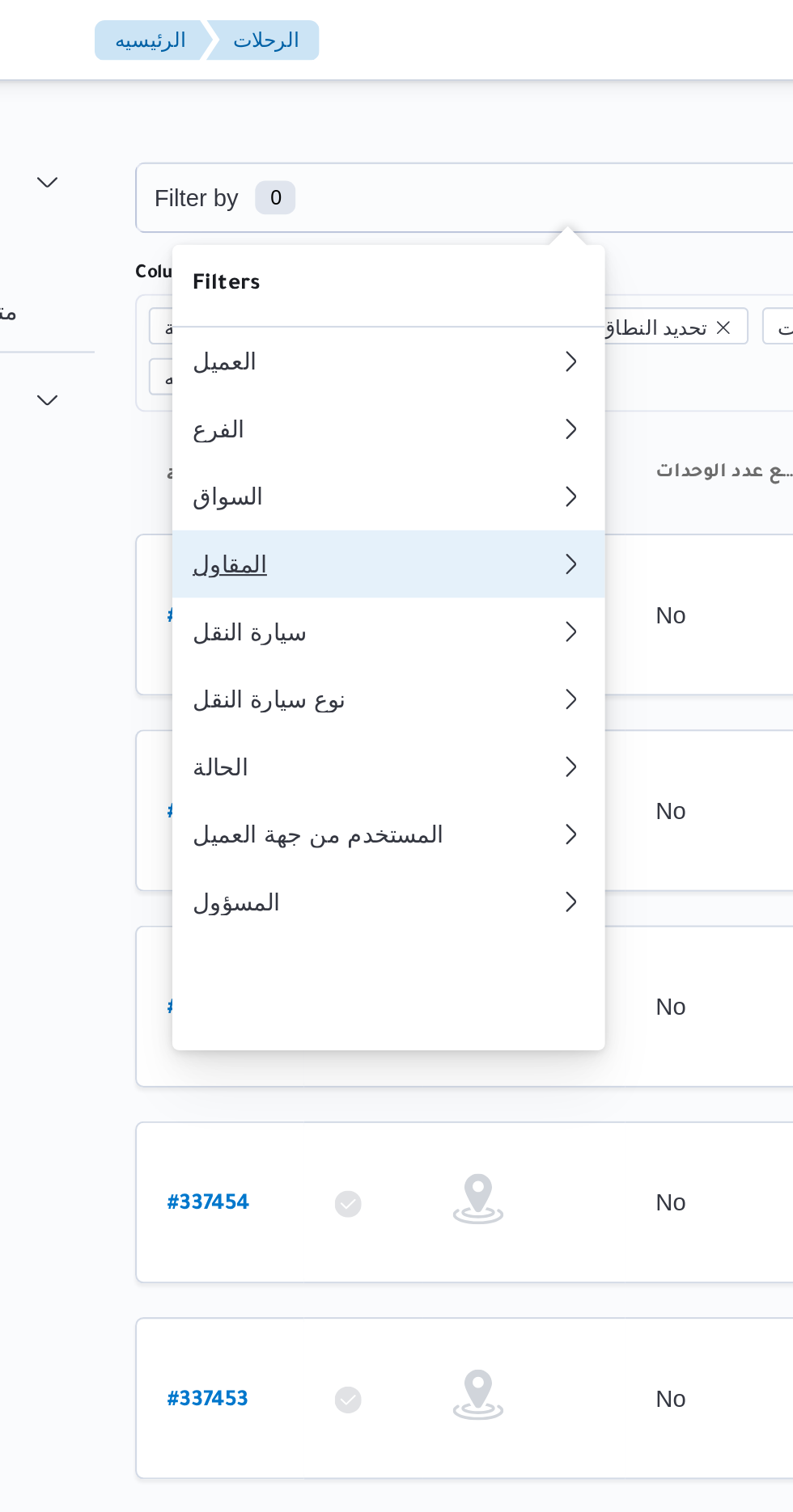
click at [311, 276] on div "المقاول" at bounding box center [325, 269] width 175 height 13
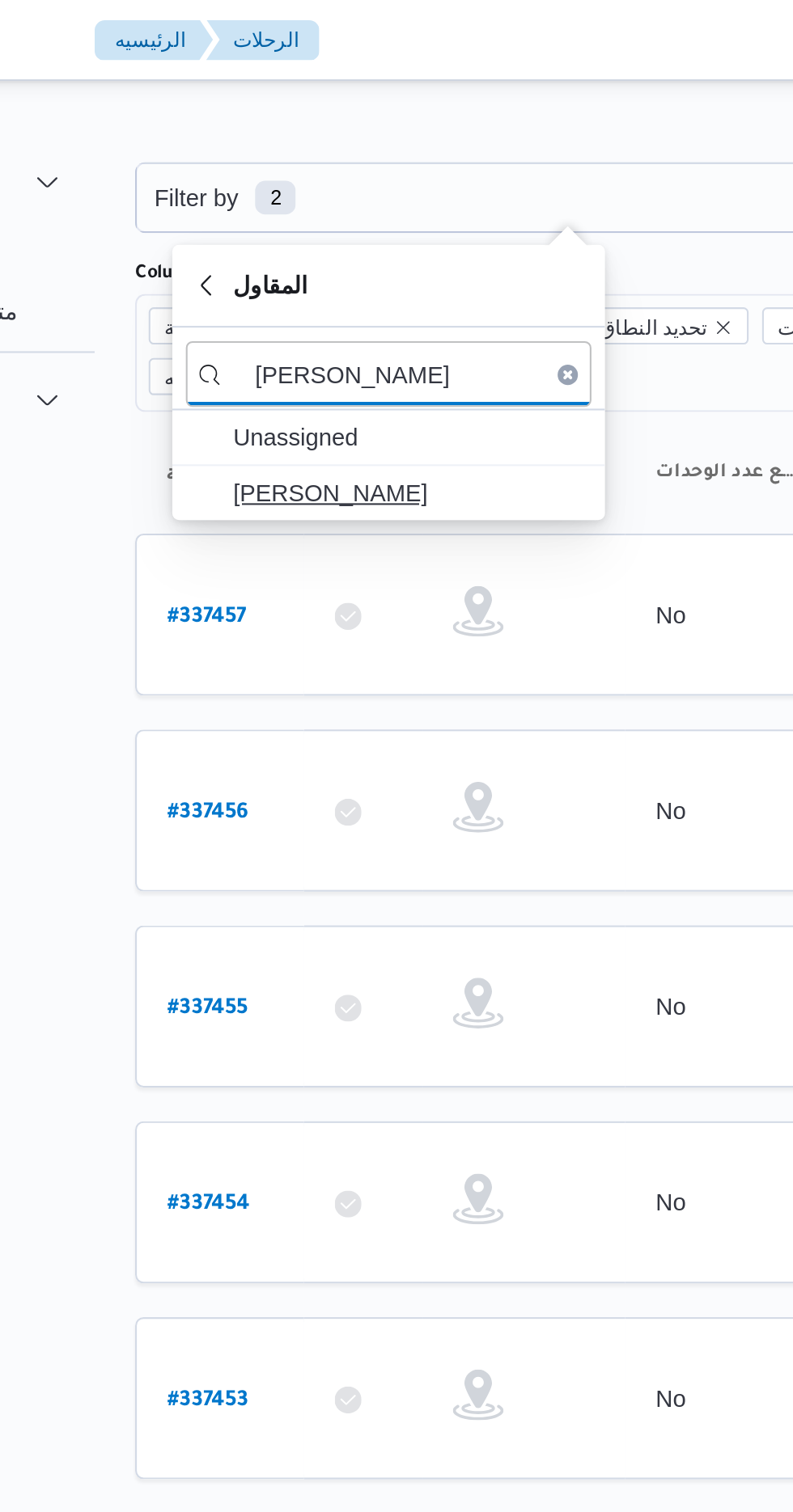
type input "[PERSON_NAME]"
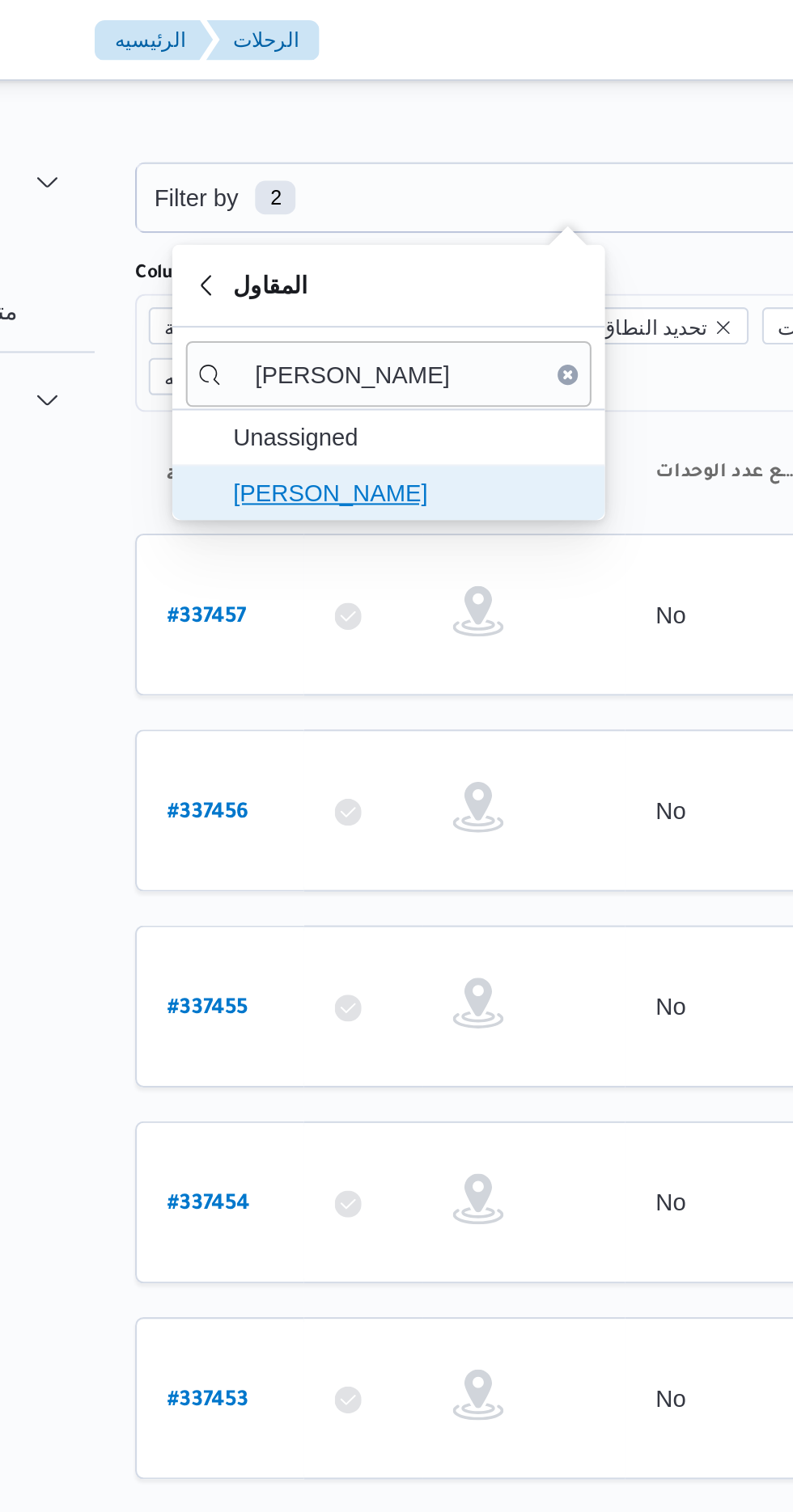
click at [359, 235] on span "[PERSON_NAME]" at bounding box center [341, 236] width 168 height 20
